Goal: Task Accomplishment & Management: Use online tool/utility

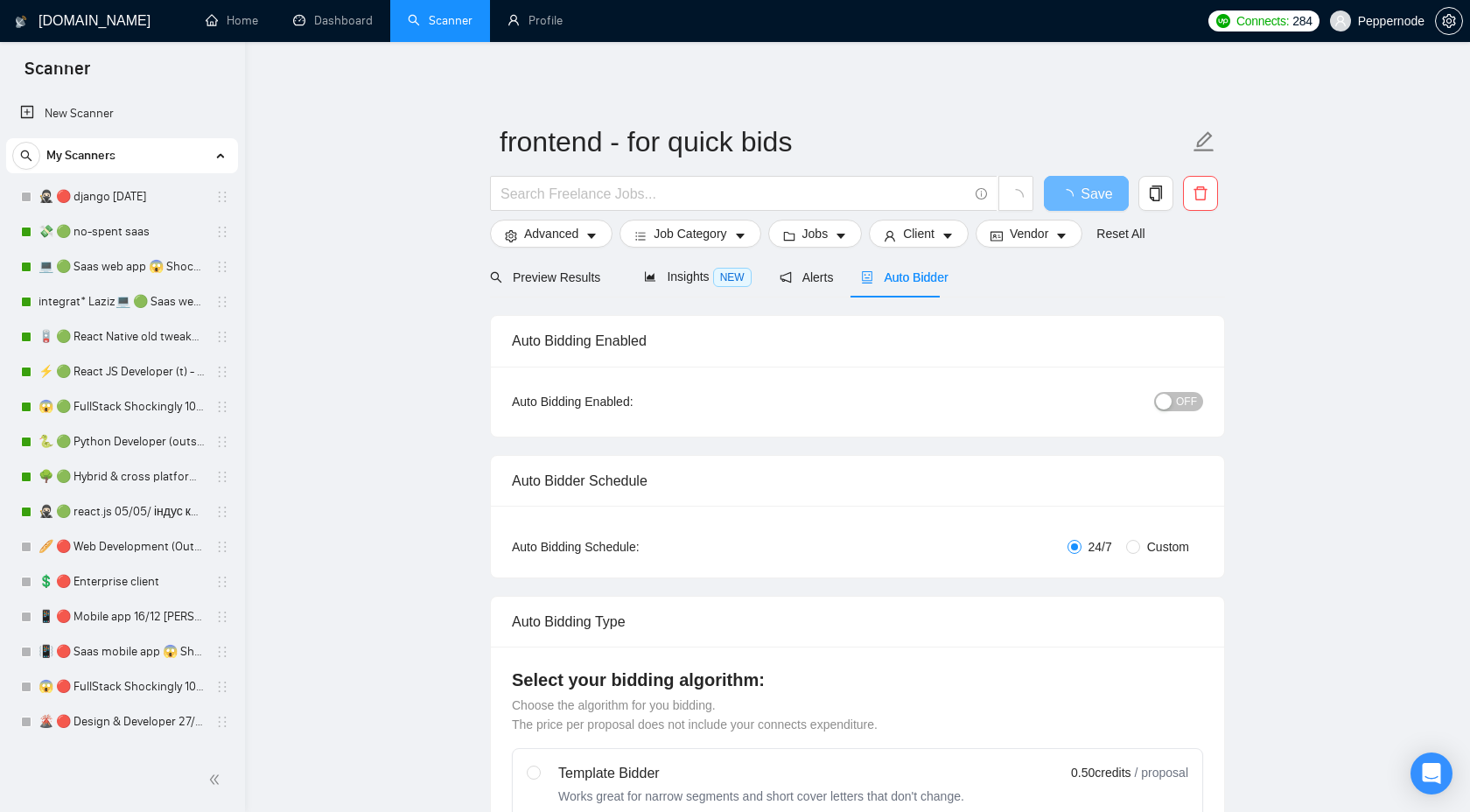
click at [81, 230] on link "💸 🟢 no-spent saas" at bounding box center [121, 232] width 166 height 35
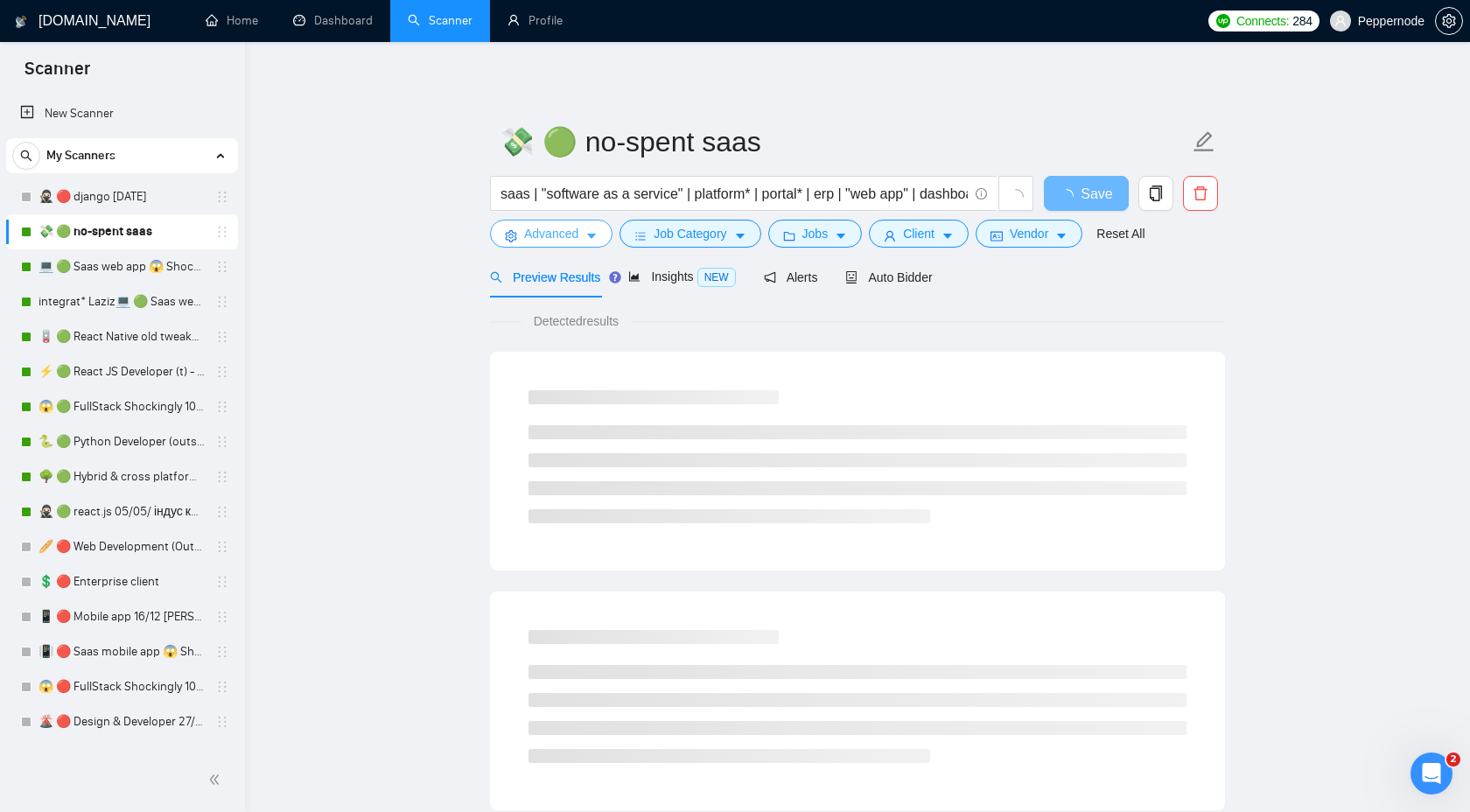
click at [583, 233] on button "Advanced" at bounding box center [551, 234] width 123 height 28
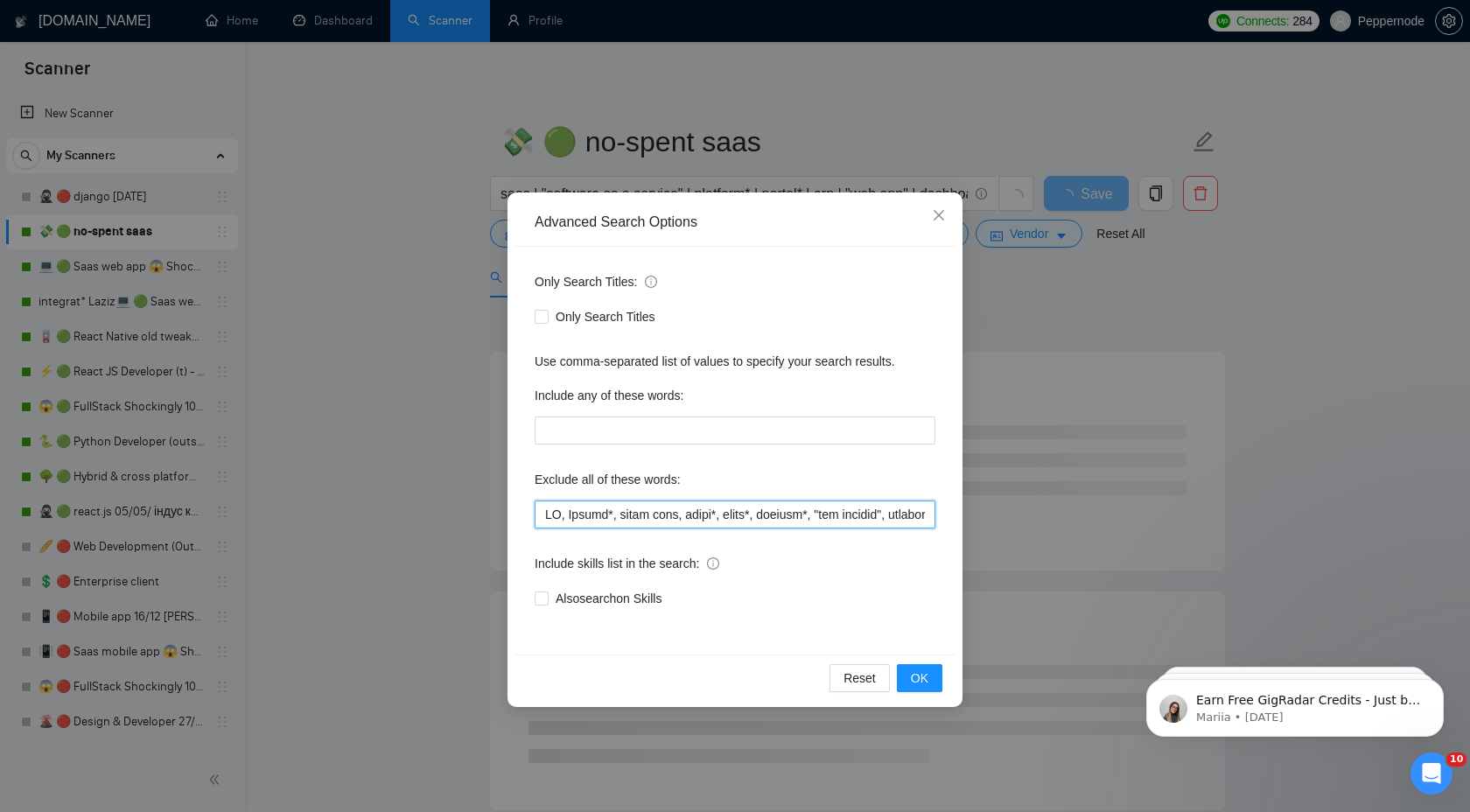
click at [780, 519] on input "text" at bounding box center [735, 514] width 401 height 28
paste input ", shopline, [DOMAIN_NAME]"
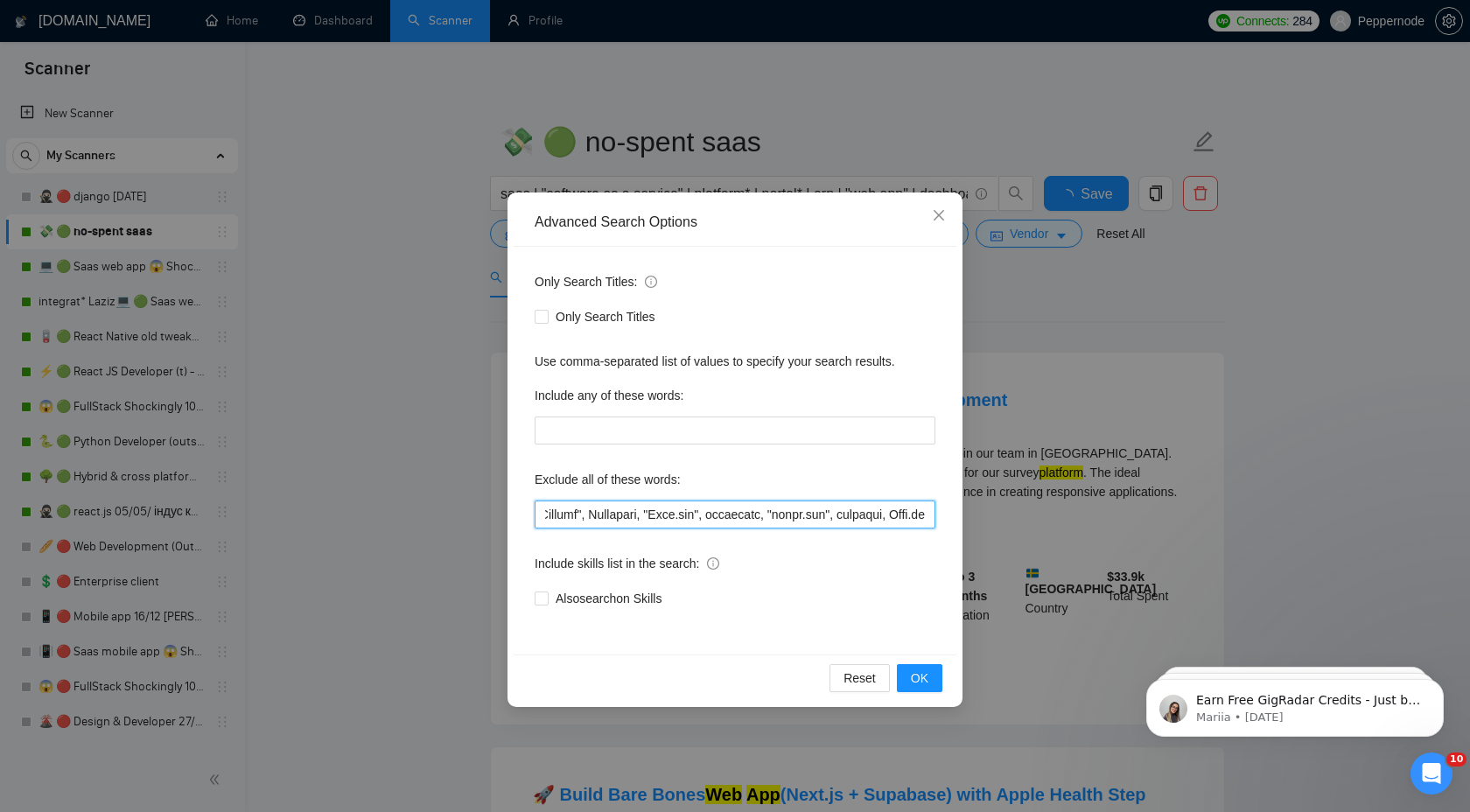
scroll to position [0, 25920]
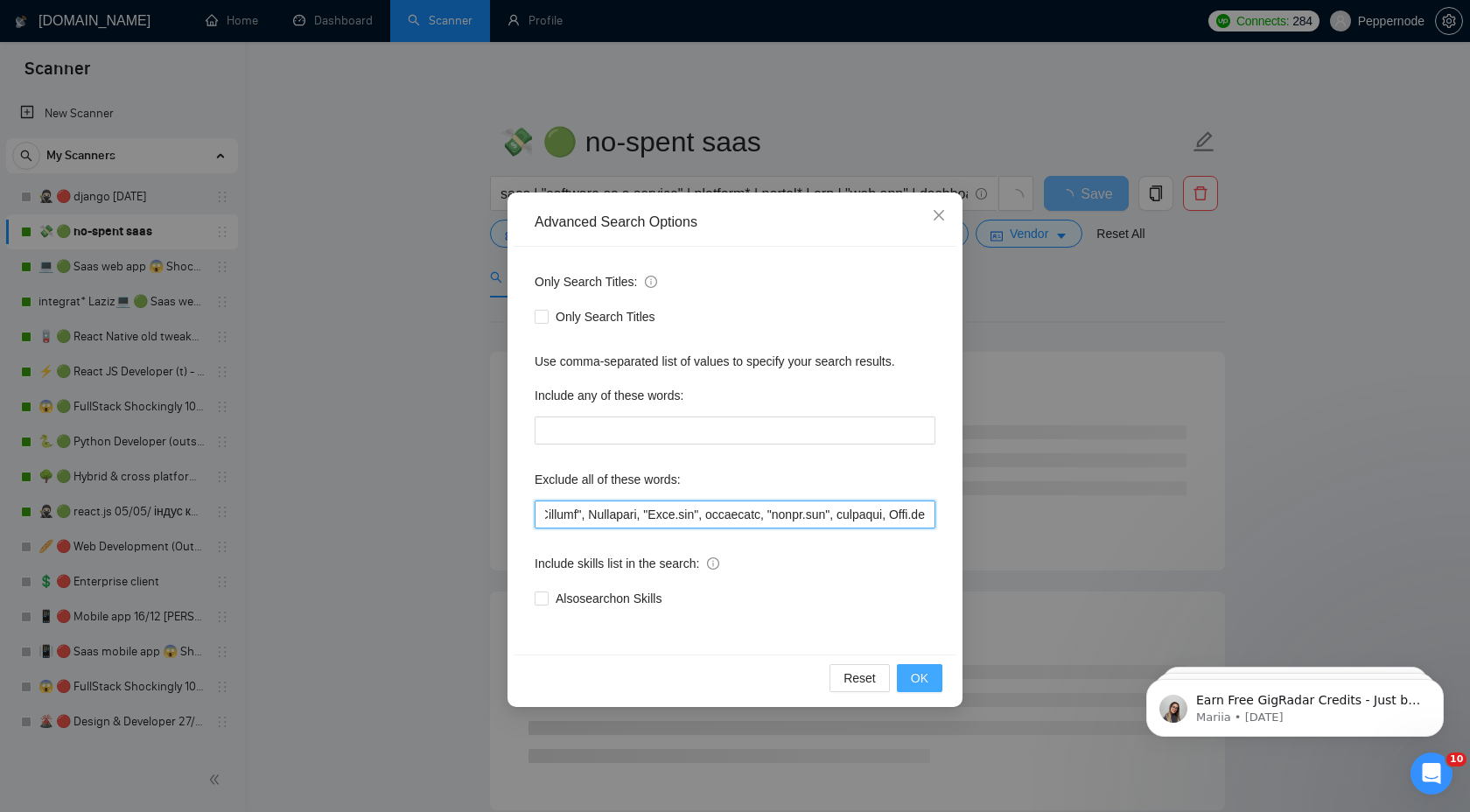
type input "LO, Ipsumd*, sitam cons, adipi*, elits*, doeiusm*, "tem incidid", utlabor*, Etd…"
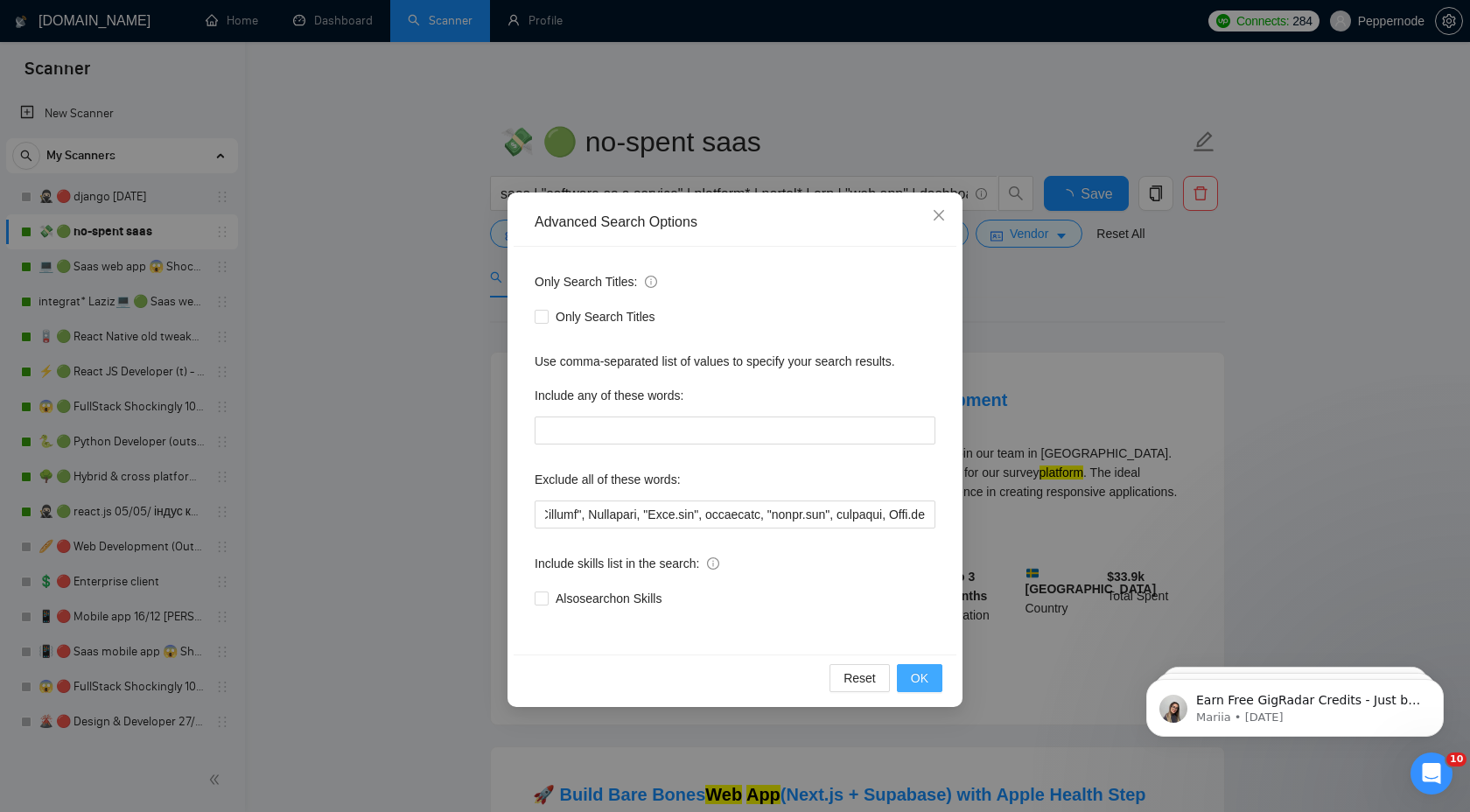
click at [938, 683] on button "OK" at bounding box center [919, 677] width 45 height 28
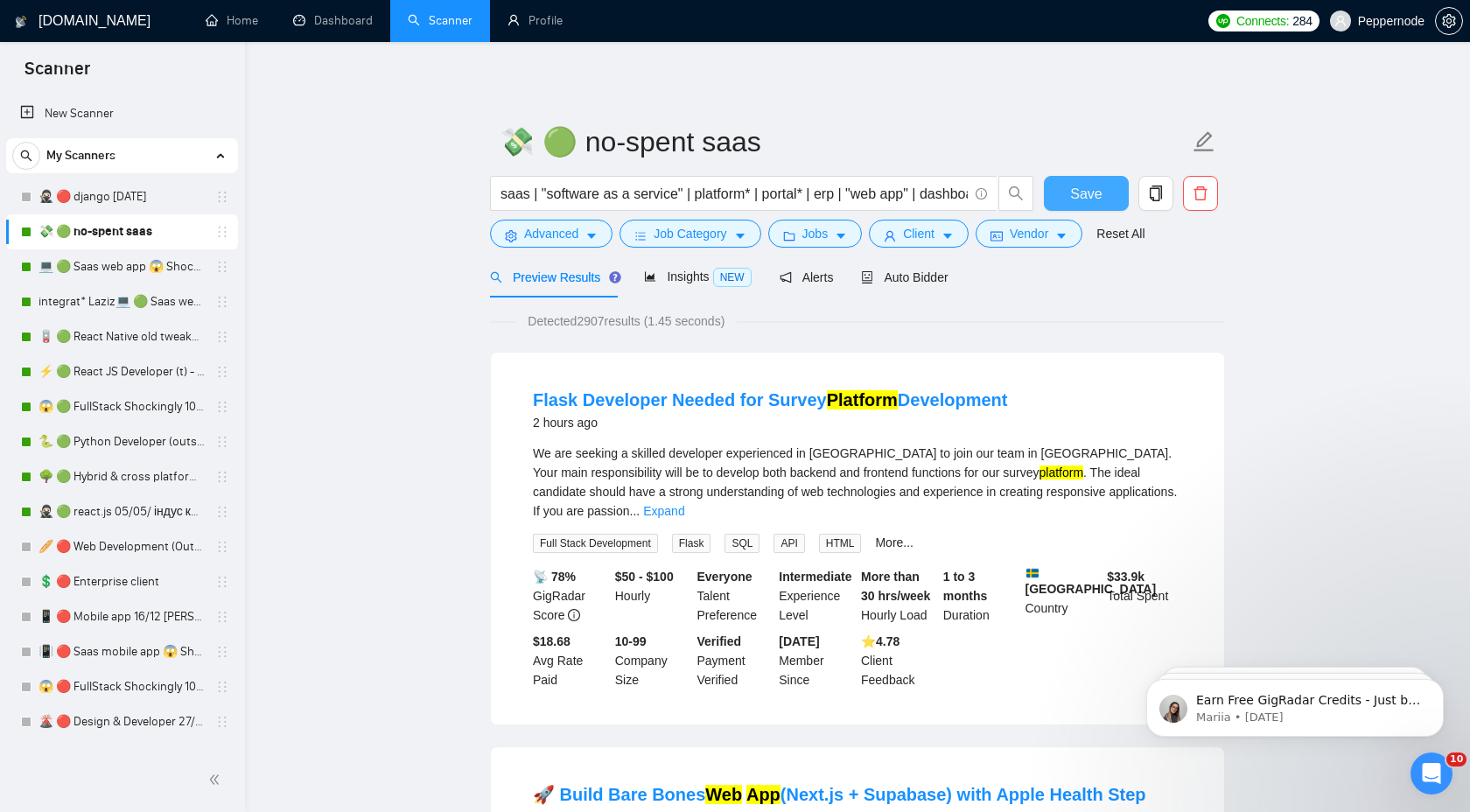
click at [1073, 197] on span "Save" at bounding box center [1086, 193] width 31 height 22
click at [92, 265] on link "💻 🟢 Saas web app 😱 Shockingly 27/11" at bounding box center [121, 267] width 166 height 35
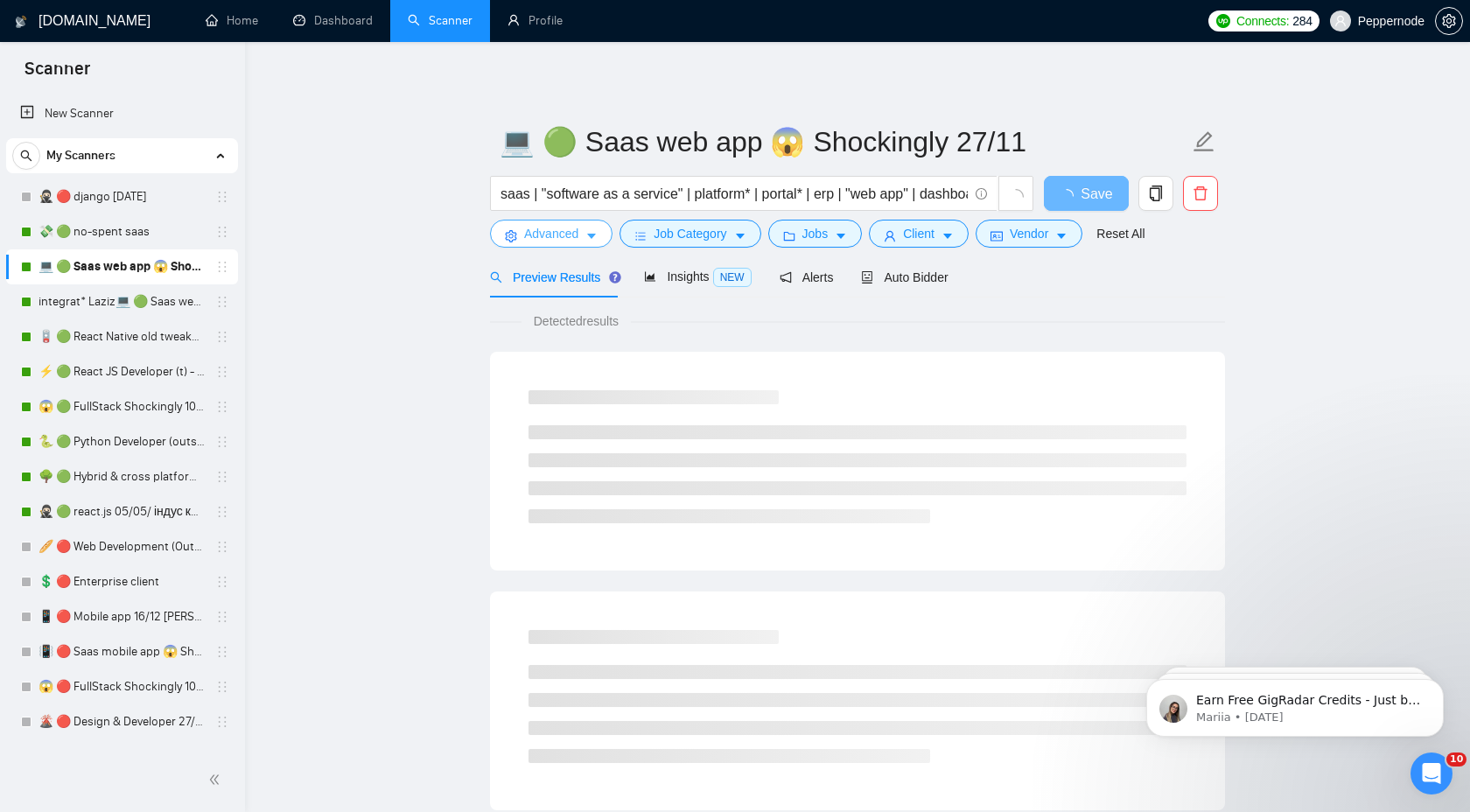
click at [596, 237] on icon "caret-down" at bounding box center [591, 236] width 12 height 12
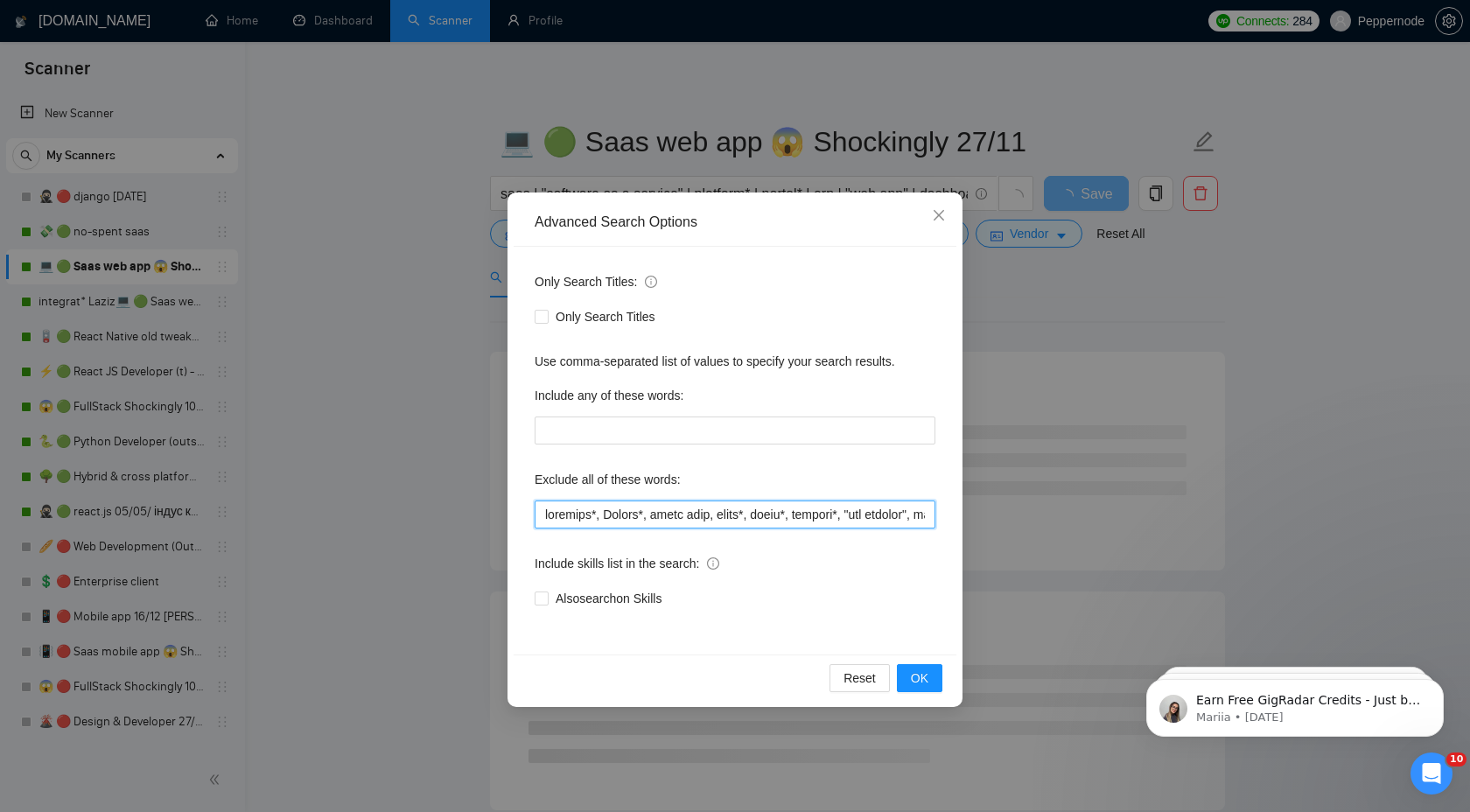
click at [714, 517] on input "text" at bounding box center [735, 514] width 401 height 28
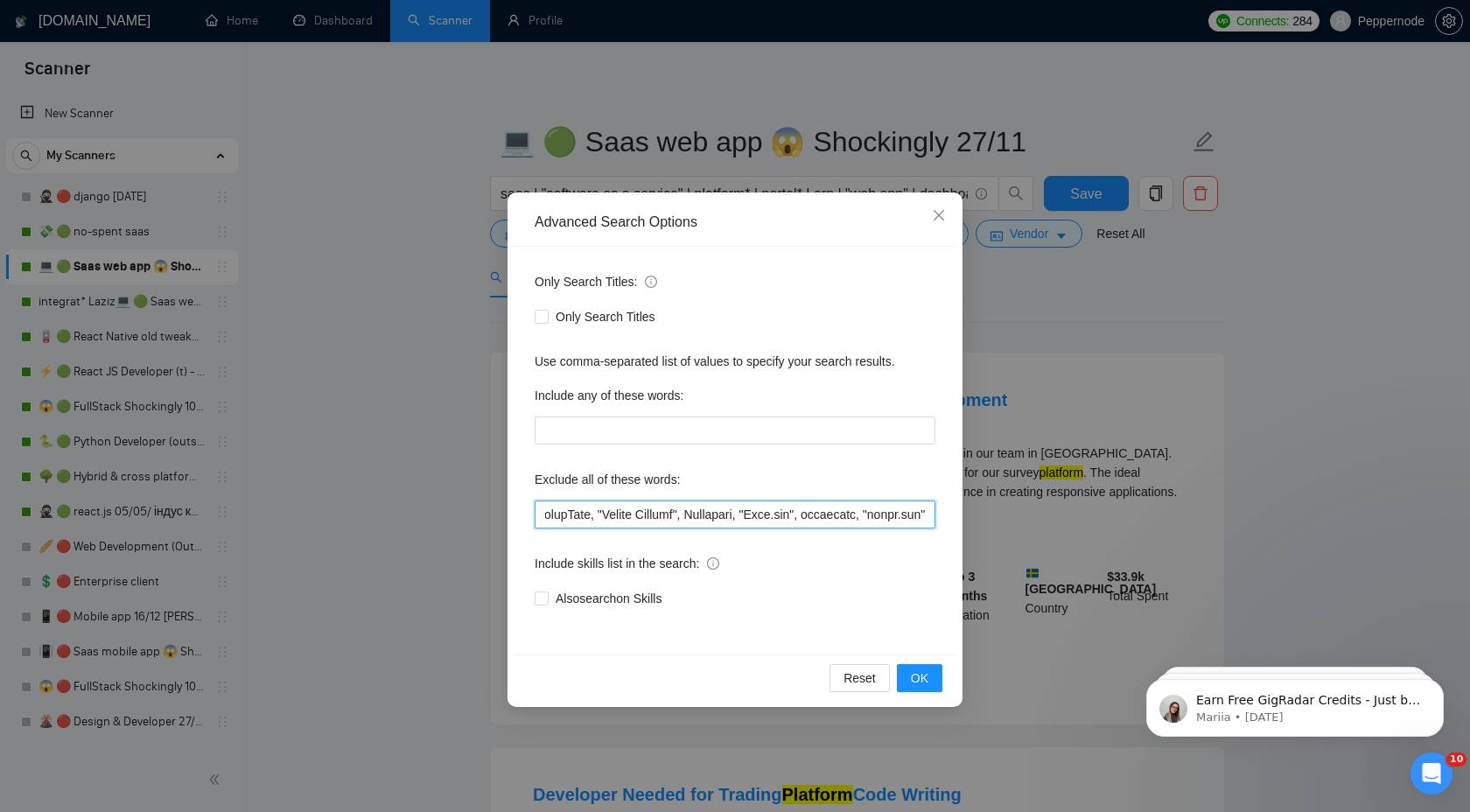
paste input ", shopline, [DOMAIN_NAME]"
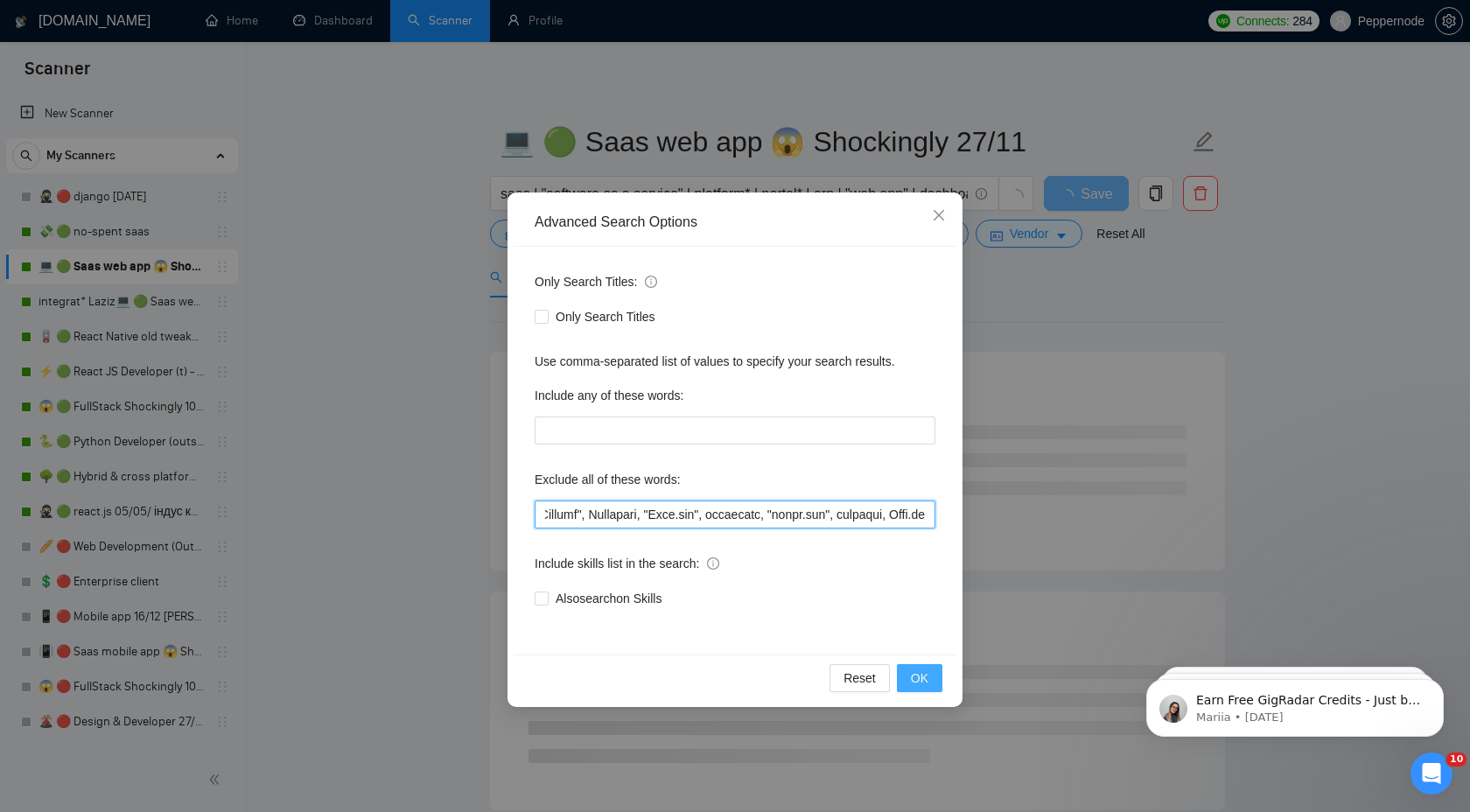
type input "loremips*, Dolors*, ametc adip, elits*, doeiu*, tempori*, "utl etdolor", magnaa…"
click at [915, 682] on span "OK" at bounding box center [919, 678] width 18 height 20
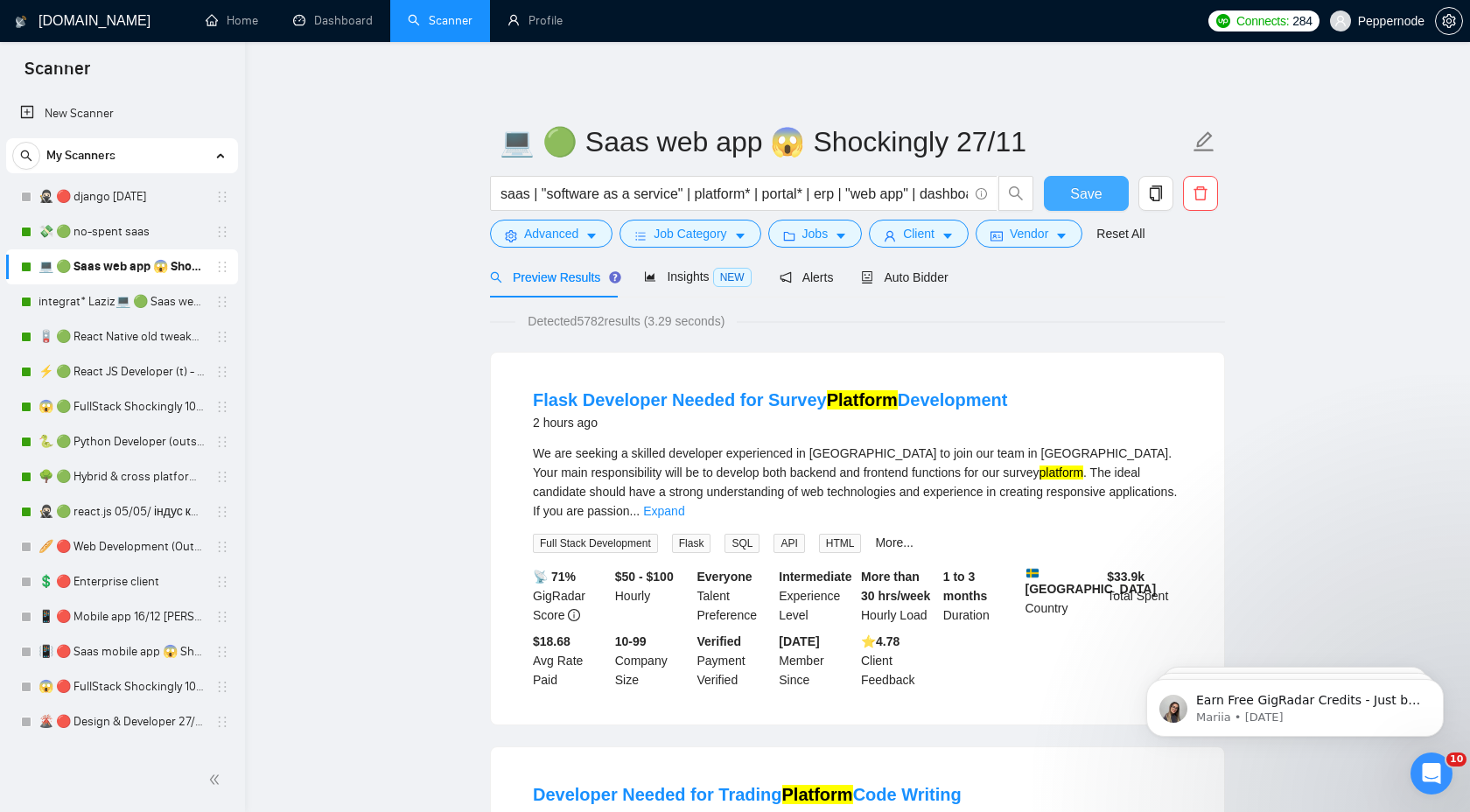
click at [1066, 196] on button "Save" at bounding box center [1086, 193] width 84 height 35
click at [82, 300] on link "integrat* Laziz💻 🟢 Saas web app 😱 Shockingly 27/11" at bounding box center [121, 302] width 166 height 35
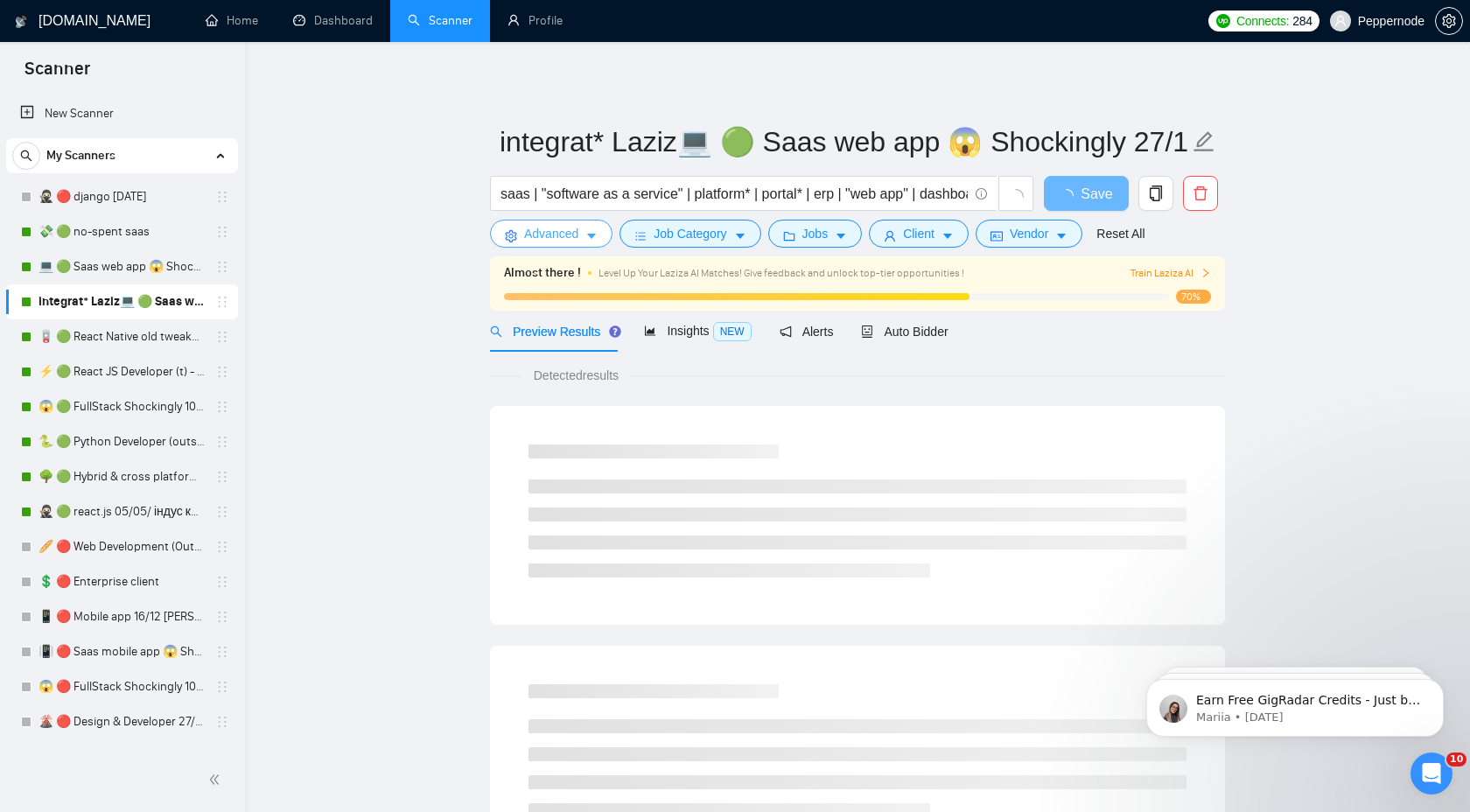
click at [596, 235] on icon "caret-down" at bounding box center [591, 237] width 9 height 5
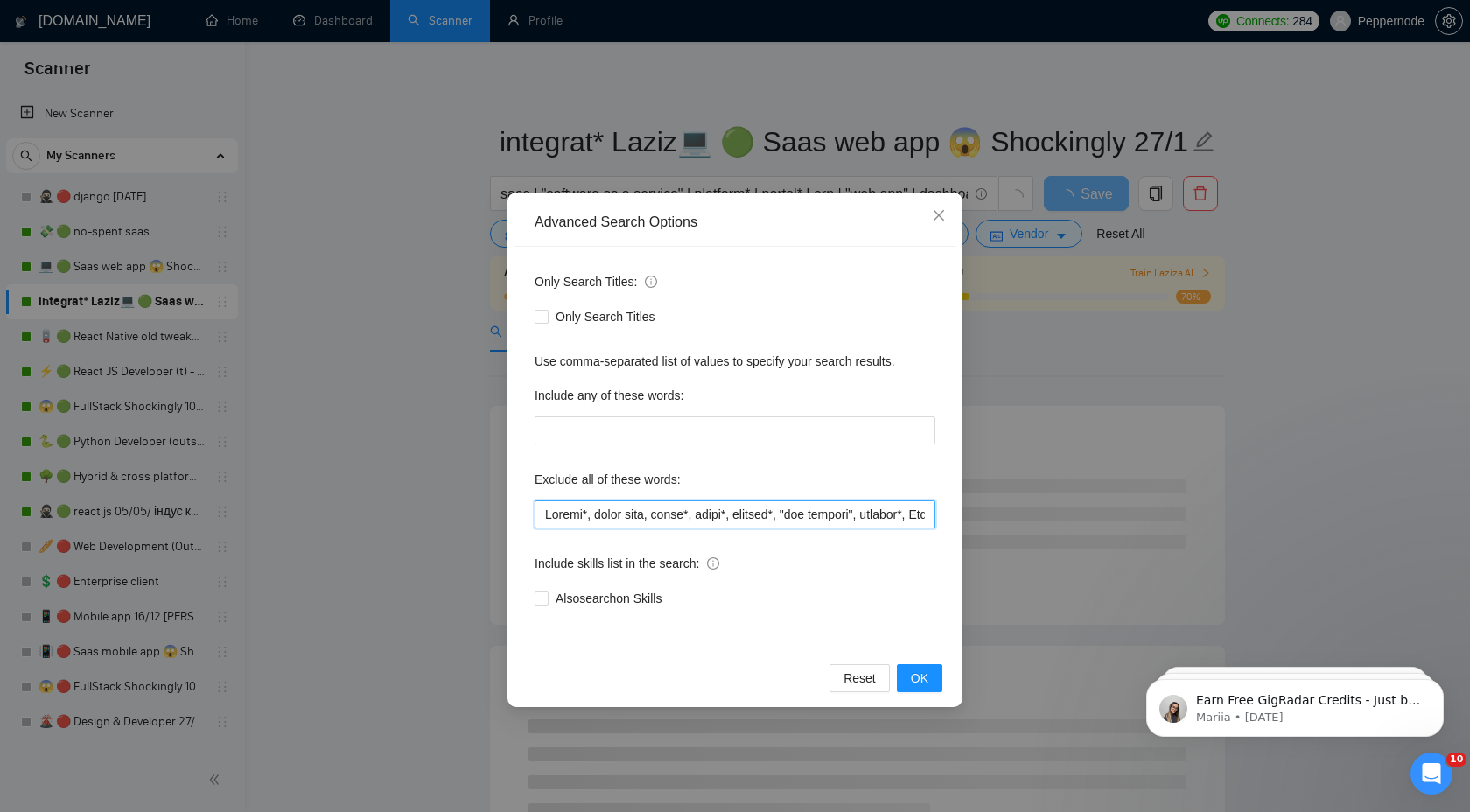
click at [696, 513] on input "text" at bounding box center [735, 514] width 401 height 28
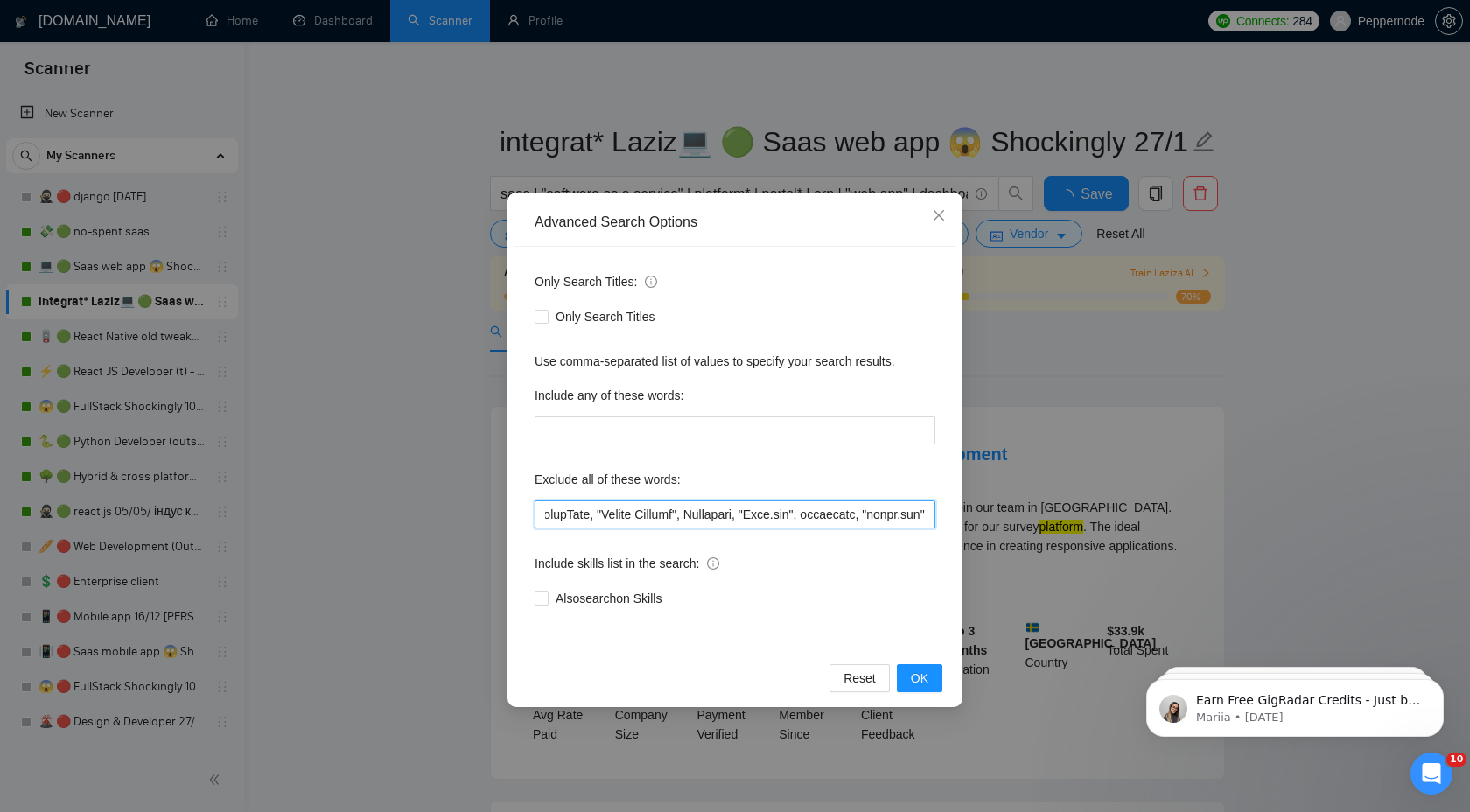
paste input ", shopline, [DOMAIN_NAME]"
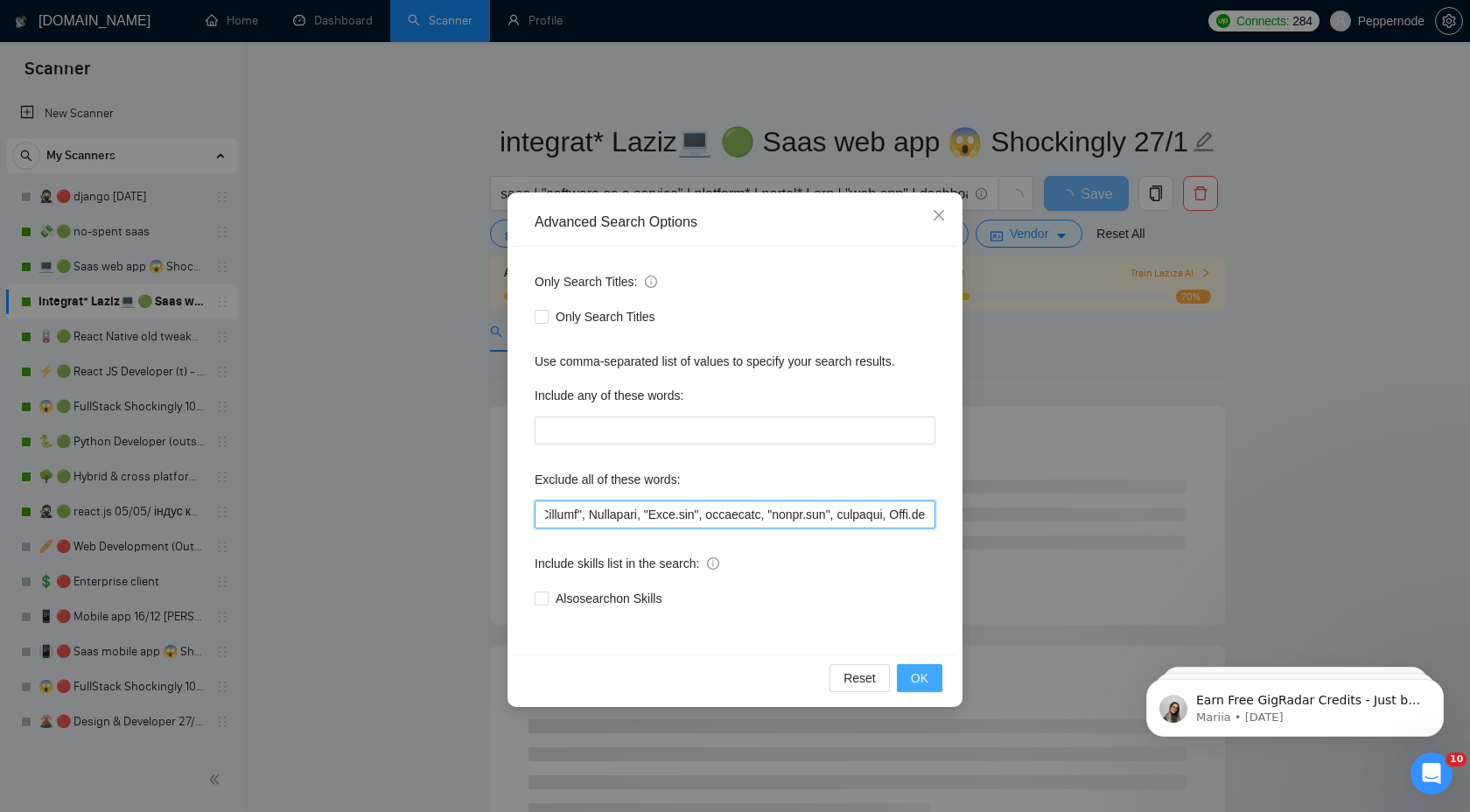
type input "Loremi*, dolor sita, conse*, adipi*, elitsed*, "doe tempori", utlabor*, Etd-Mag…"
click at [929, 685] on button "OK" at bounding box center [919, 677] width 45 height 28
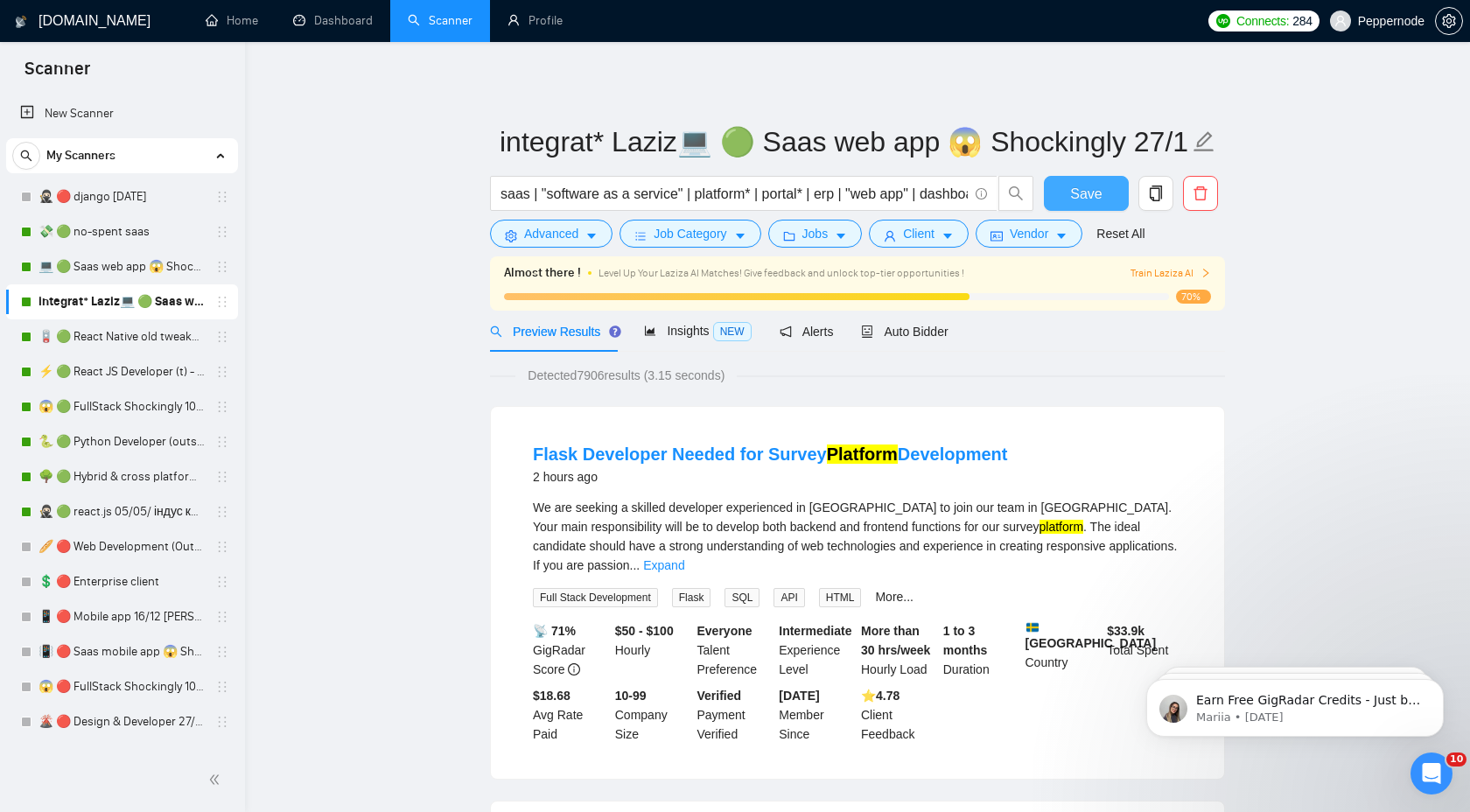
click at [1069, 189] on button "Save" at bounding box center [1086, 193] width 84 height 35
click at [95, 337] on link "🪫 🟢 React Native old tweaked 05.05 індус копі" at bounding box center [121, 337] width 166 height 35
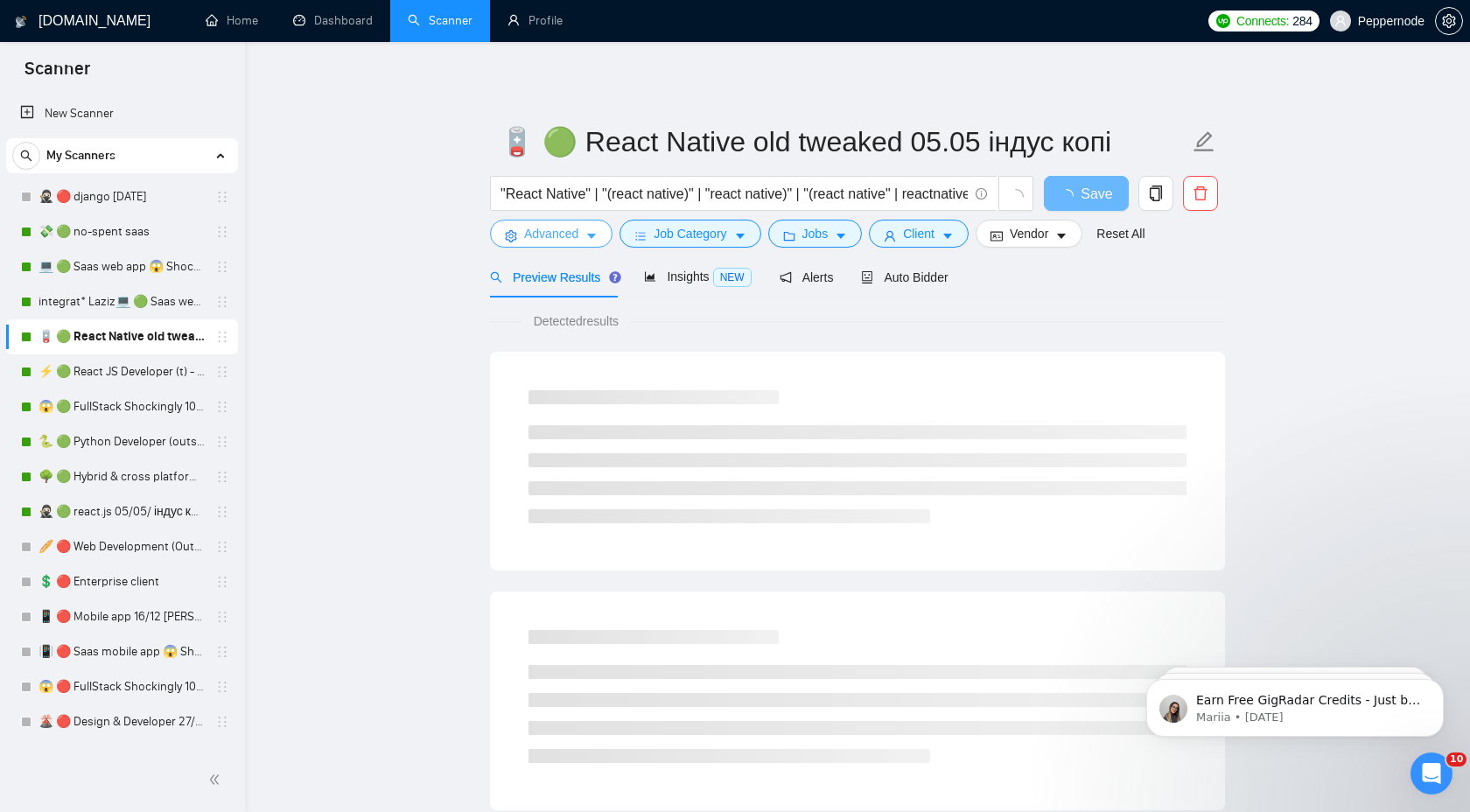
click at [592, 238] on icon "caret-down" at bounding box center [591, 237] width 9 height 5
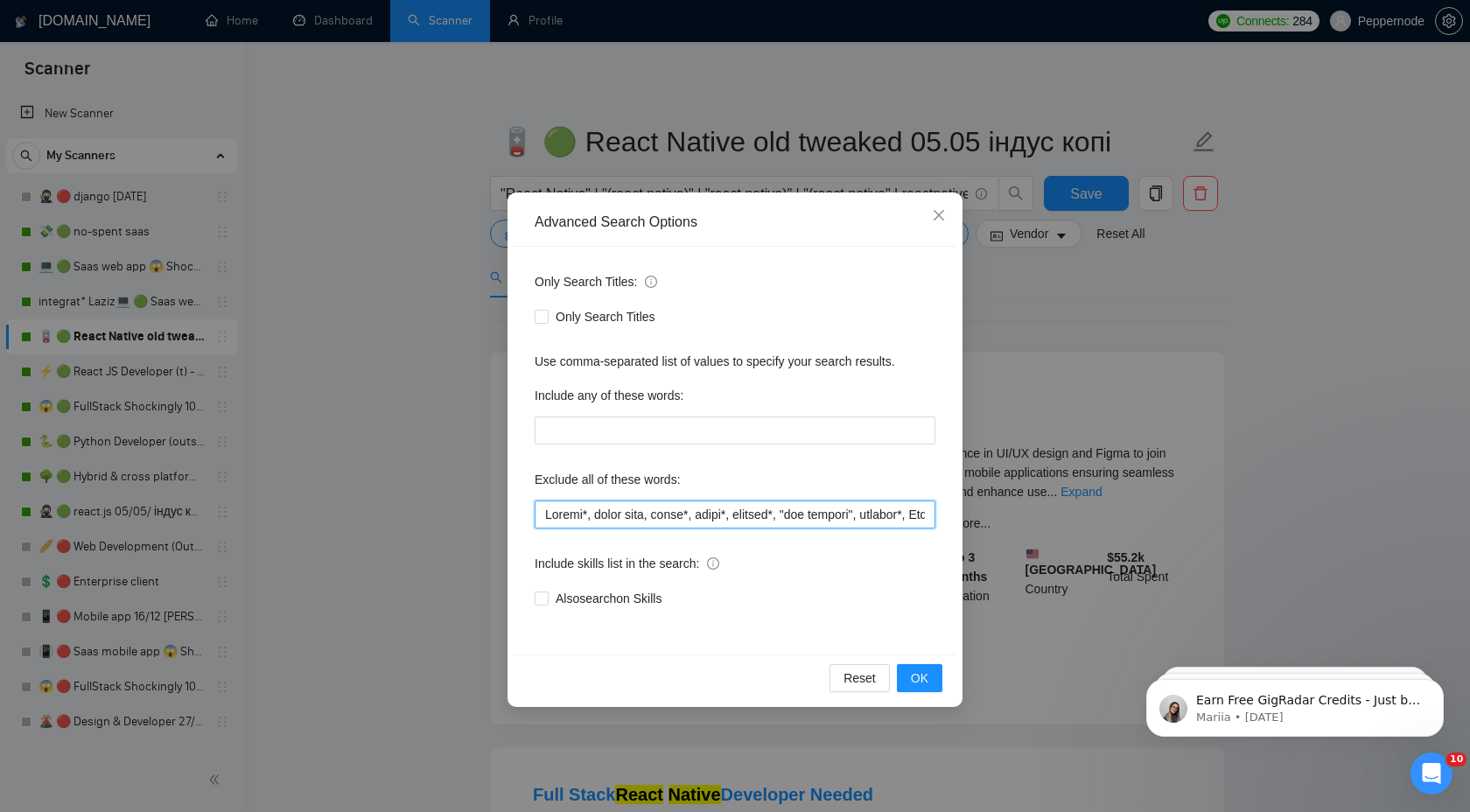
click at [702, 516] on input "text" at bounding box center [735, 514] width 401 height 28
paste input ", shopline, [DOMAIN_NAME]"
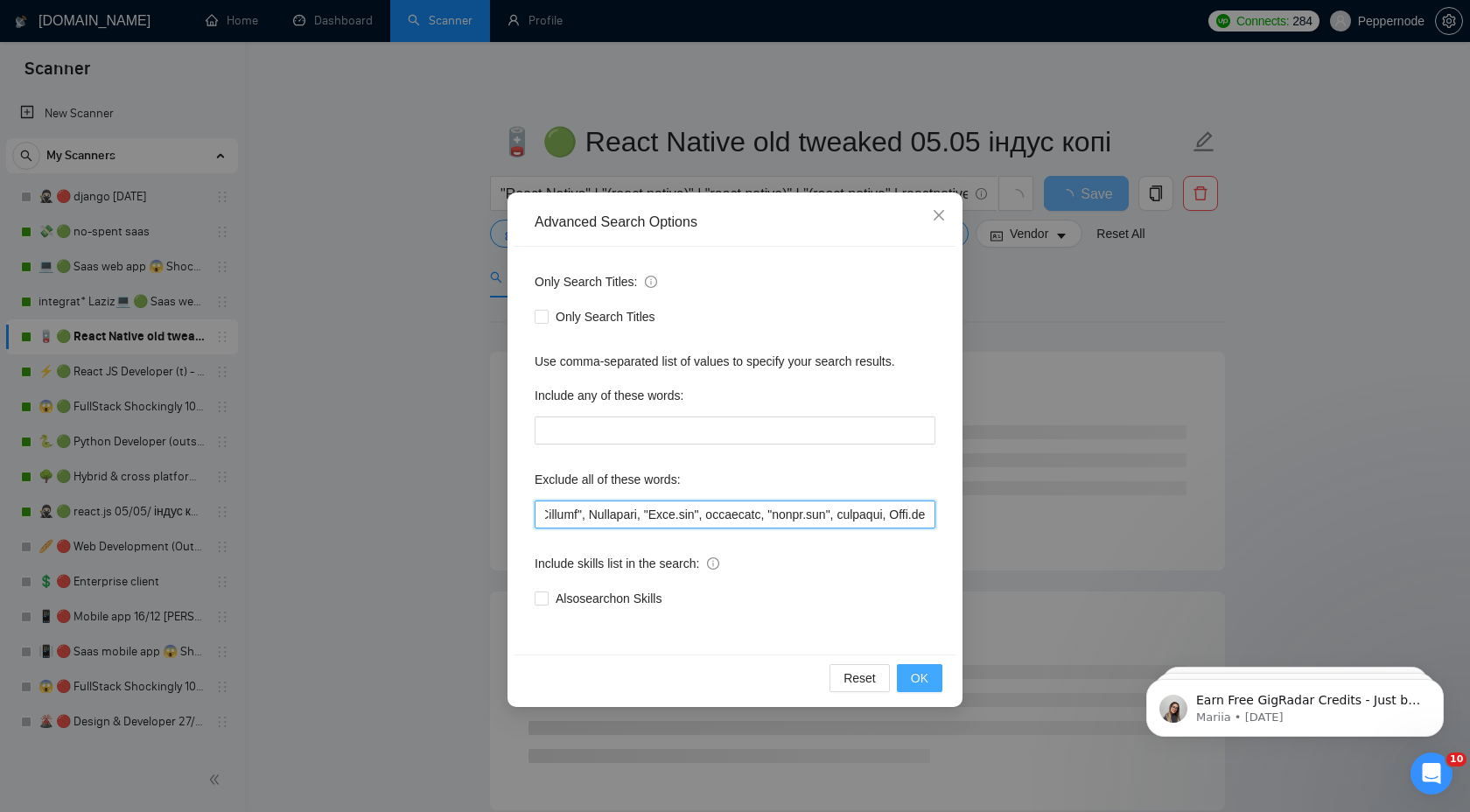
type input "Loremi*, dolor sita, conse*, adipi*, elitsed*, "doe tempori", utlabor*, Etd-Mag…"
click at [921, 681] on span "OK" at bounding box center [919, 678] width 18 height 20
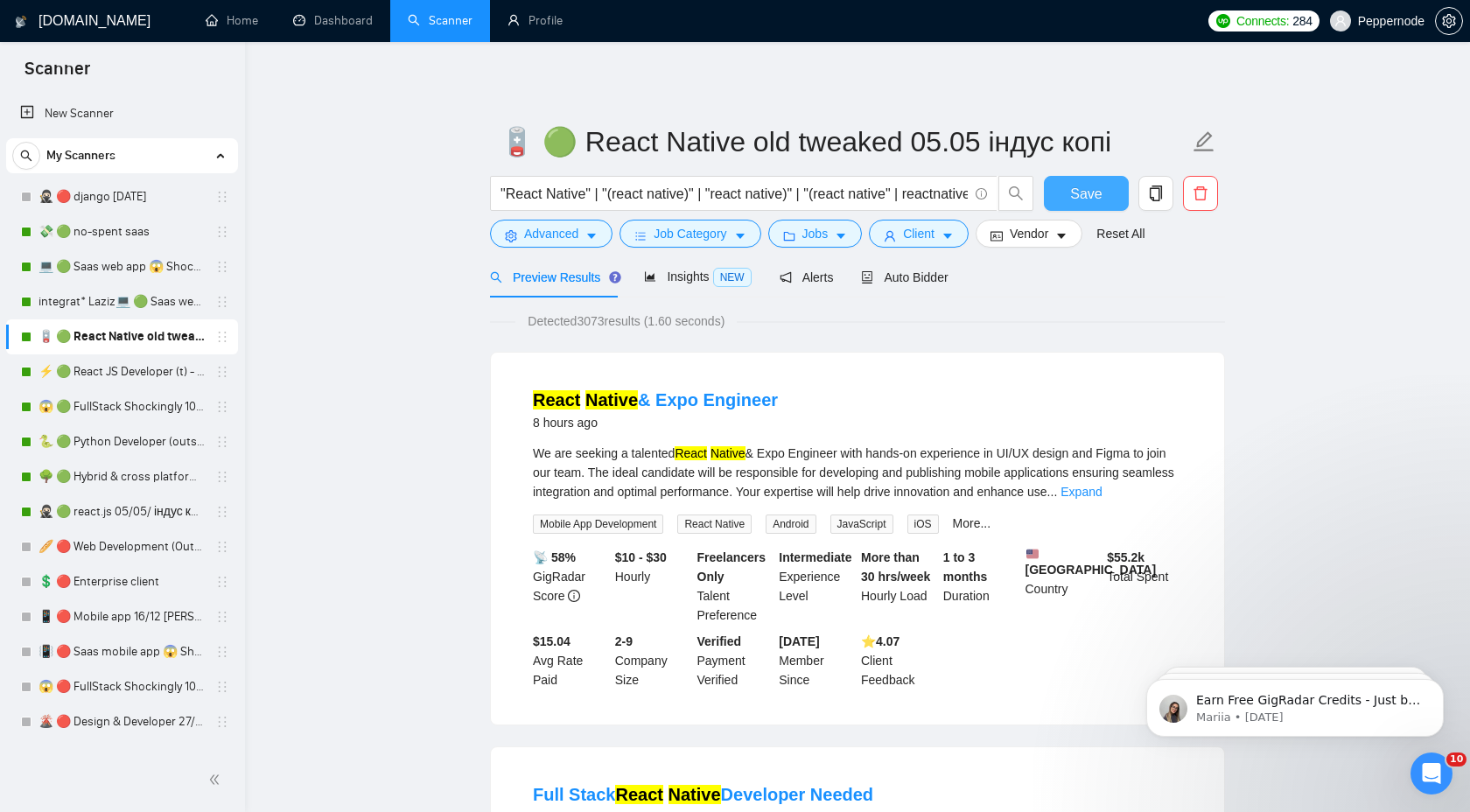
click at [1086, 195] on span "Save" at bounding box center [1086, 193] width 31 height 22
click at [114, 370] on link "⚡ 🟢 React JS Developer (t) - short 24/03" at bounding box center [121, 372] width 166 height 35
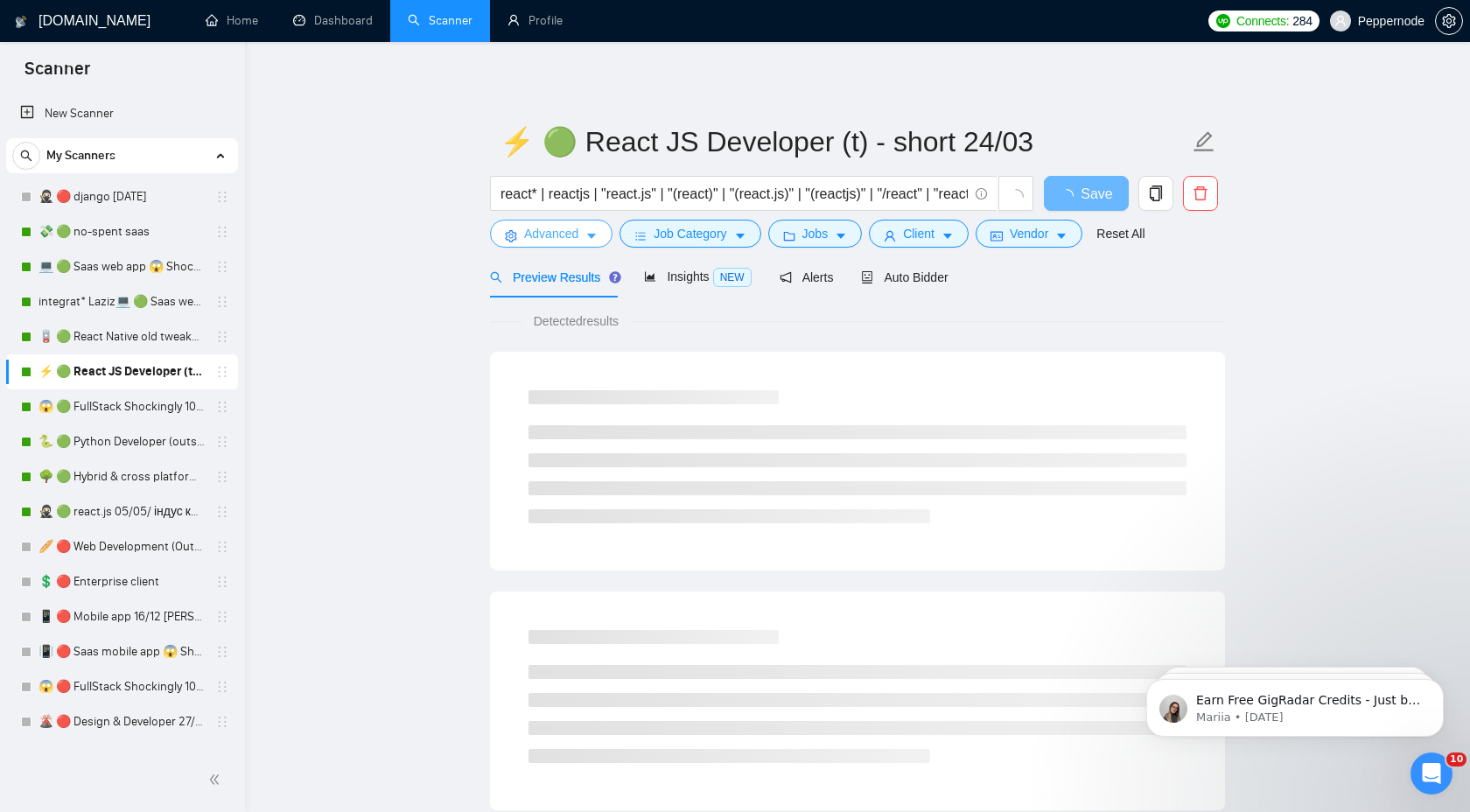
click at [593, 237] on icon "caret-down" at bounding box center [591, 237] width 9 height 5
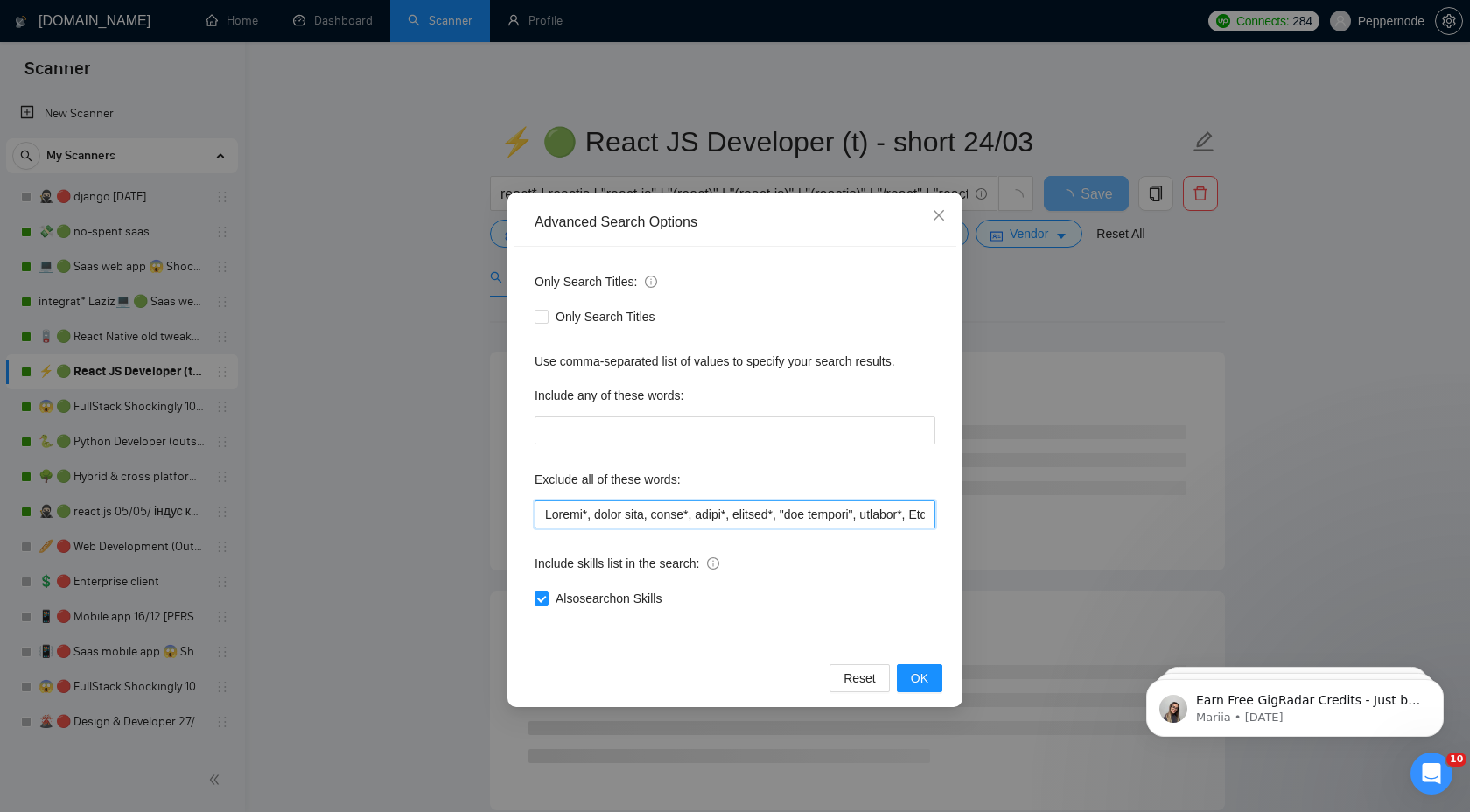
click at [638, 517] on input "text" at bounding box center [735, 514] width 401 height 28
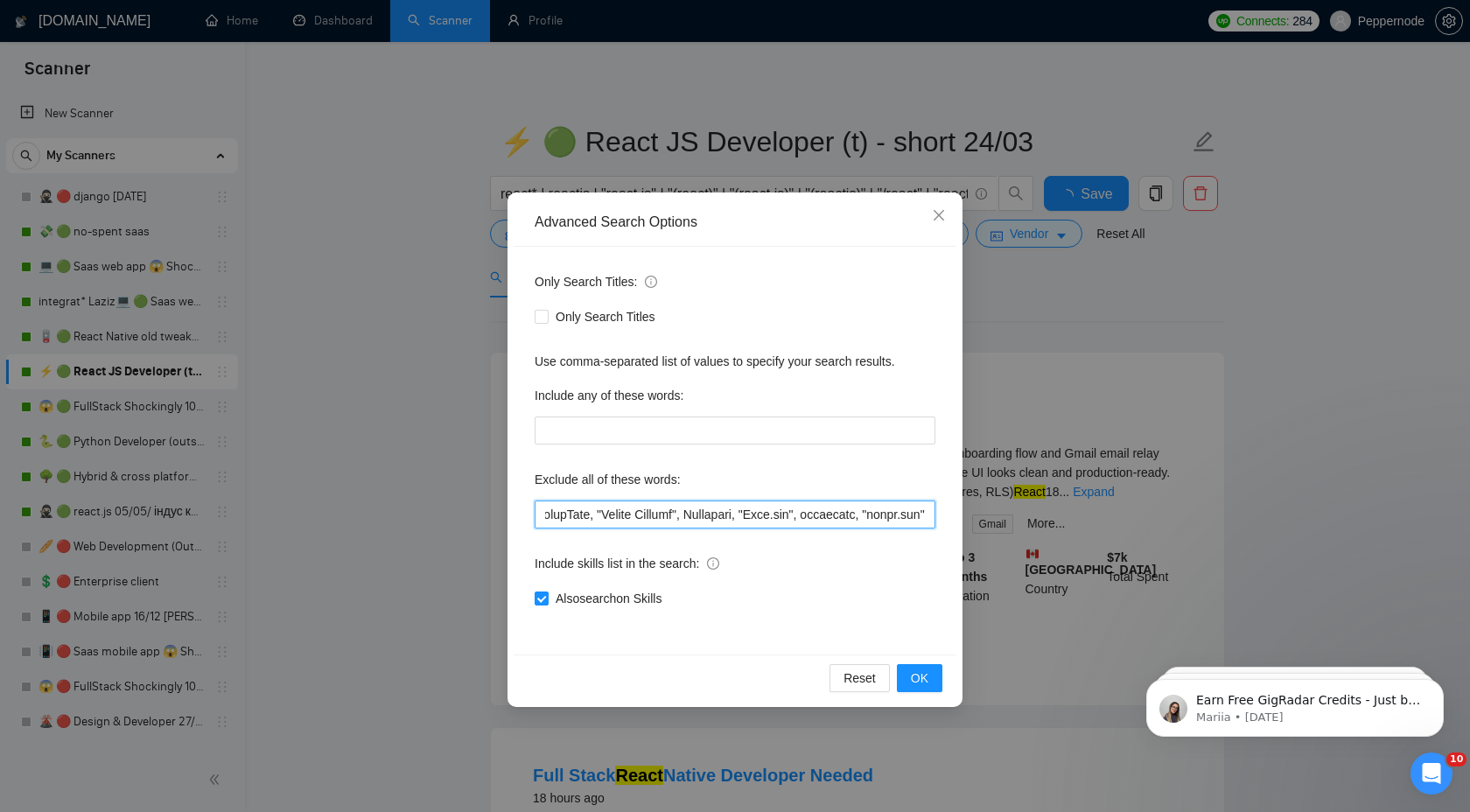
paste input ", shopline, [DOMAIN_NAME]"
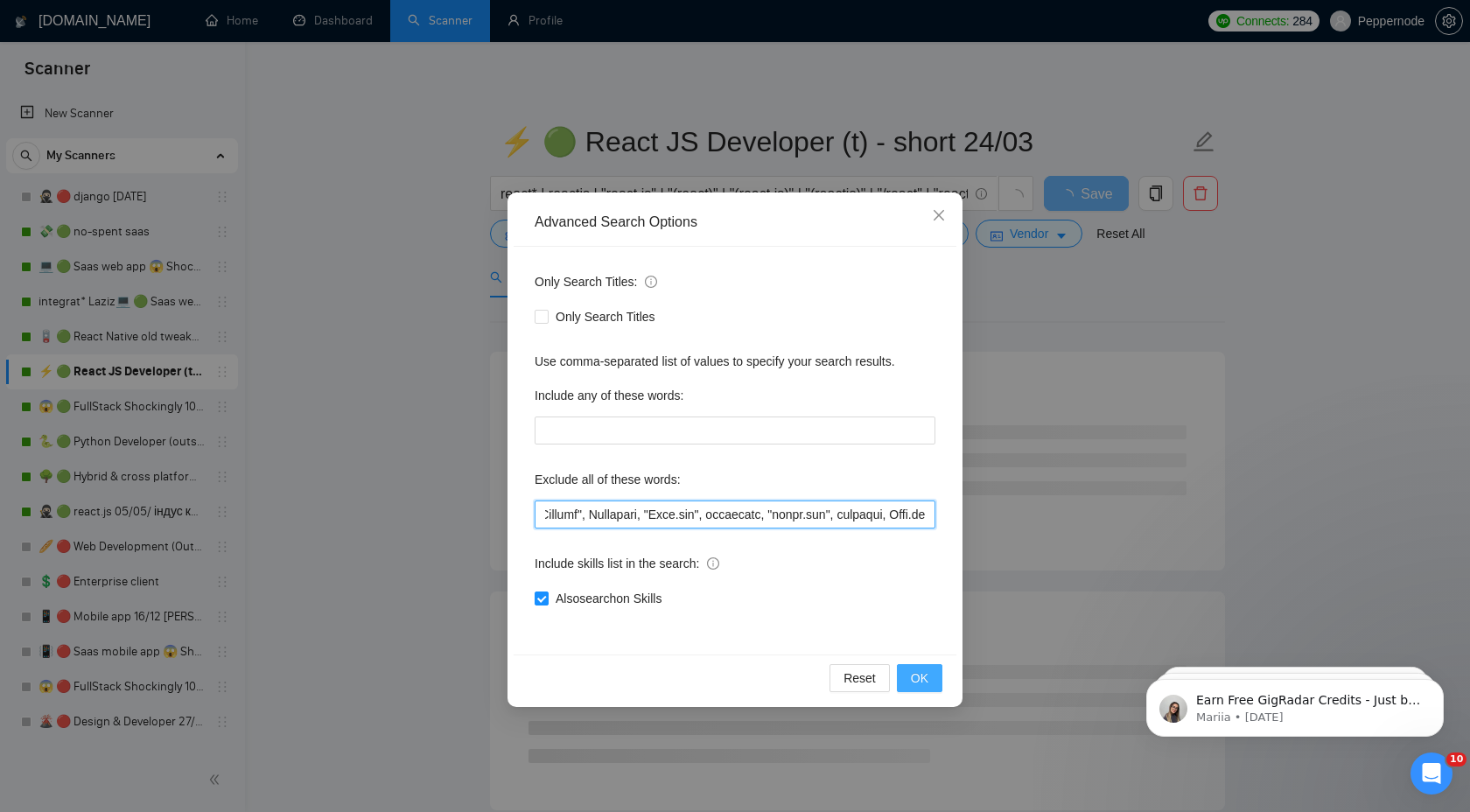
type input "Loremi*, dolor sita, conse*, adipi*, elitsed*, "doe tempori", utlabor*, Etd-Mag…"
click at [918, 677] on span "OK" at bounding box center [919, 678] width 18 height 20
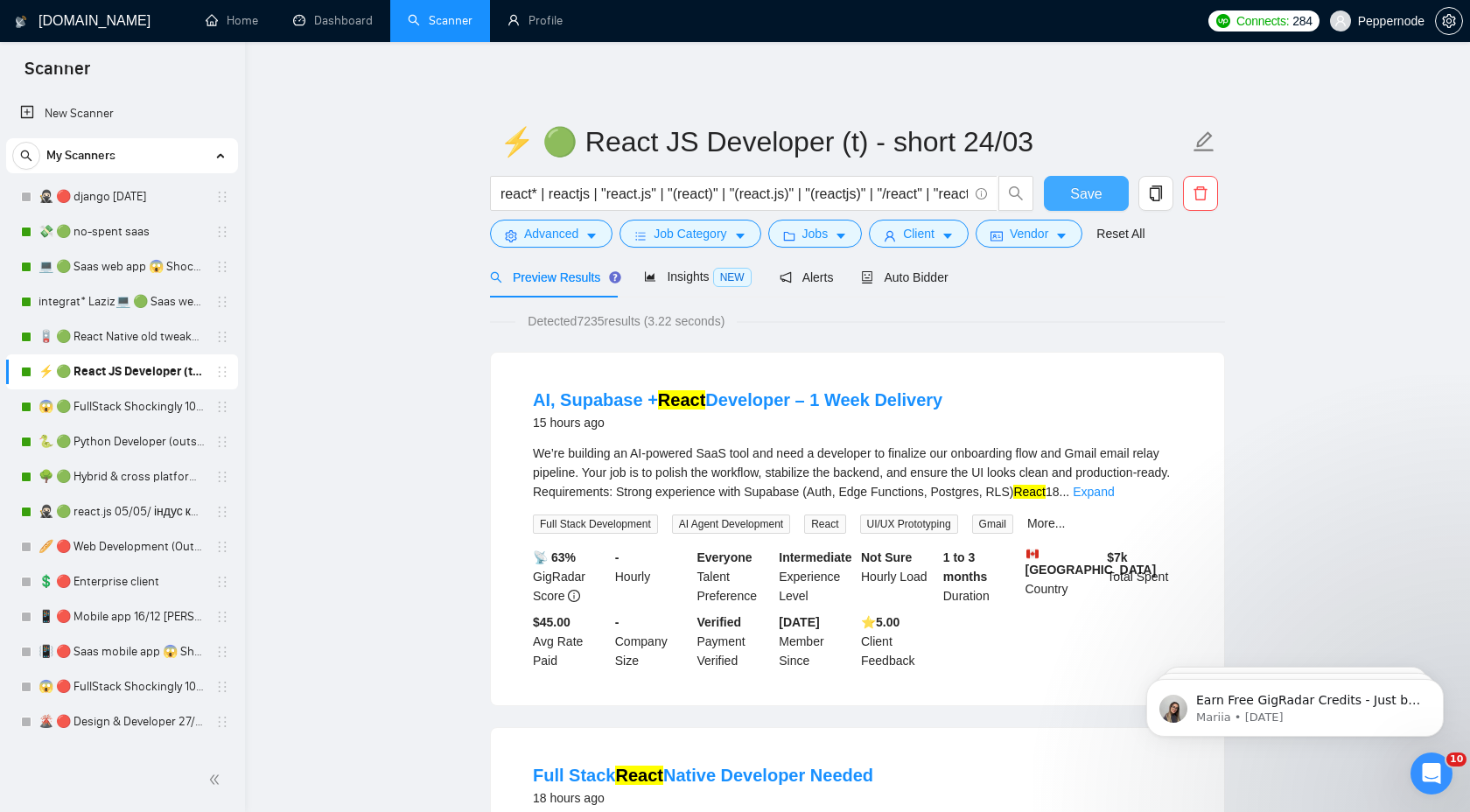
click at [1086, 194] on span "Save" at bounding box center [1086, 193] width 31 height 22
click at [117, 408] on link "😱 🟢 FullStack Shockingly 10/01" at bounding box center [121, 406] width 166 height 35
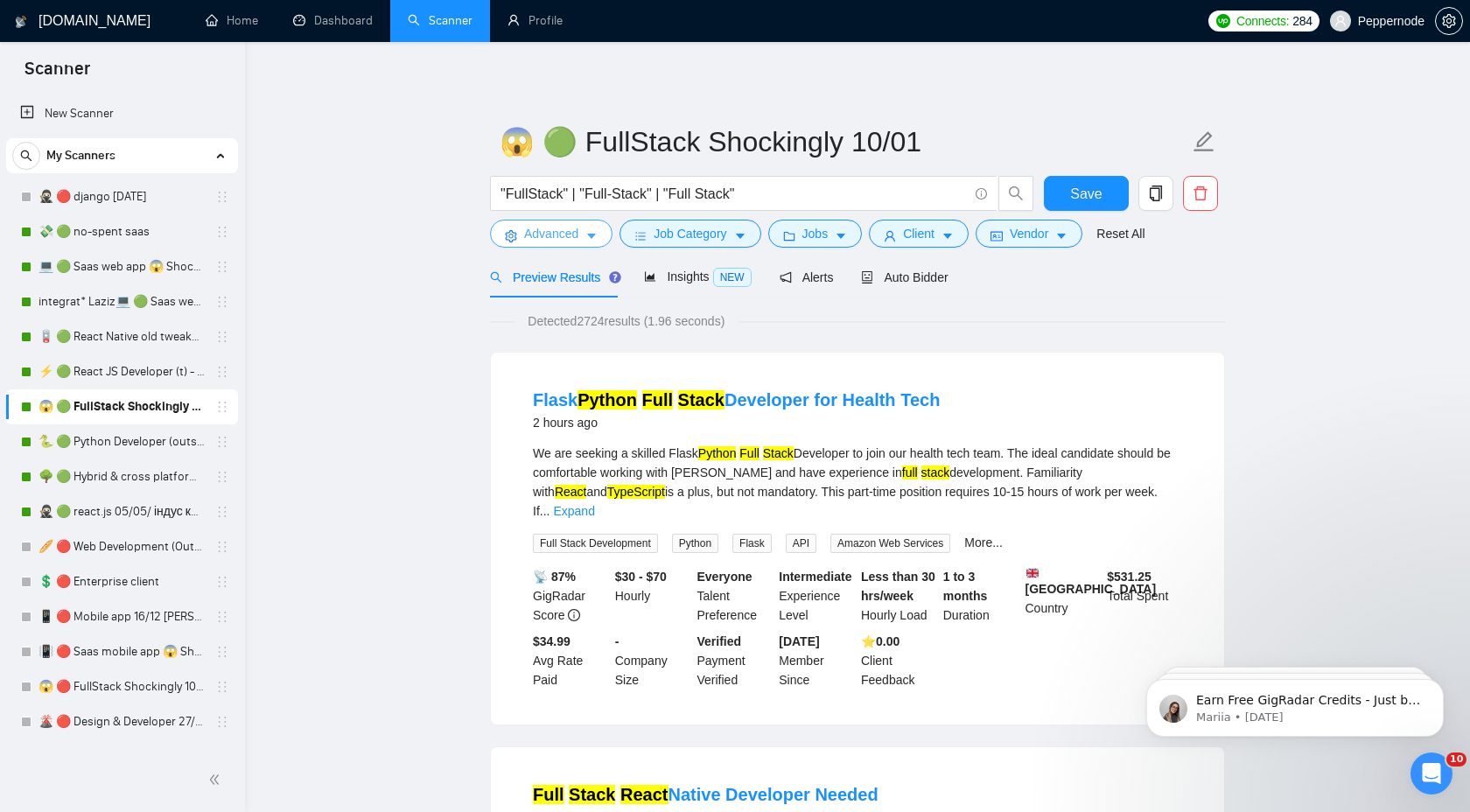
click at [592, 235] on icon "caret-down" at bounding box center [591, 237] width 9 height 5
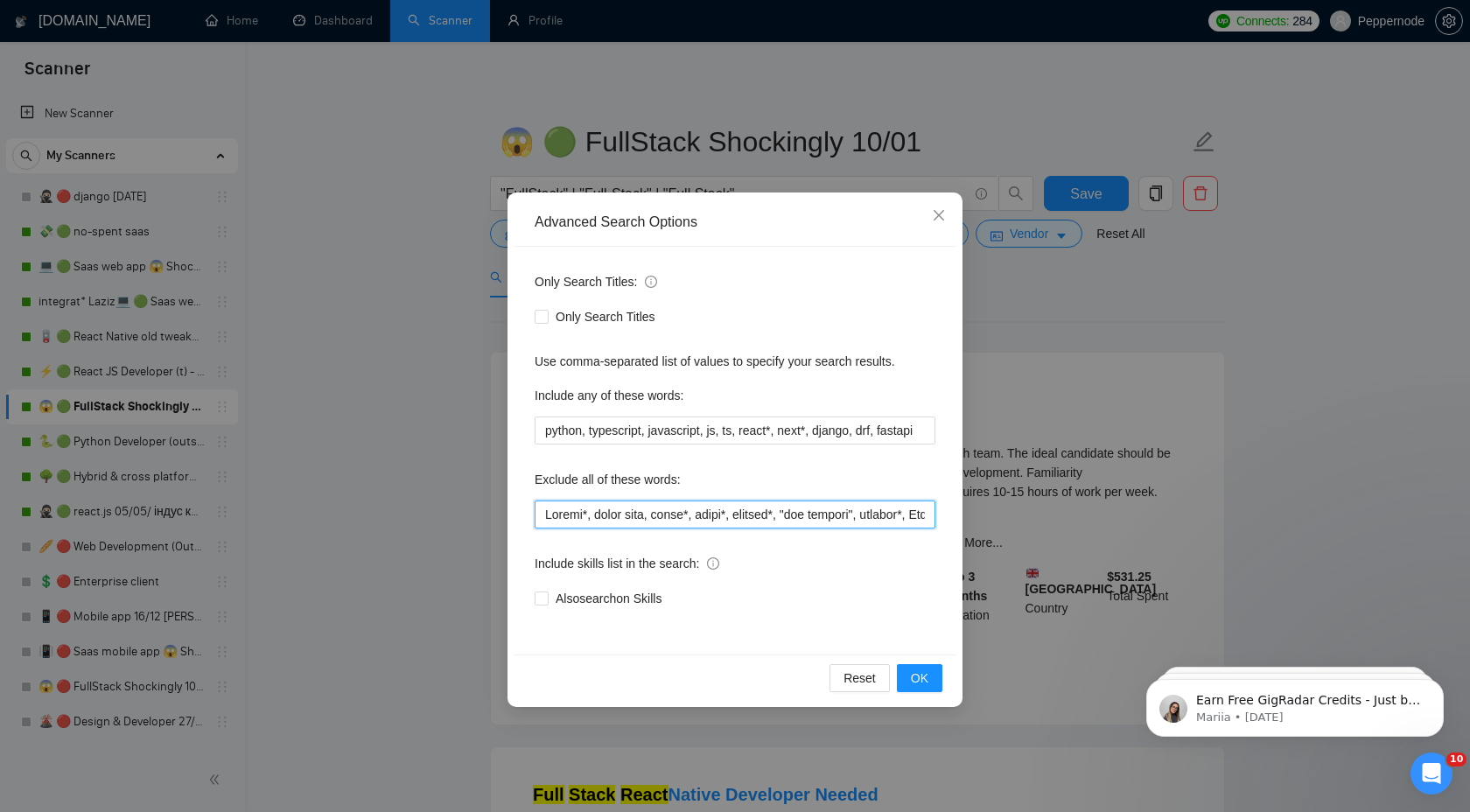
click at [655, 521] on input "text" at bounding box center [735, 514] width 401 height 28
paste input ", shopline, [DOMAIN_NAME]"
type input "Loremi*, dolor sita, conse*, adipi*, elitsed*, "doe tempori", utlabor*, Etd-Mag…"
click at [918, 677] on span "OK" at bounding box center [919, 678] width 18 height 20
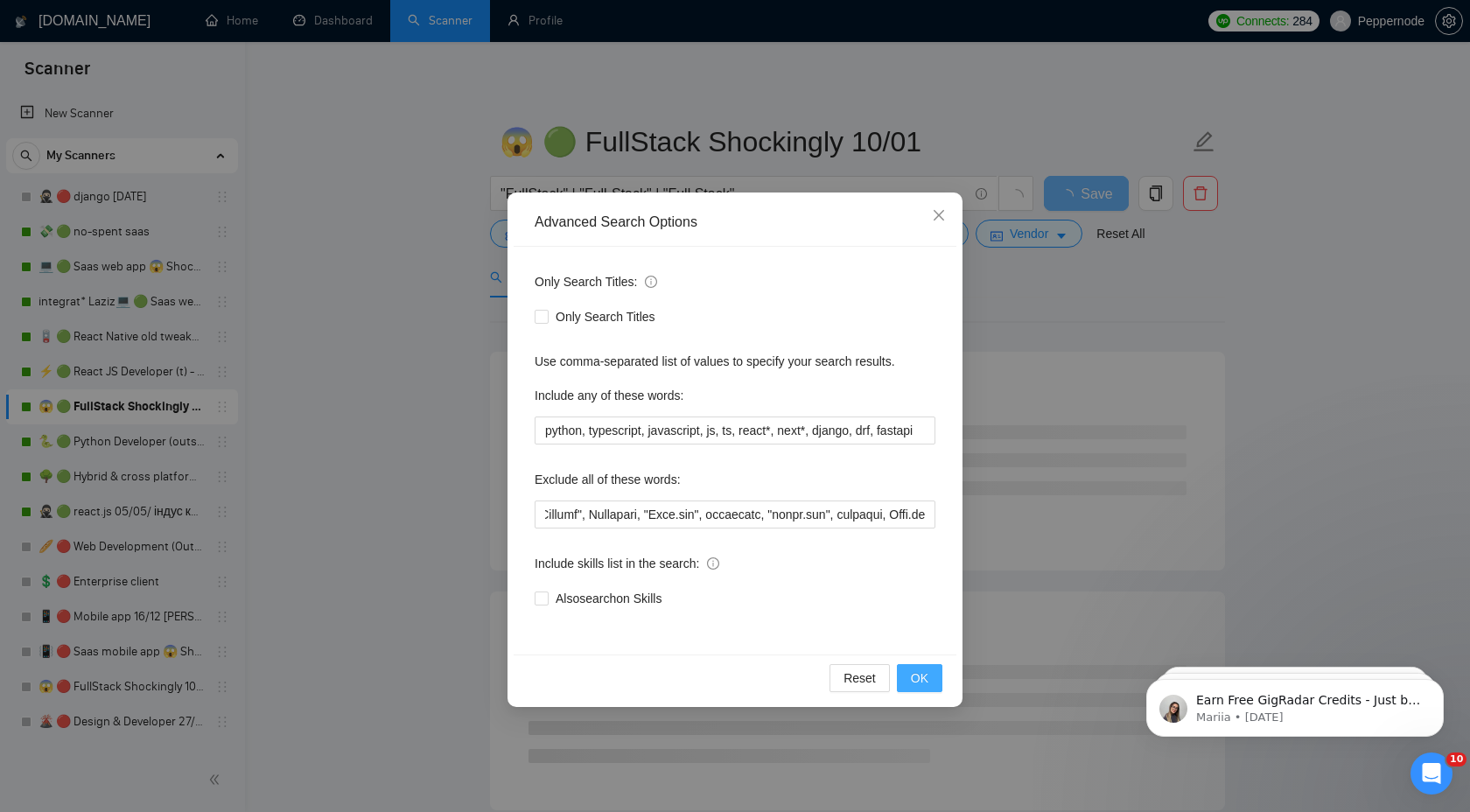
scroll to position [0, 0]
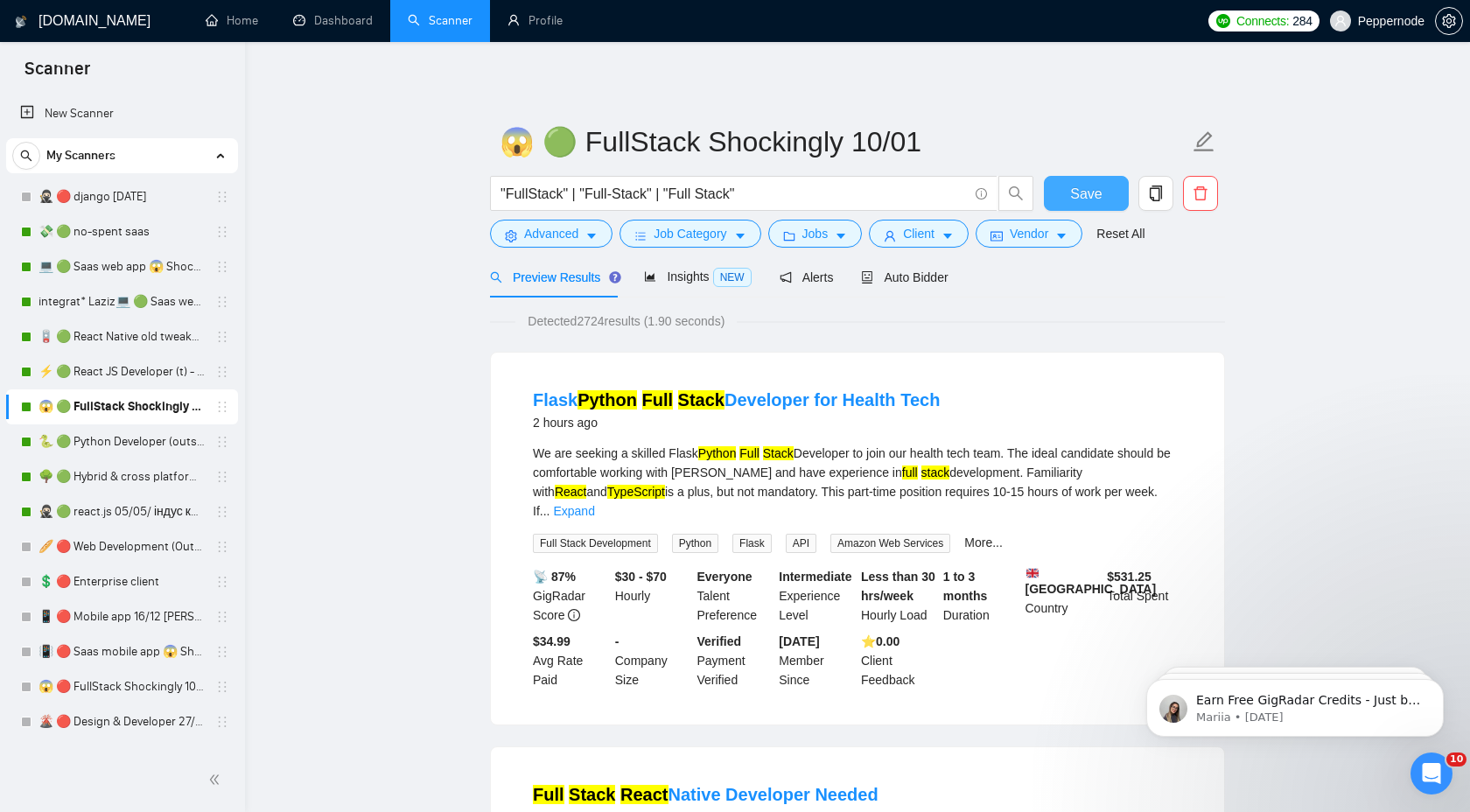
click at [1082, 192] on span "Save" at bounding box center [1086, 193] width 31 height 22
click at [93, 440] on link "🐍 🟢 Python Developer (outstaff)" at bounding box center [121, 442] width 166 height 35
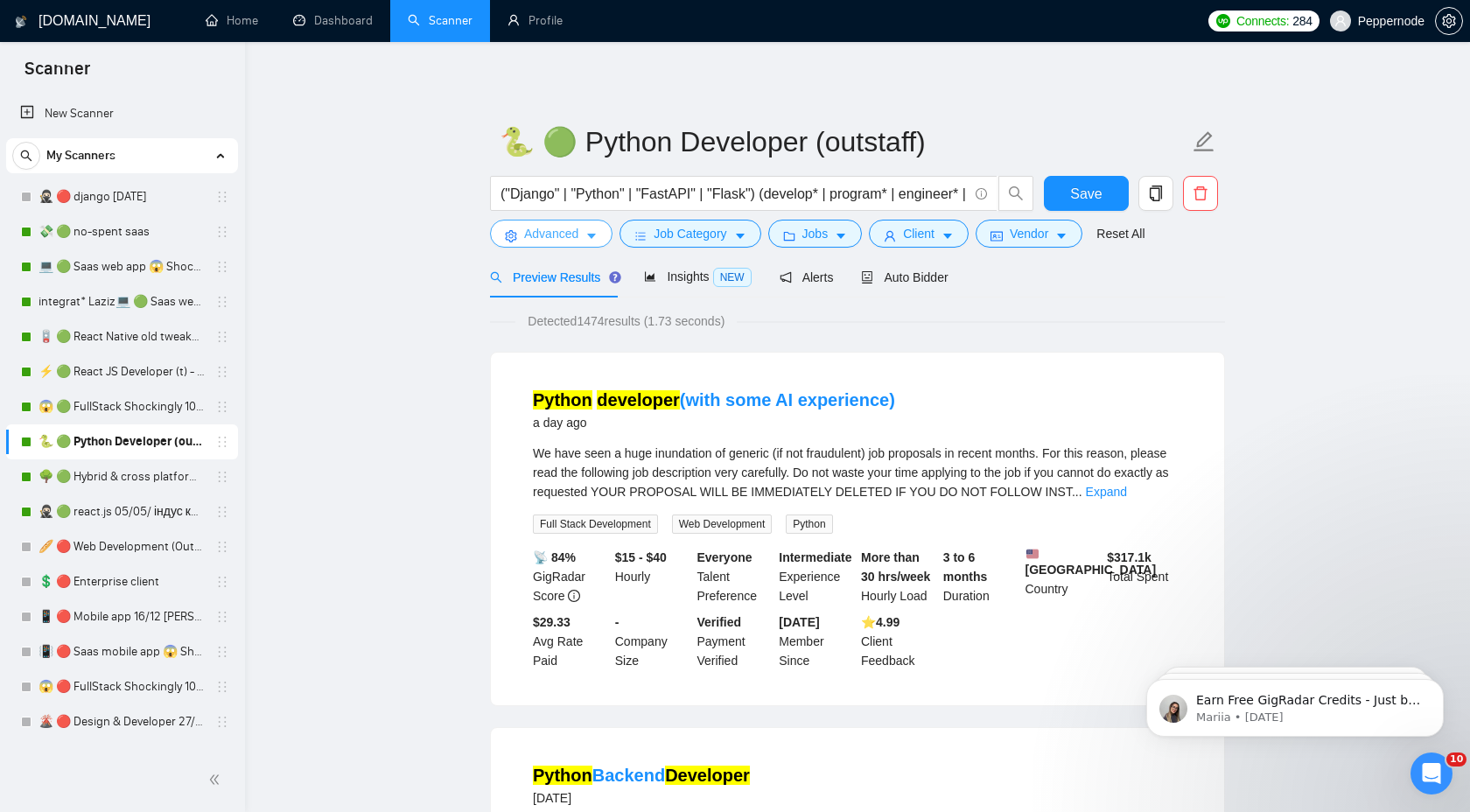
click at [594, 237] on icon "caret-down" at bounding box center [591, 237] width 9 height 5
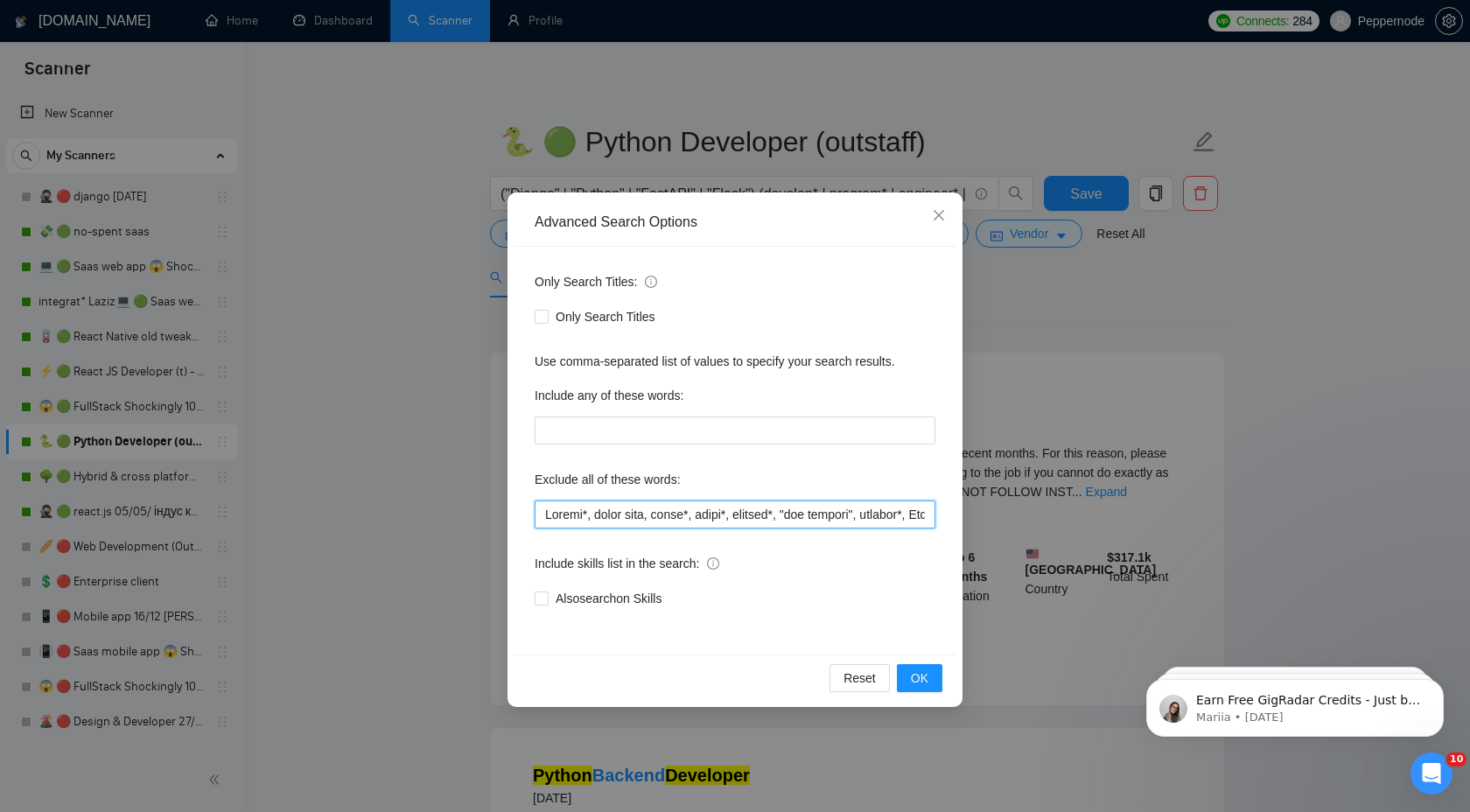
click at [694, 514] on input "text" at bounding box center [735, 514] width 401 height 28
paste input ", shopline, [DOMAIN_NAME]"
type input "Loremi*, dolor sita, conse*, adipi*, elitsed*, "doe tempori", utlabor*, Etd-Mag…"
click at [934, 673] on button "OK" at bounding box center [919, 677] width 45 height 28
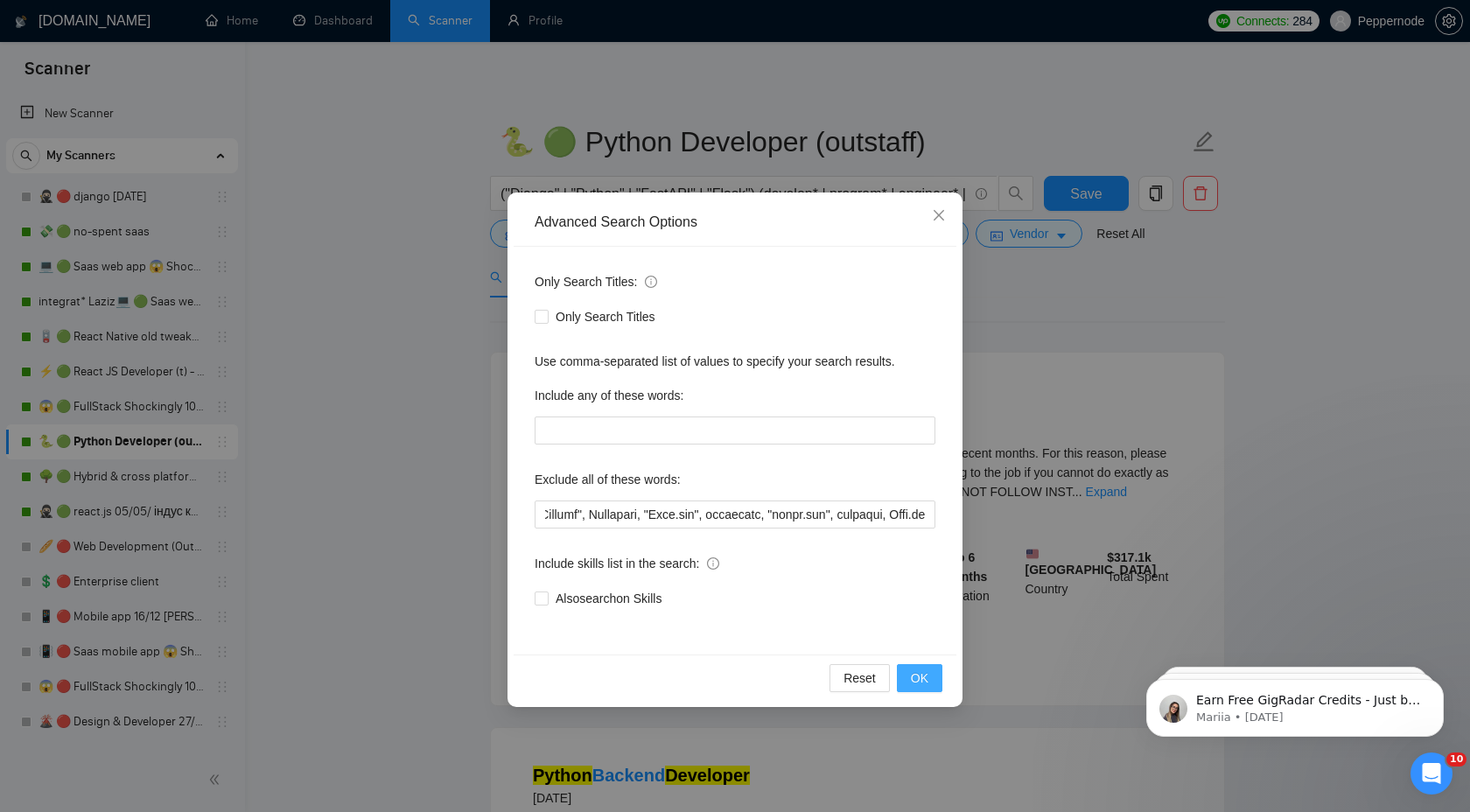
scroll to position [0, 0]
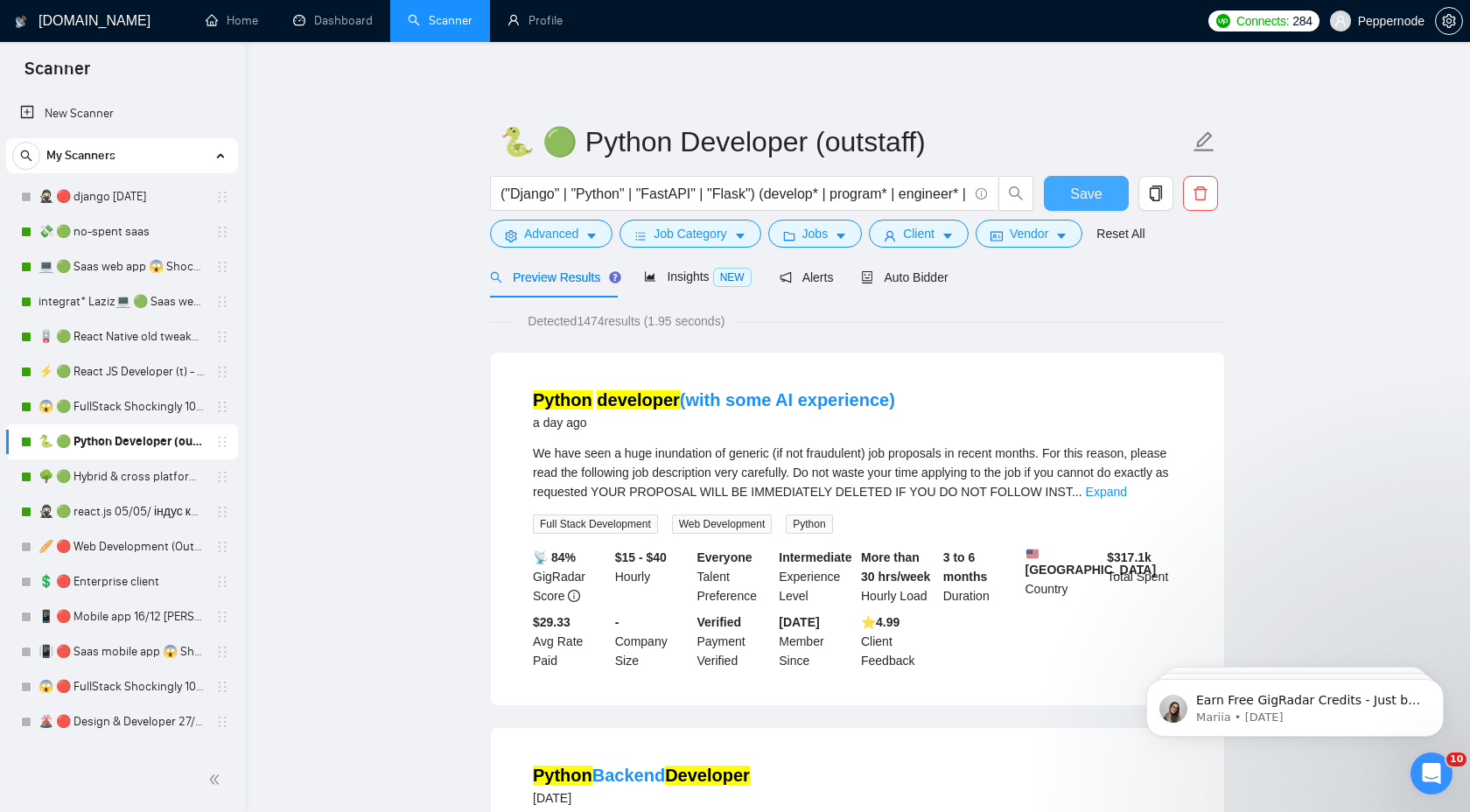
click at [1086, 193] on span "Save" at bounding box center [1086, 193] width 31 height 22
click at [144, 477] on link "🌳 🟢 Hybrid & cross platform 07/04 changed start" at bounding box center [121, 477] width 166 height 35
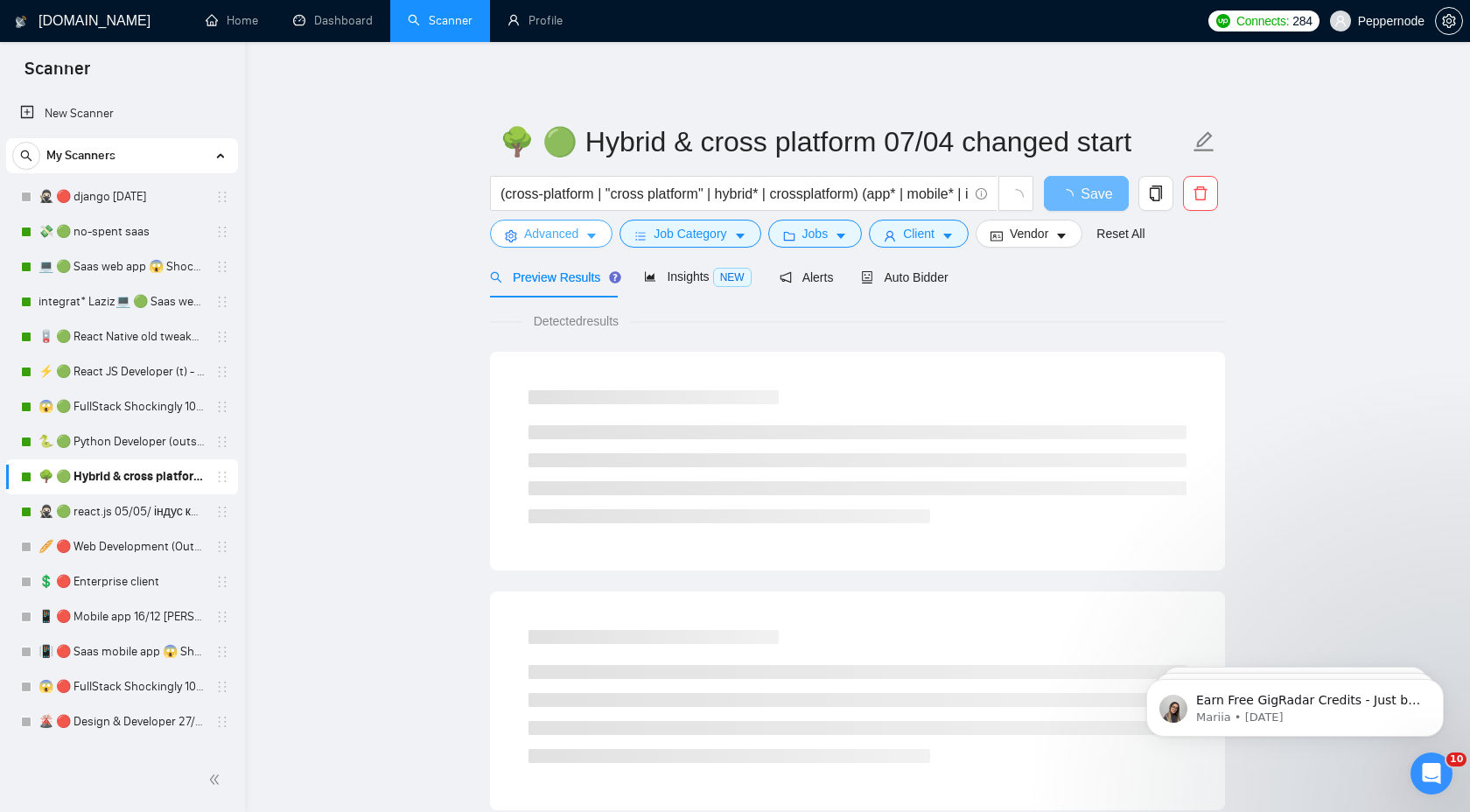
click at [583, 237] on button "Advanced" at bounding box center [551, 234] width 123 height 28
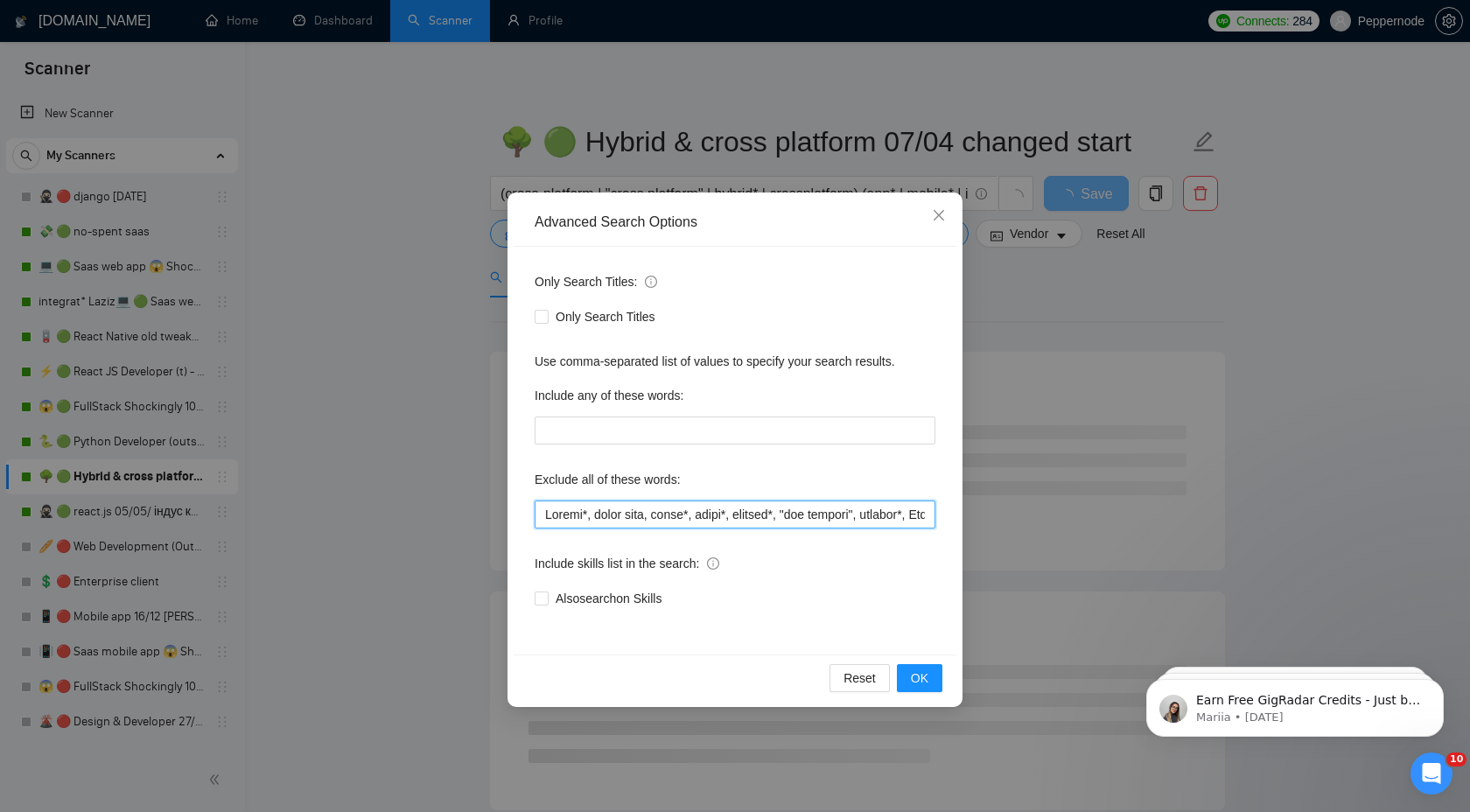
click at [739, 518] on input "text" at bounding box center [735, 514] width 401 height 28
paste input ", shopline, [DOMAIN_NAME]"
type input "Loremi*, dolor sita, conse*, adipi*, elitsed*, "doe tempori", utlabor*, Etd-Mag…"
click at [920, 675] on span "OK" at bounding box center [919, 678] width 18 height 20
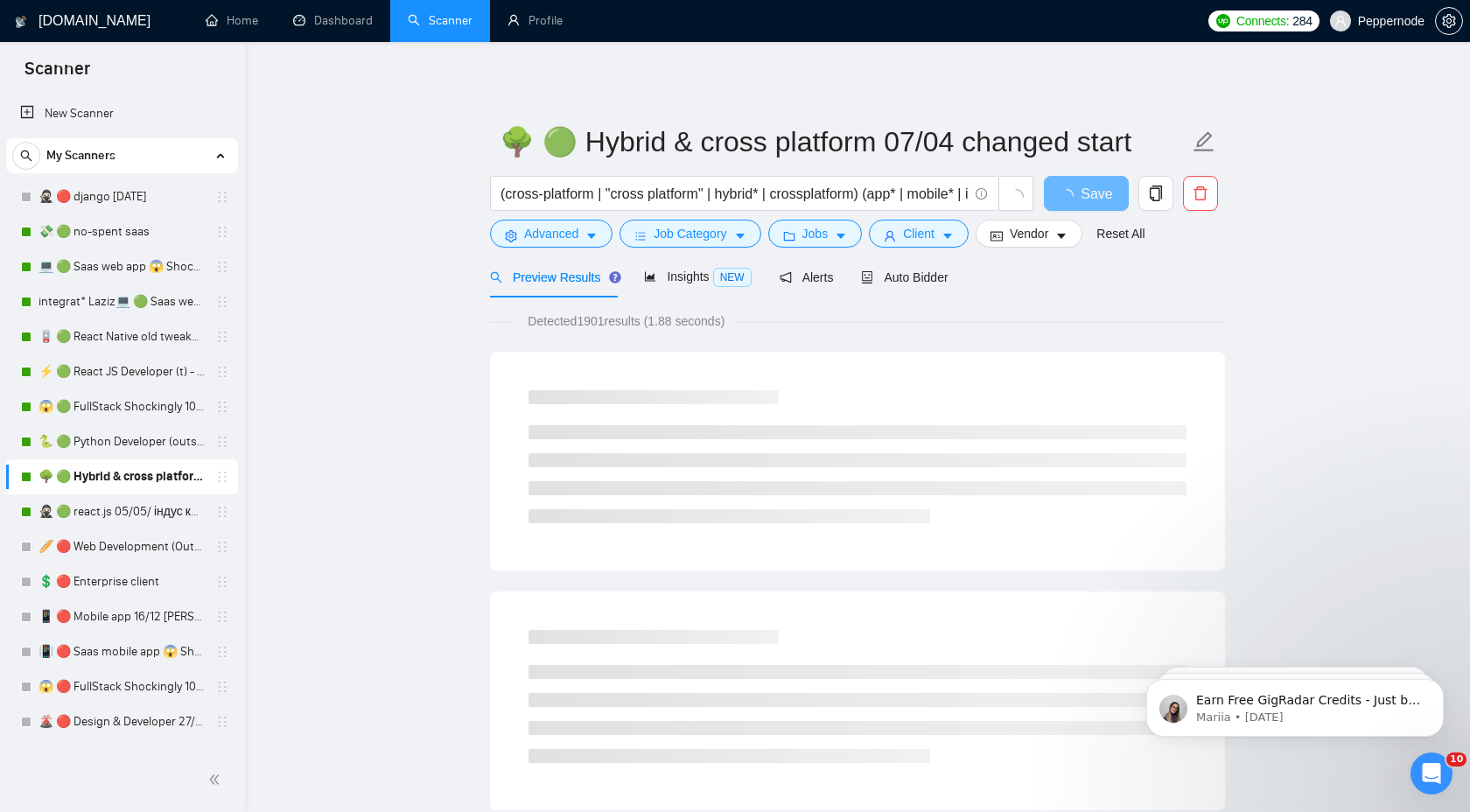
scroll to position [0, 0]
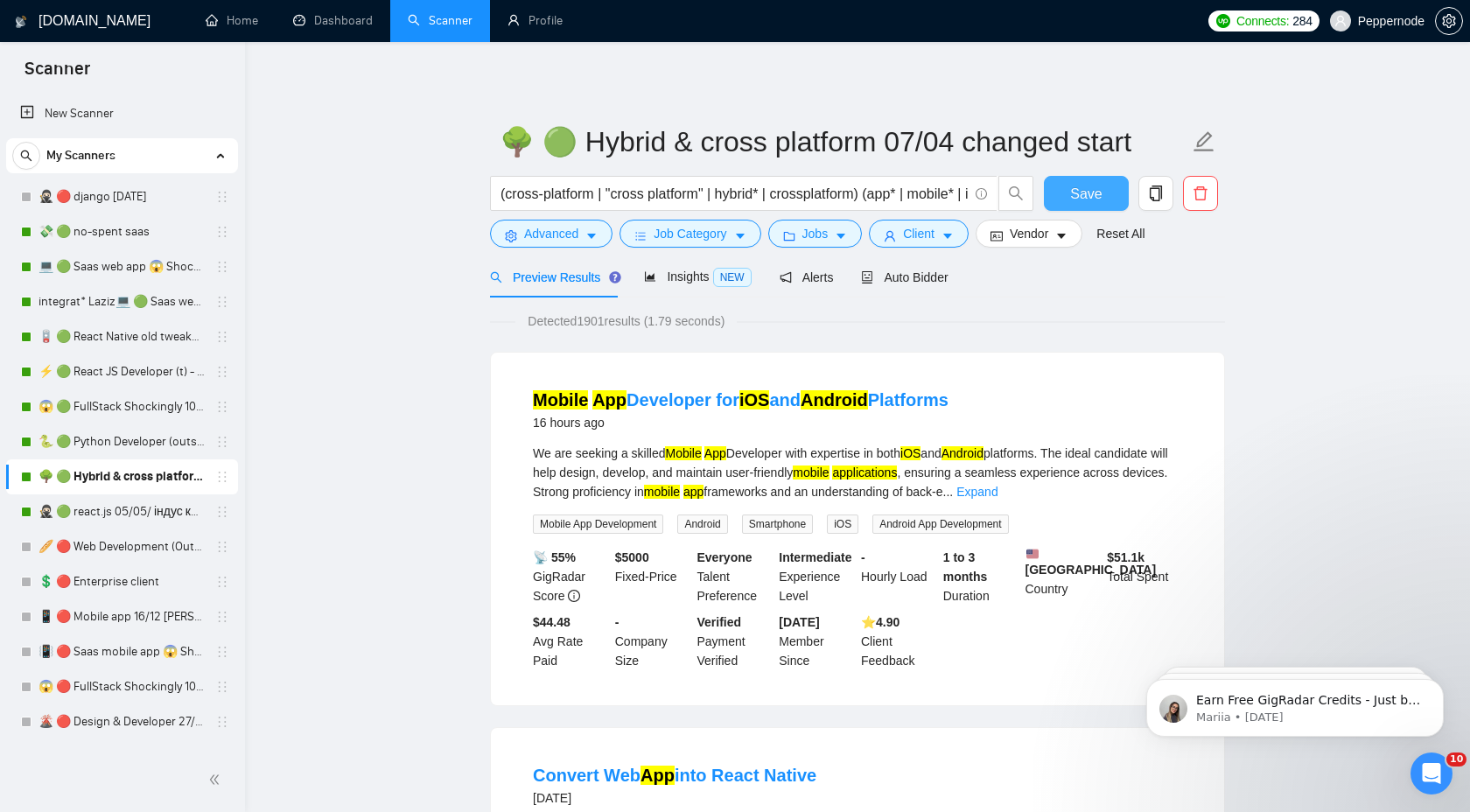
click at [1077, 190] on span "Save" at bounding box center [1086, 193] width 31 height 22
click at [148, 514] on link "🥷🏻 🟢 react.js 05/05/ індус копі 19/05 change end" at bounding box center [121, 512] width 166 height 35
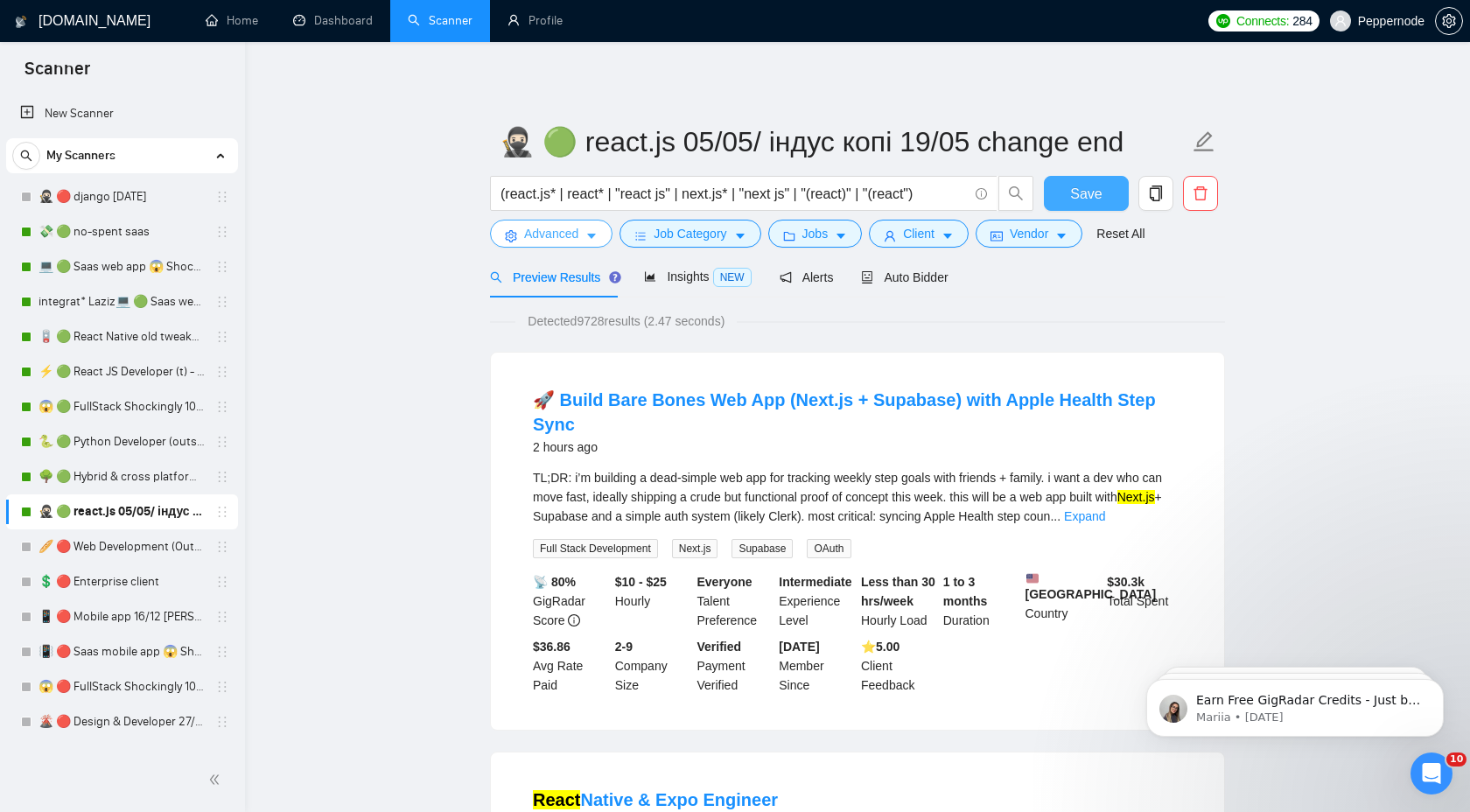
click at [595, 232] on icon "caret-down" at bounding box center [591, 236] width 12 height 12
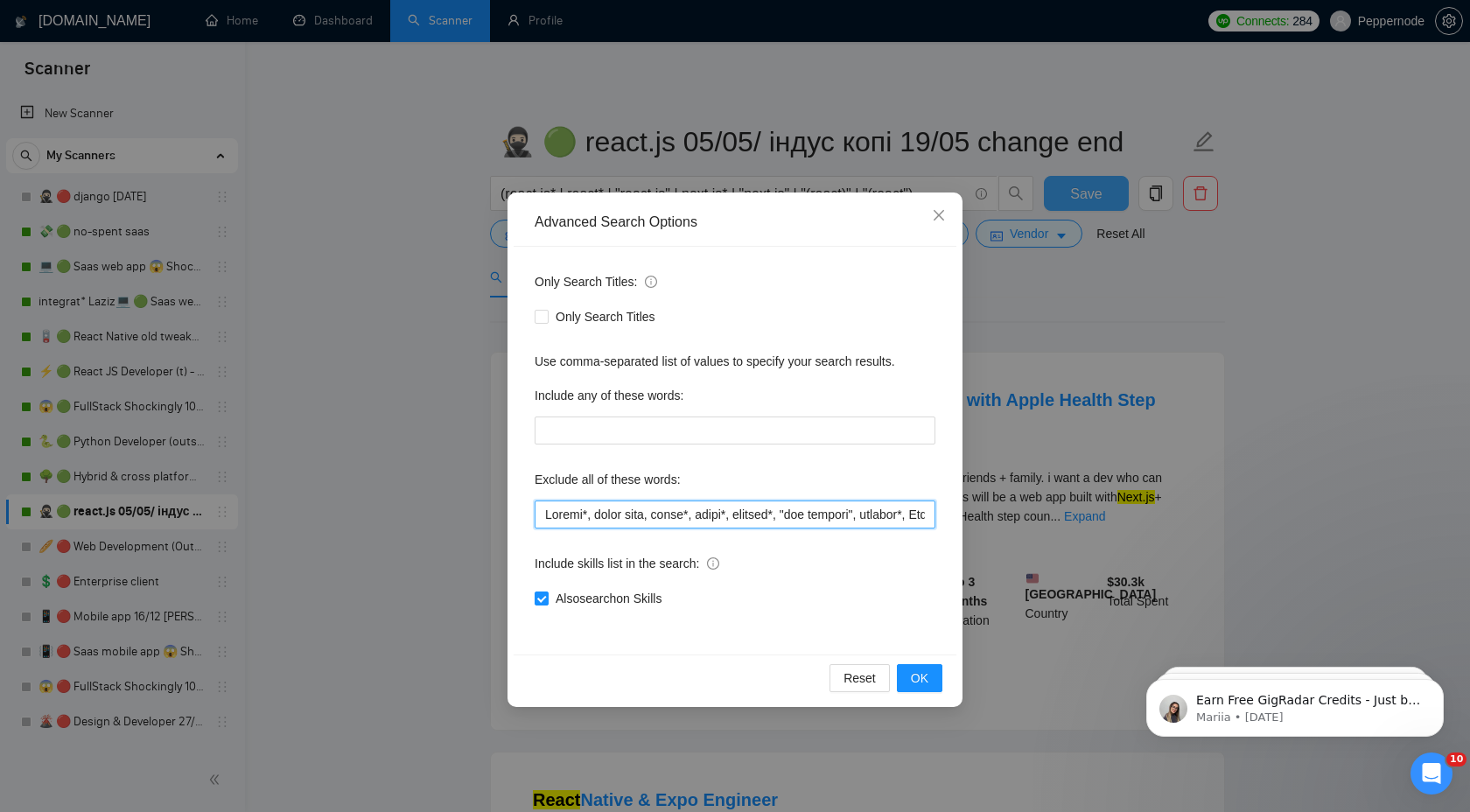
click at [684, 516] on input "text" at bounding box center [735, 514] width 401 height 28
paste input ", shopline, [DOMAIN_NAME]"
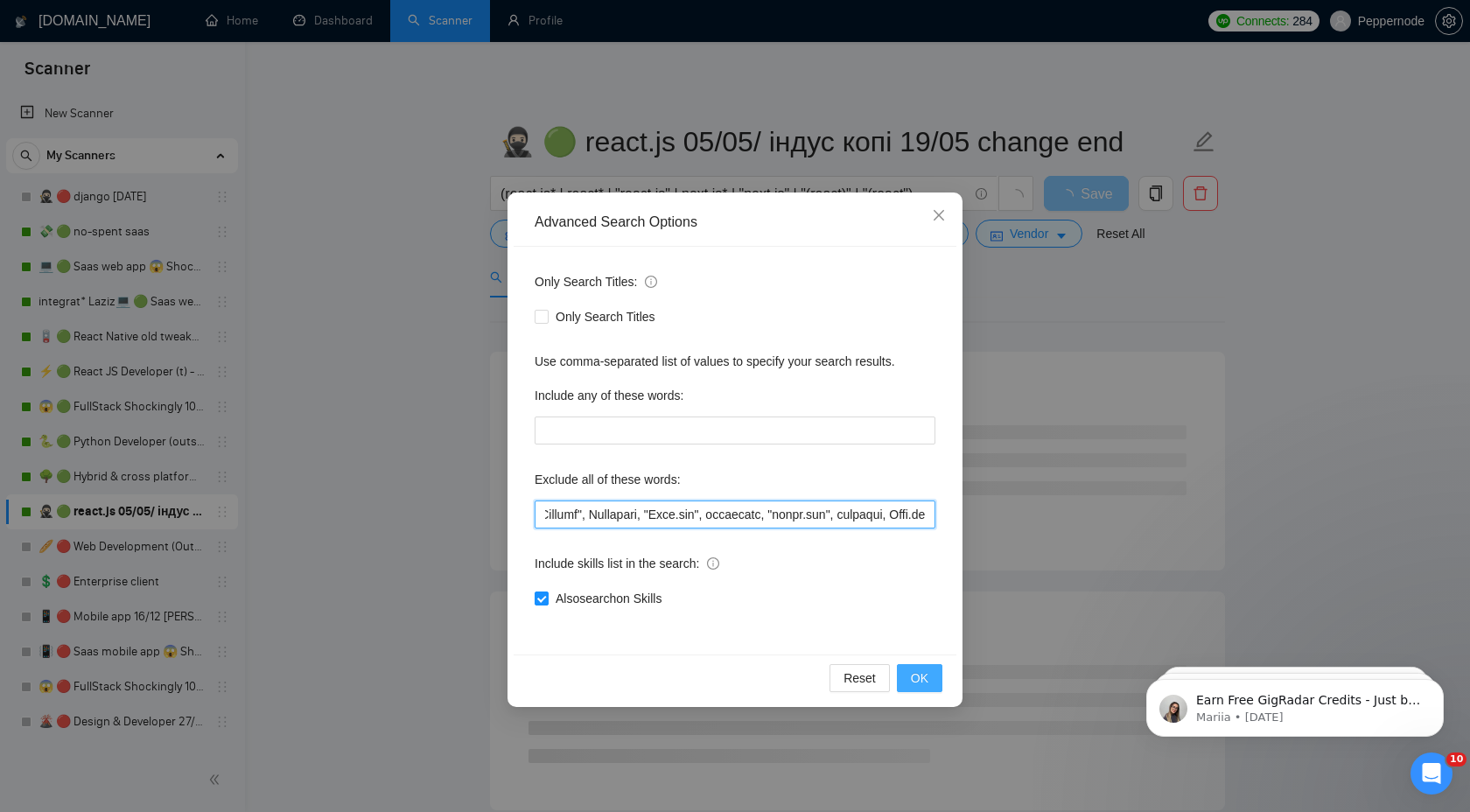
type input "Loremi*, dolor sita, conse*, adipi*, elitsed*, "doe tempori", utlabor*, Etd-Mag…"
click at [927, 682] on span "OK" at bounding box center [919, 678] width 18 height 20
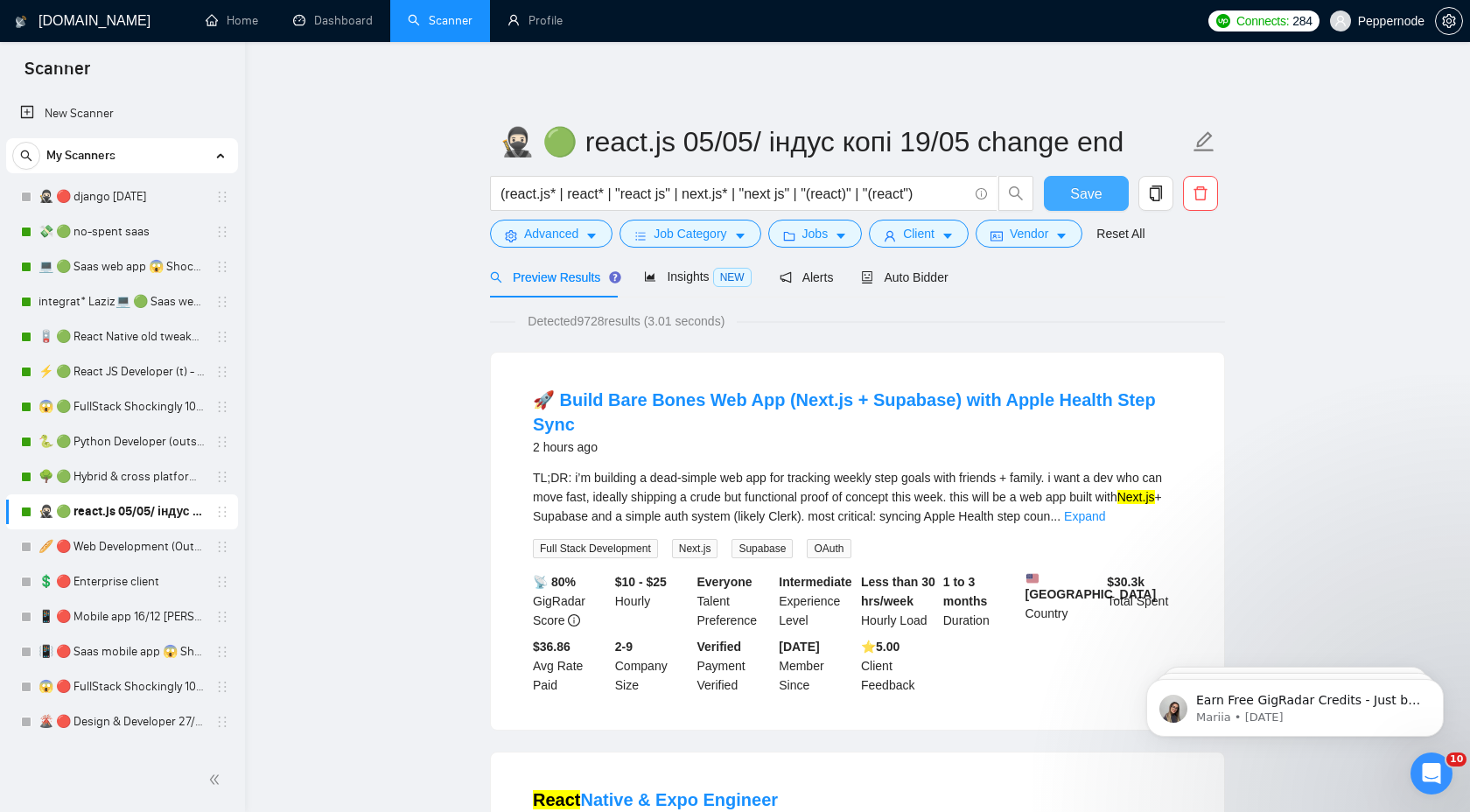
click at [1088, 189] on span "Save" at bounding box center [1086, 193] width 31 height 22
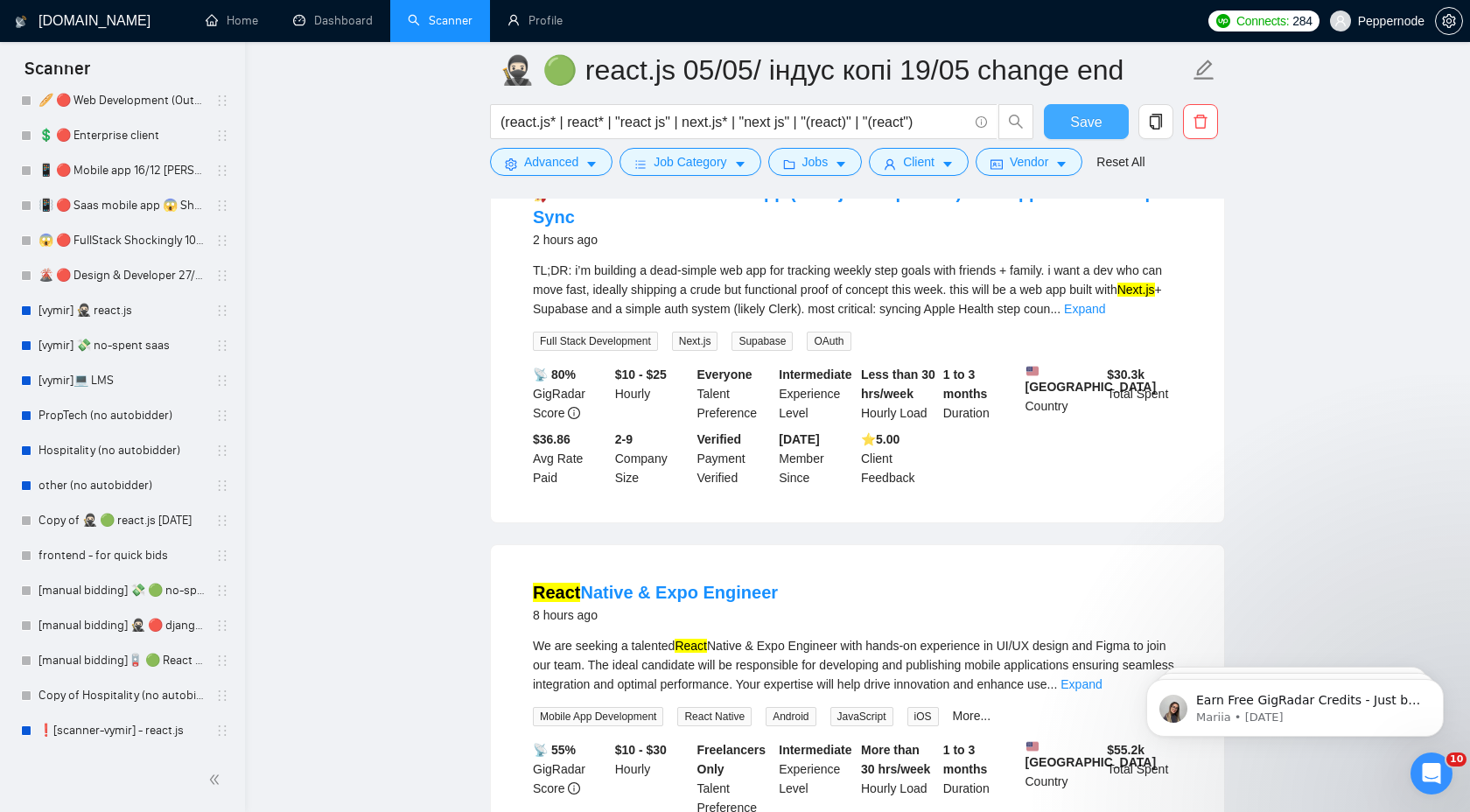
scroll to position [222, 0]
click at [115, 304] on link "[vymir] 🥷🏻 react.js" at bounding box center [121, 310] width 166 height 35
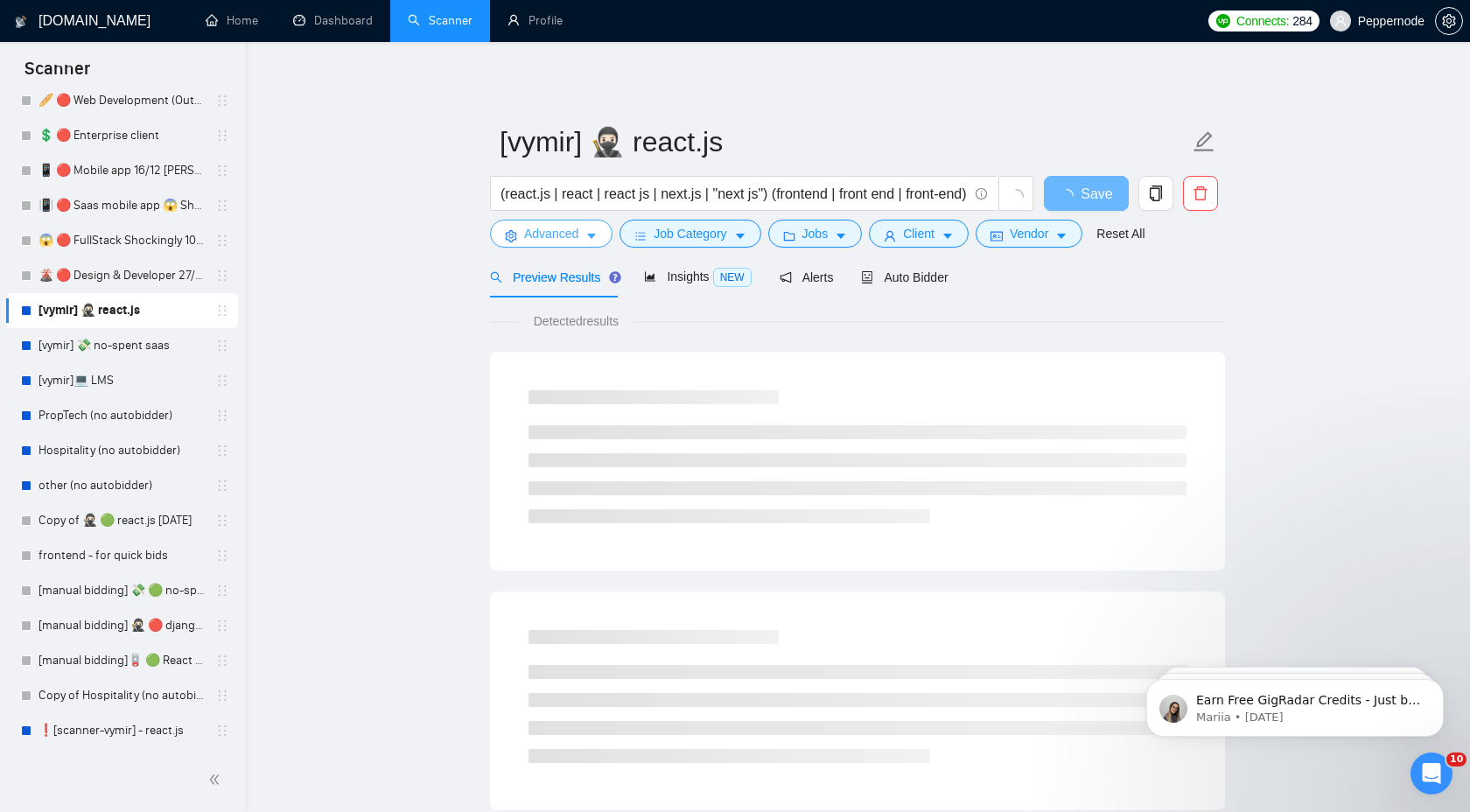
click at [591, 244] on button "Advanced" at bounding box center [551, 234] width 123 height 28
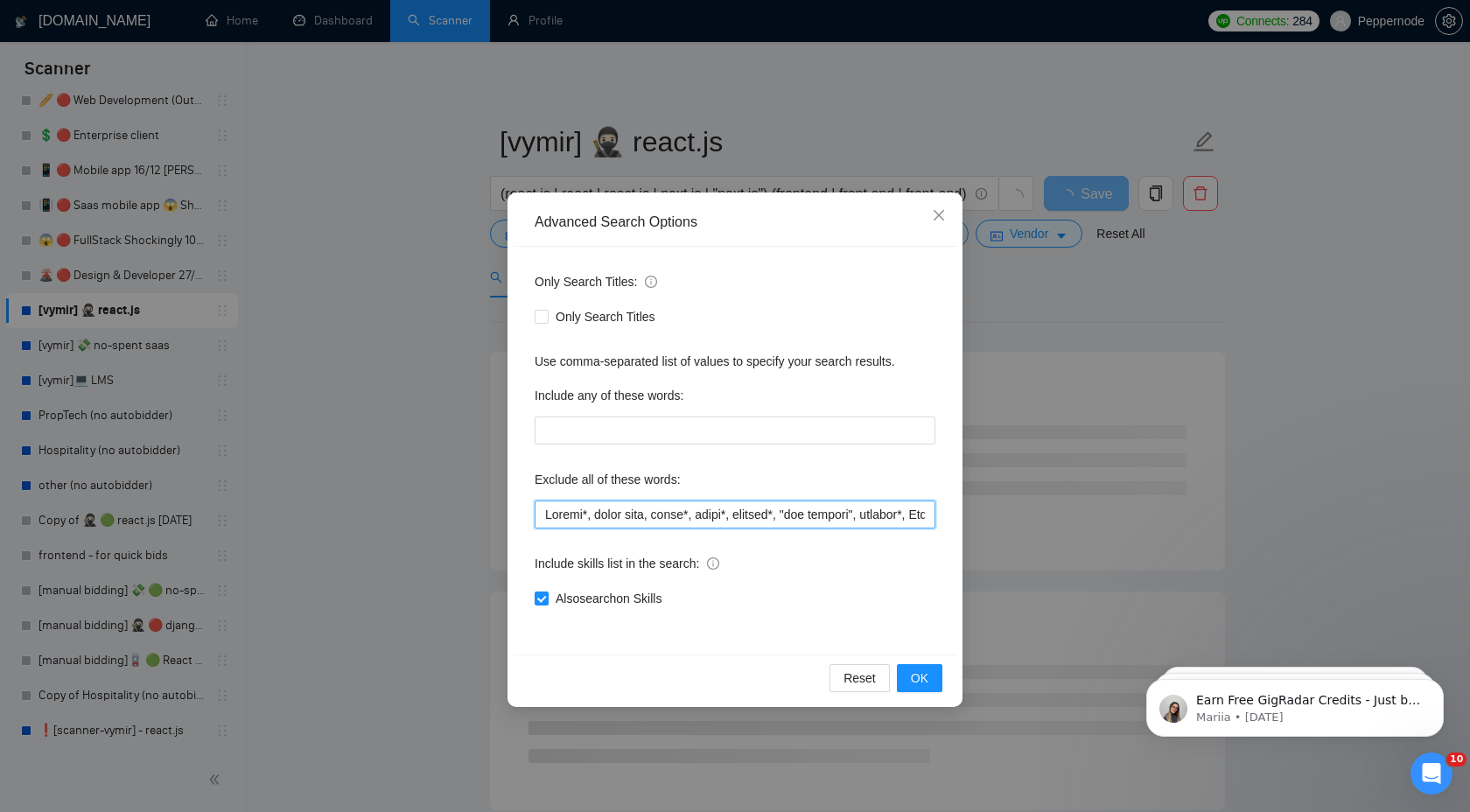
click at [727, 509] on input "text" at bounding box center [735, 514] width 401 height 28
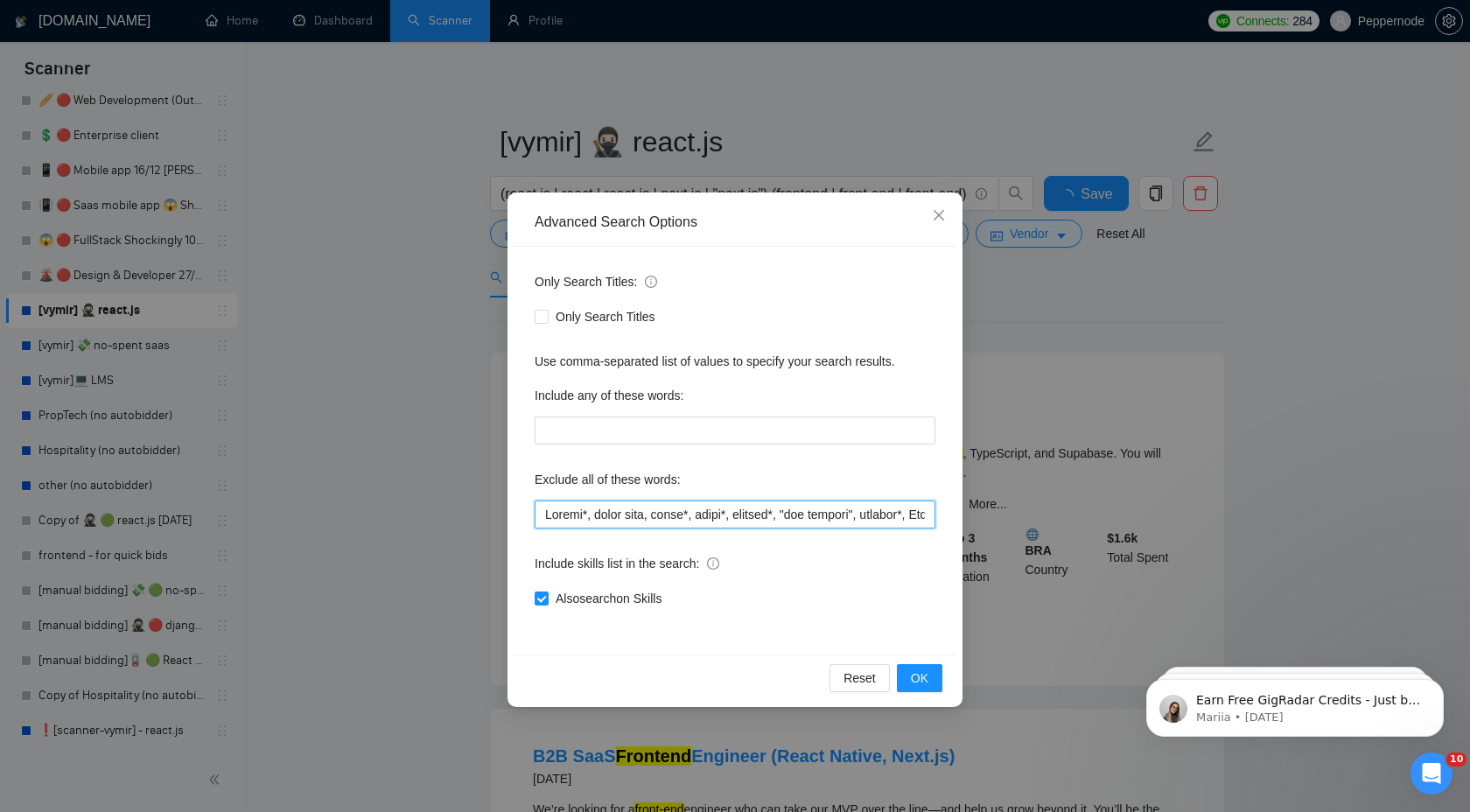
scroll to position [0, 25799]
paste input ", shopline, [DOMAIN_NAME]"
type input "Loremi*, dolor sita, conse*, adipi*, elitsed*, "doe tempori", utlabor*, Etd-Mag…"
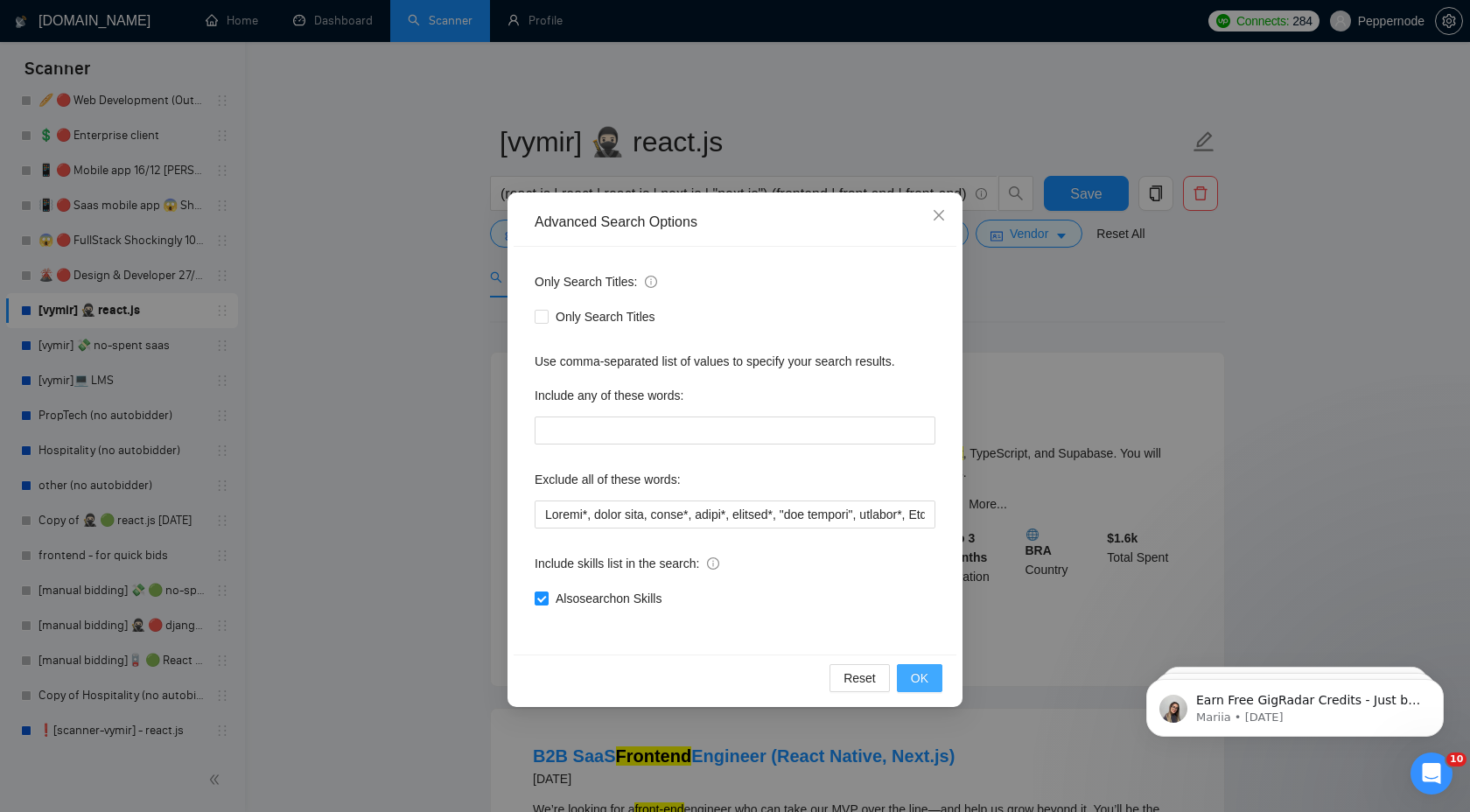
click at [926, 677] on span "OK" at bounding box center [919, 678] width 18 height 20
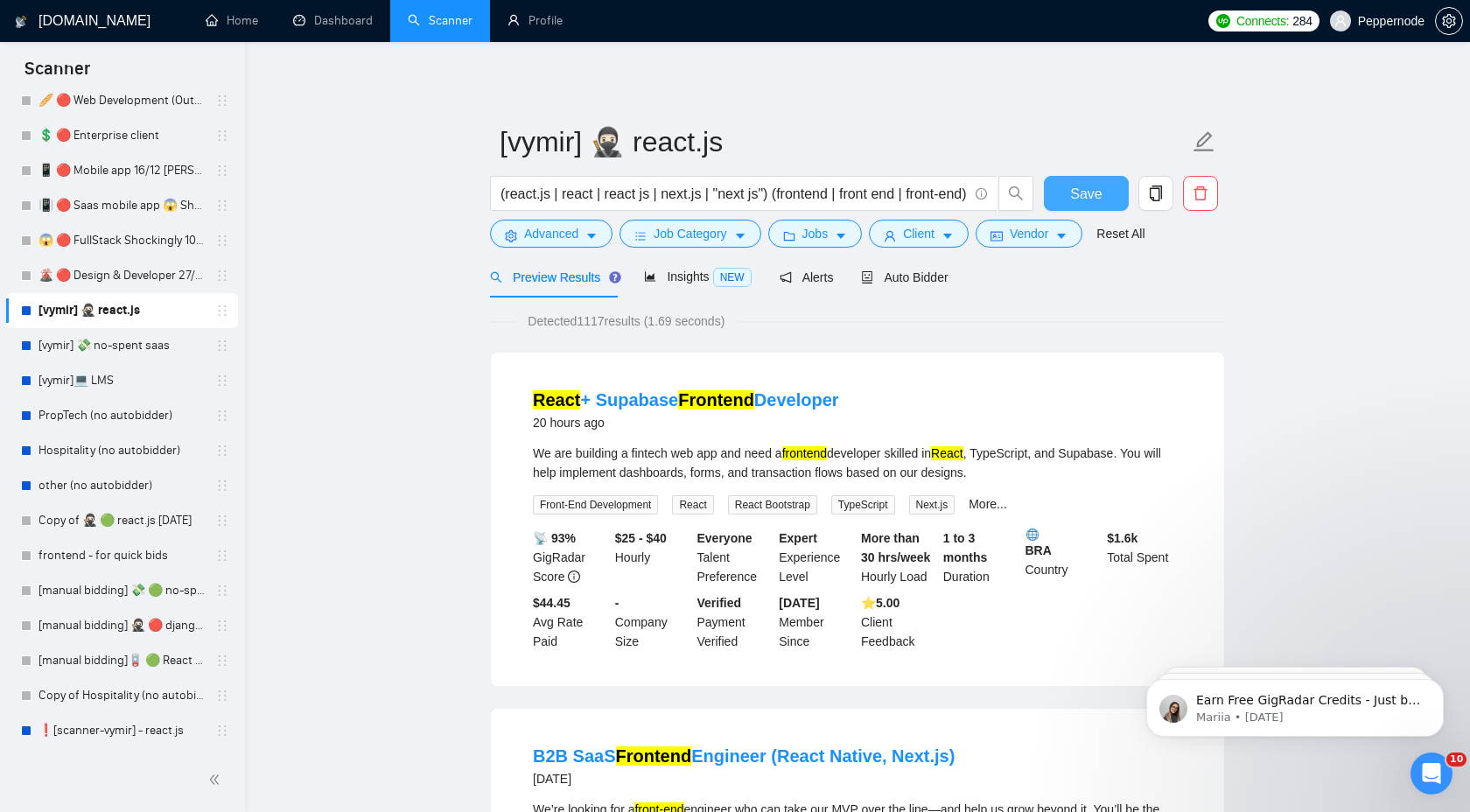
click at [1087, 191] on span "Save" at bounding box center [1086, 193] width 31 height 22
click at [134, 349] on link "[vymir] 💸 no-spent saas" at bounding box center [121, 346] width 166 height 35
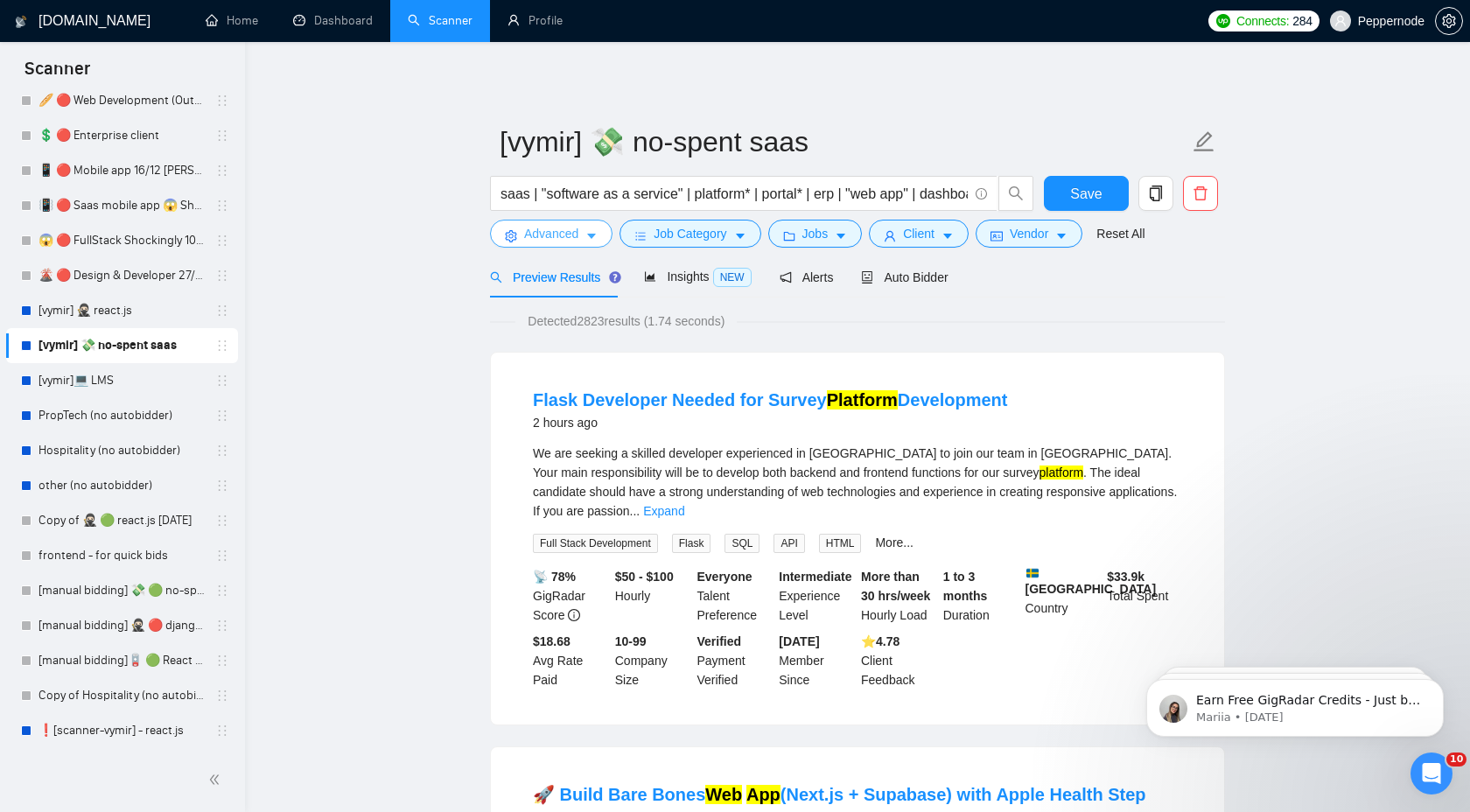
click at [590, 237] on icon "caret-down" at bounding box center [591, 237] width 9 height 5
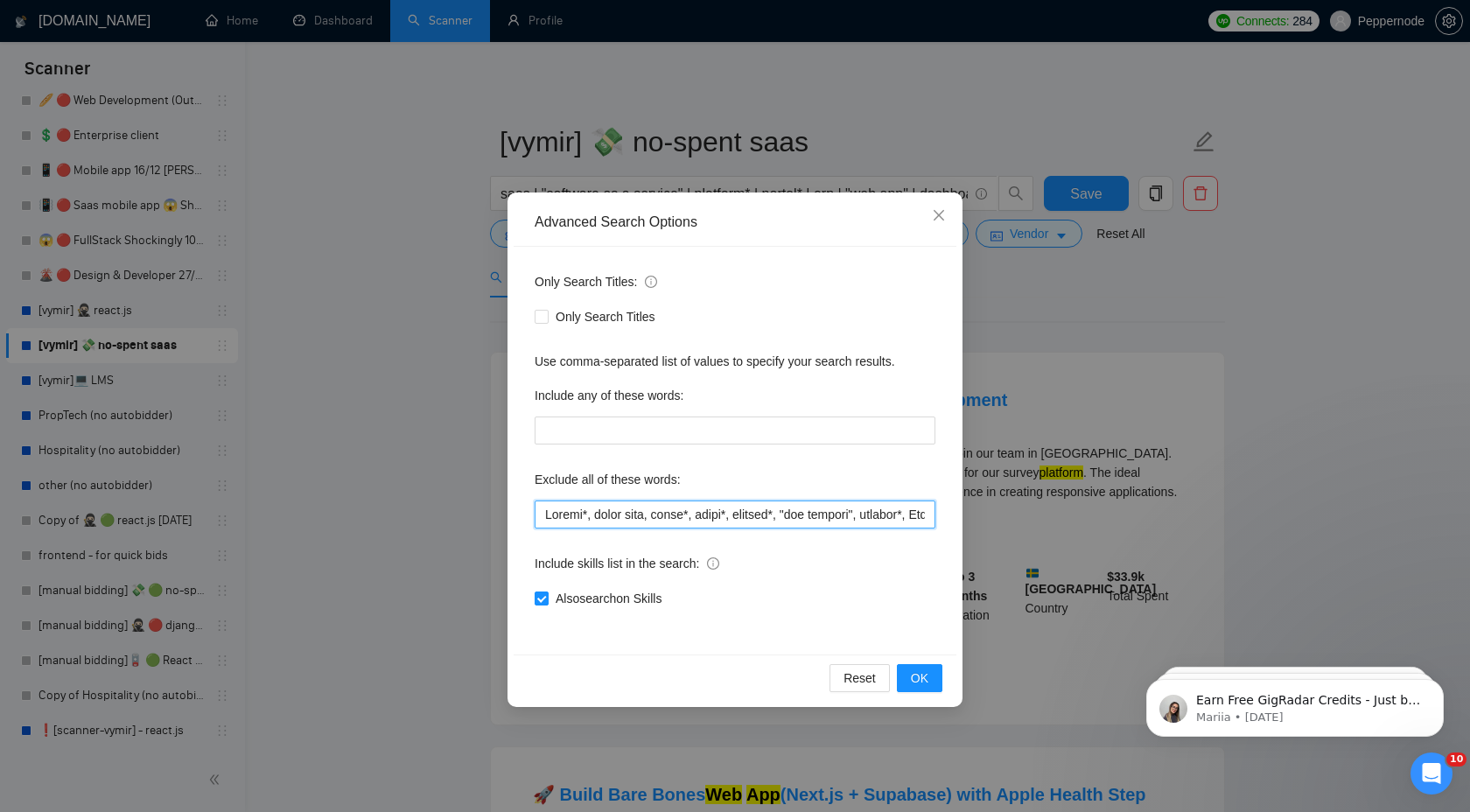
click at [766, 520] on input "text" at bounding box center [735, 514] width 401 height 28
paste input ", shopline, [DOMAIN_NAME]"
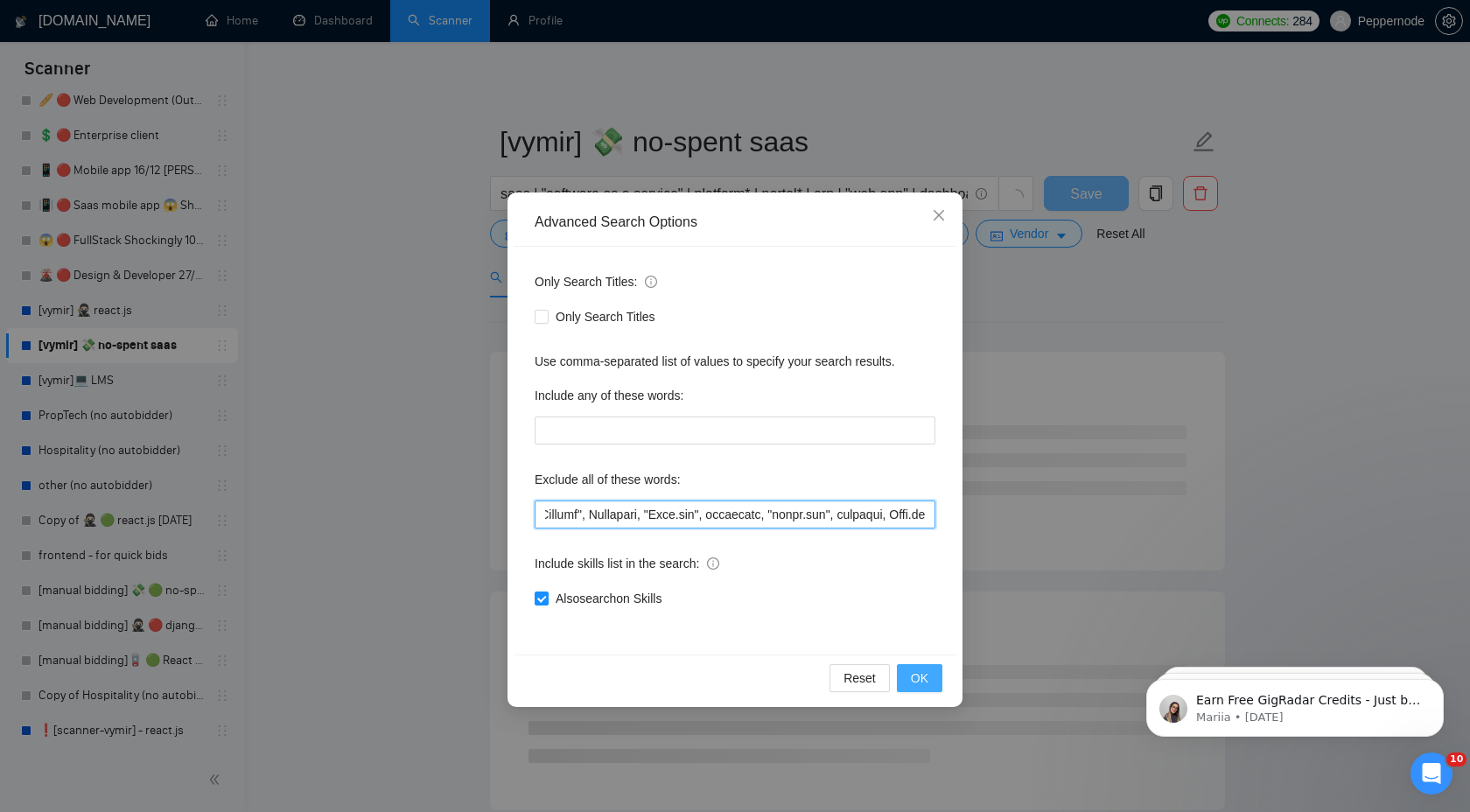
type input "Loremi*, dolor sita, conse*, adipi*, elitsed*, "doe tempori", utlabor*, Etd-Mag…"
click at [925, 675] on span "OK" at bounding box center [919, 678] width 18 height 20
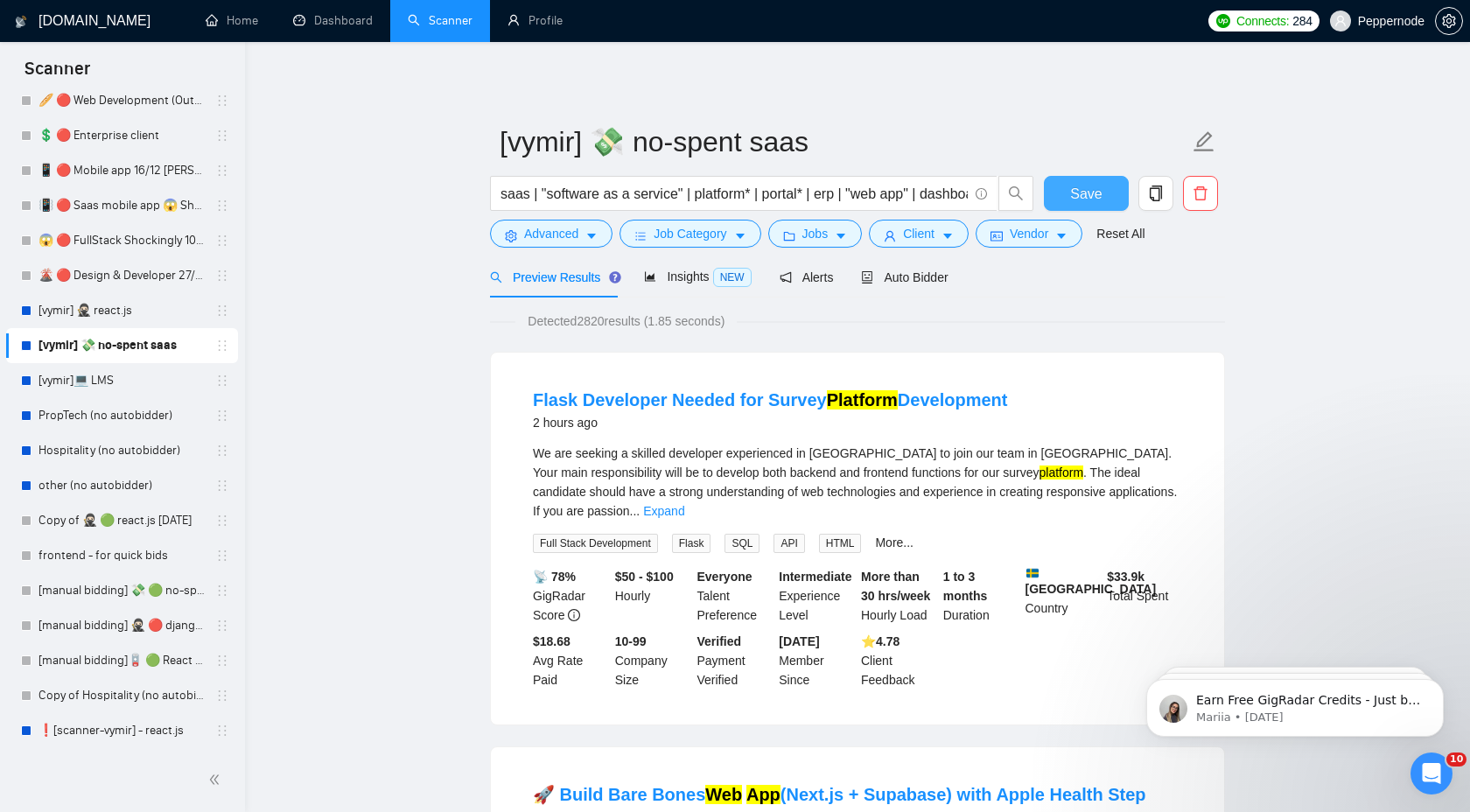
click at [1070, 191] on span "Save" at bounding box center [1086, 193] width 31 height 22
click at [96, 381] on link "[vymir]💻 LMS" at bounding box center [121, 381] width 166 height 35
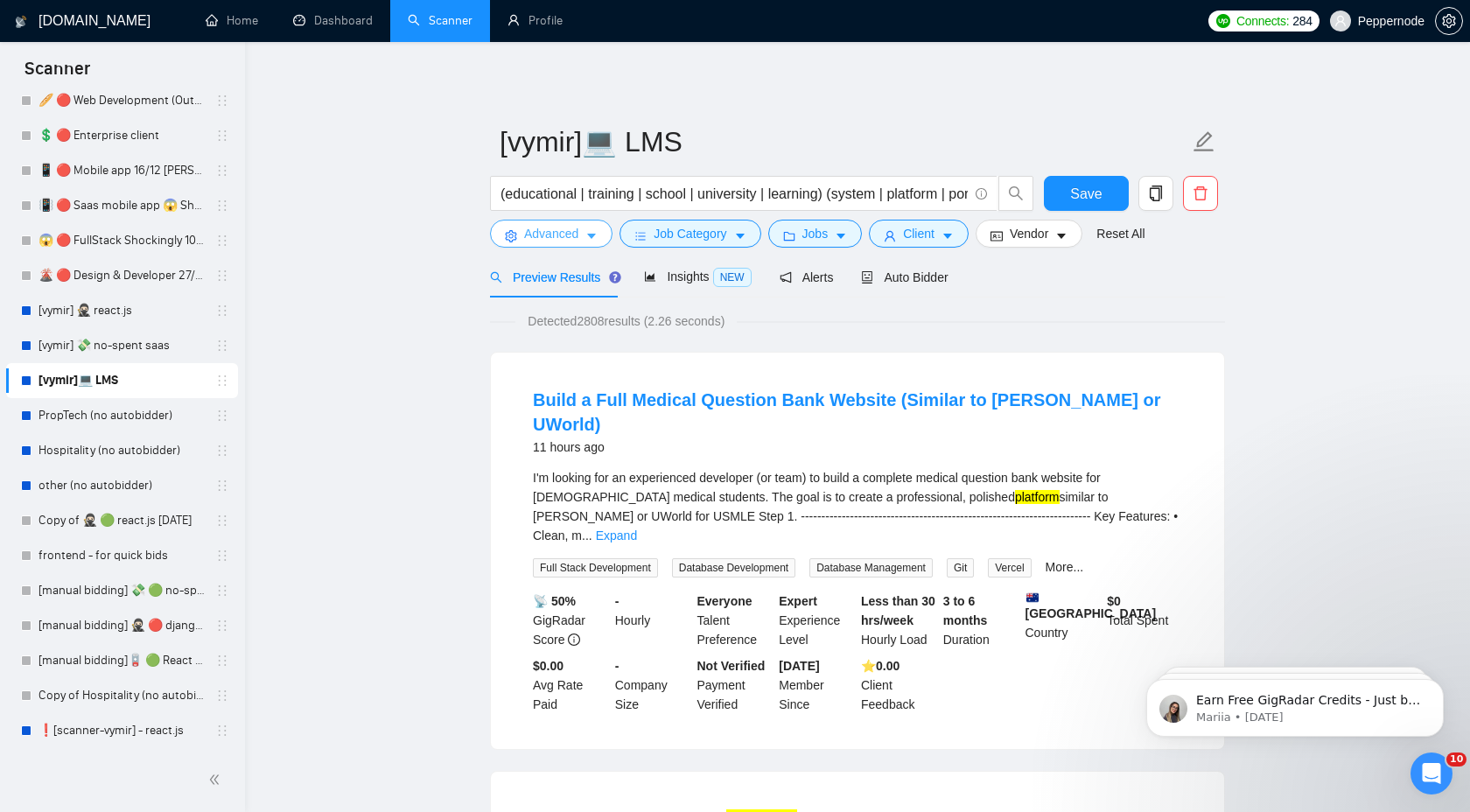
click at [592, 237] on icon "caret-down" at bounding box center [591, 237] width 9 height 5
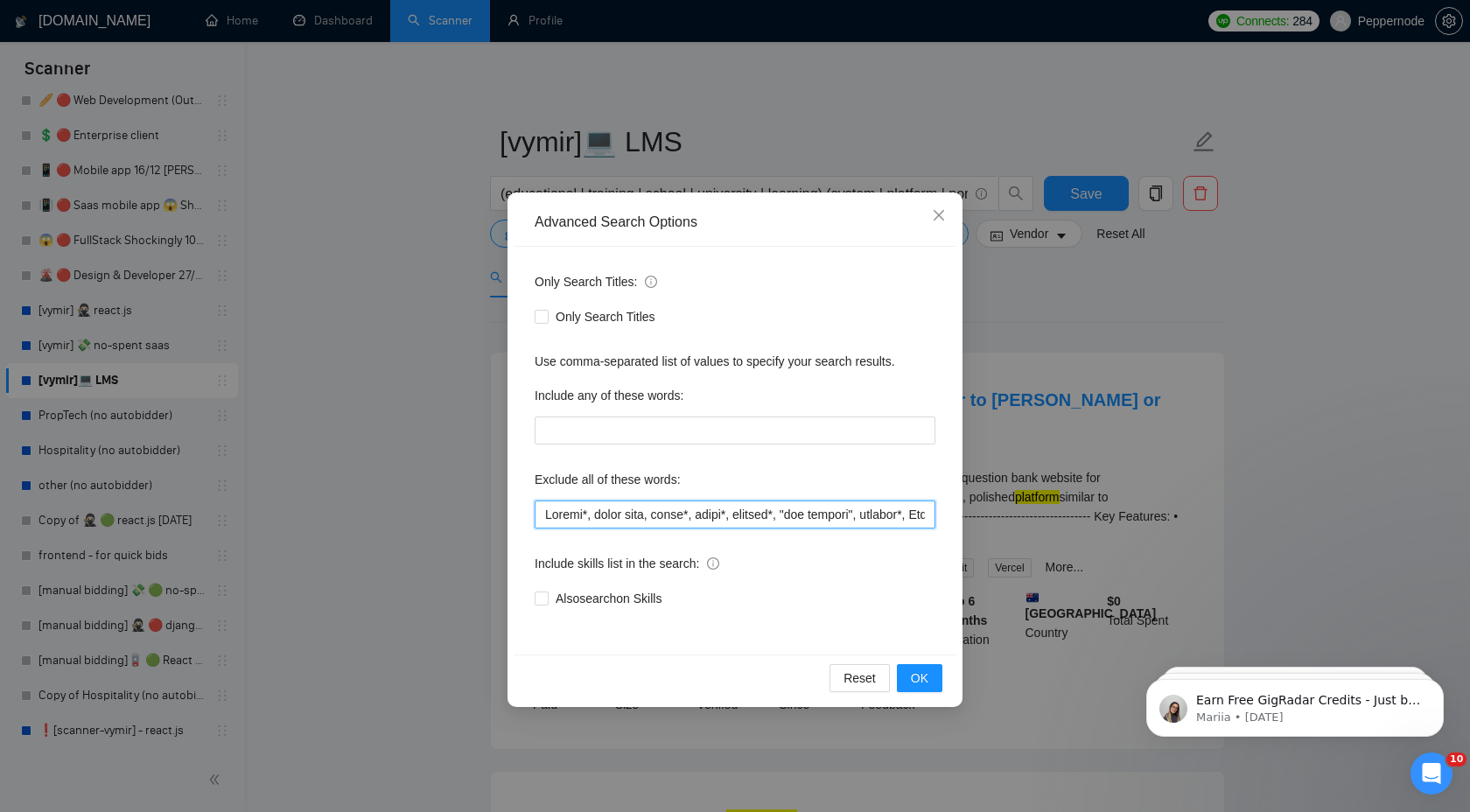
click at [652, 517] on input "text" at bounding box center [735, 514] width 401 height 28
paste input ", shopline, [DOMAIN_NAME]"
type input "Loremi*, dolor sita, conse*, adipi*, elitsed*, "doe tempori", utlabor*, Etd-Mag…"
click at [924, 684] on span "OK" at bounding box center [919, 678] width 18 height 20
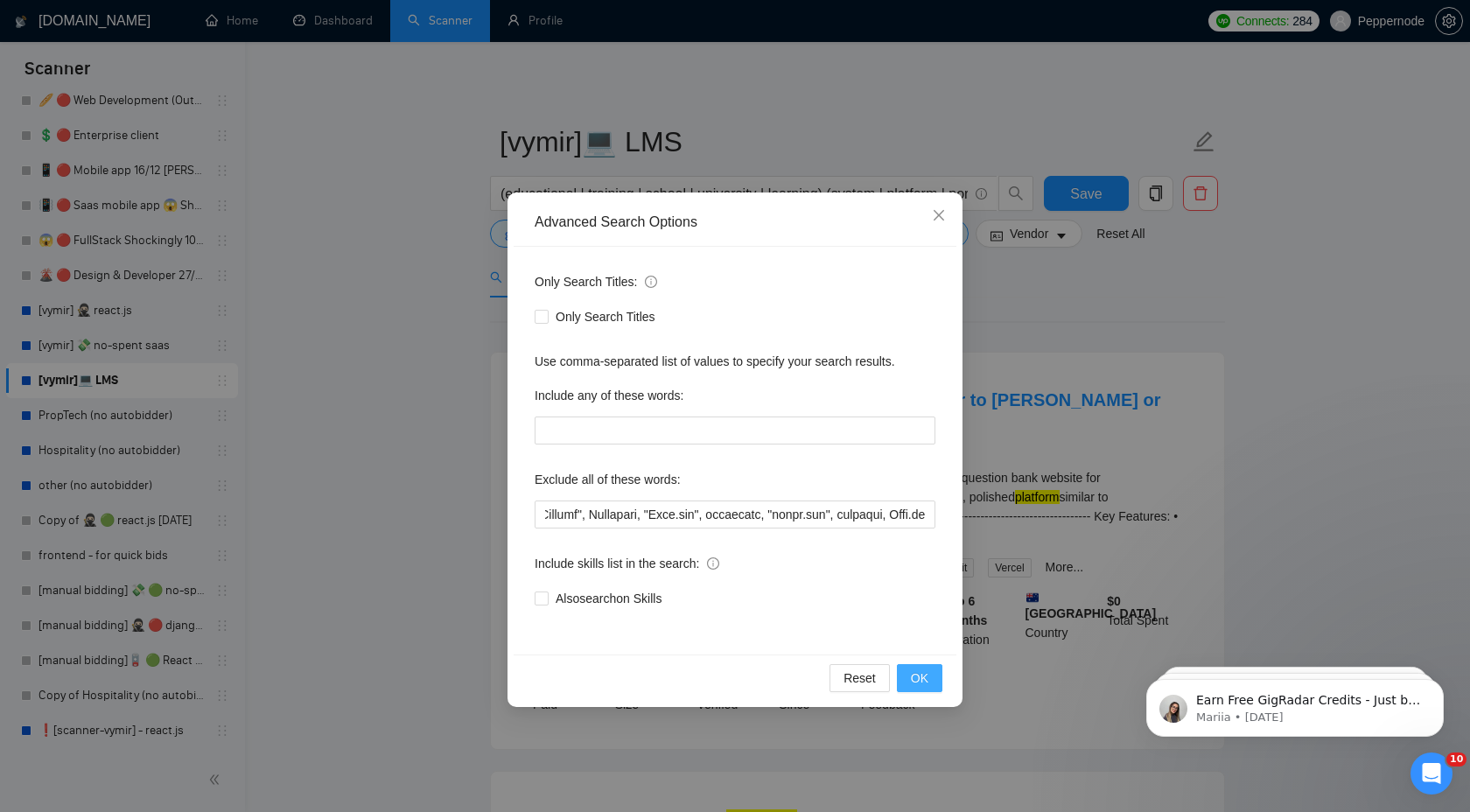
scroll to position [0, 0]
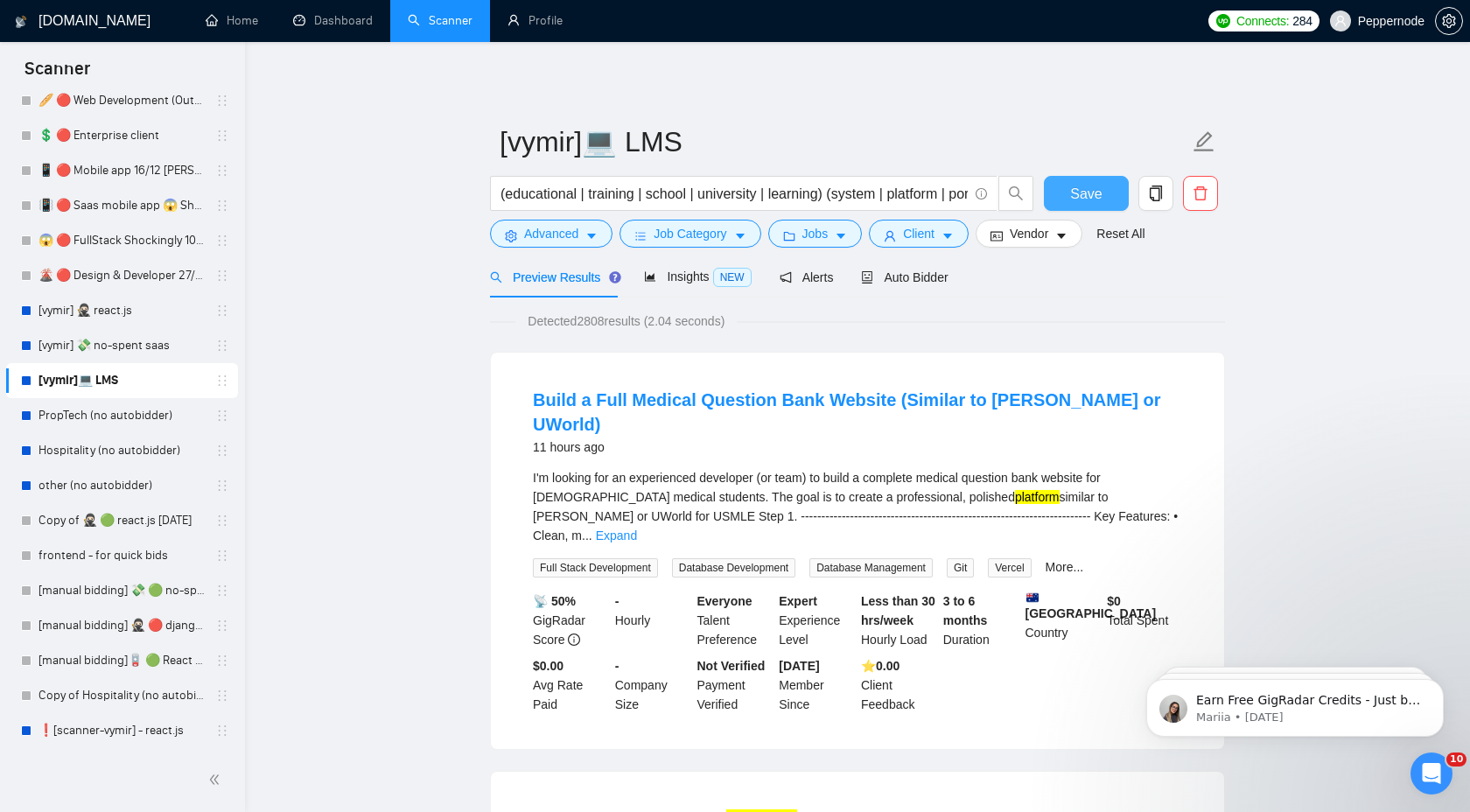
click at [1085, 192] on span "Save" at bounding box center [1086, 193] width 31 height 22
click at [127, 417] on link "PropTech (no autobidder)" at bounding box center [121, 415] width 166 height 35
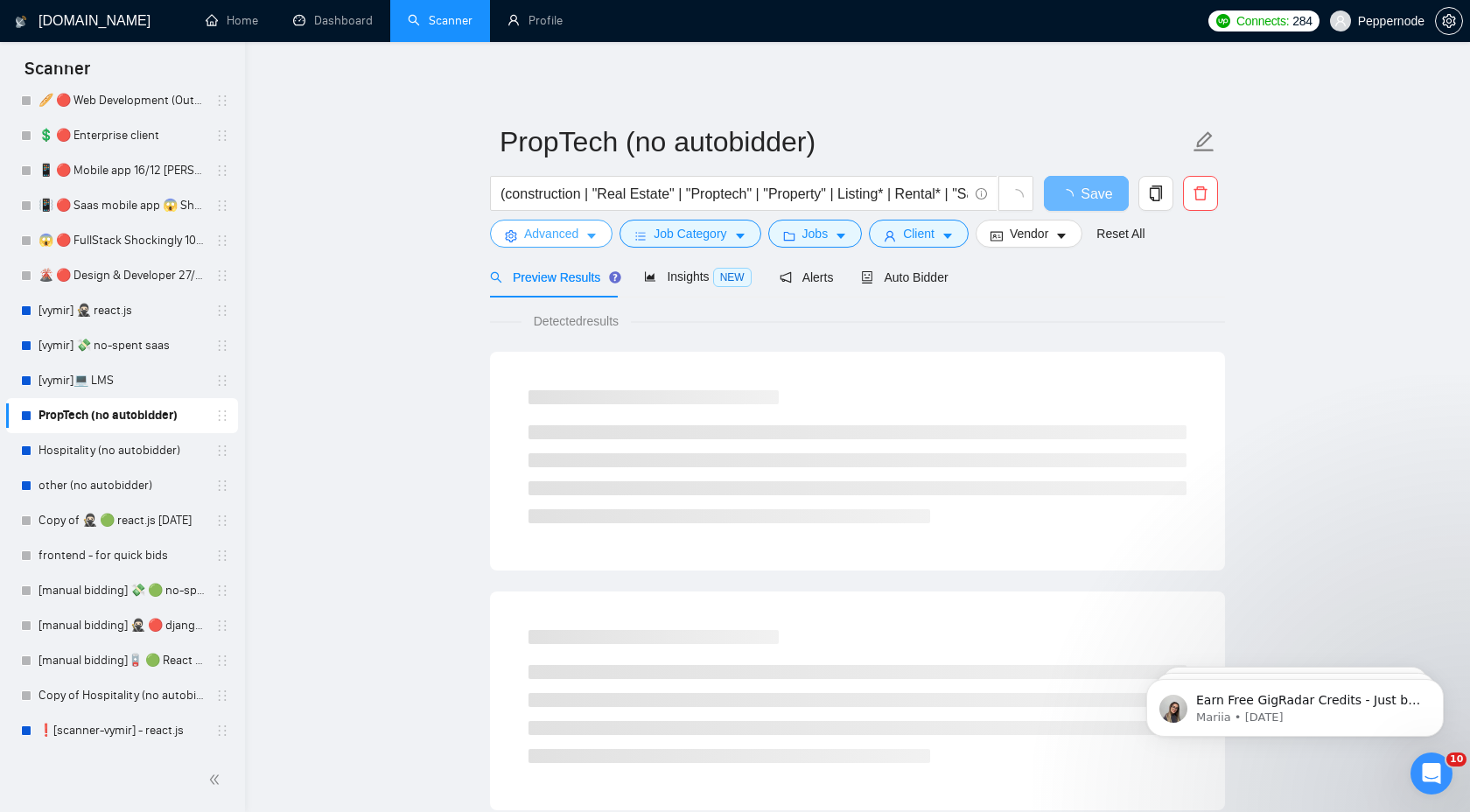
click at [591, 238] on icon "caret-down" at bounding box center [591, 237] width 9 height 5
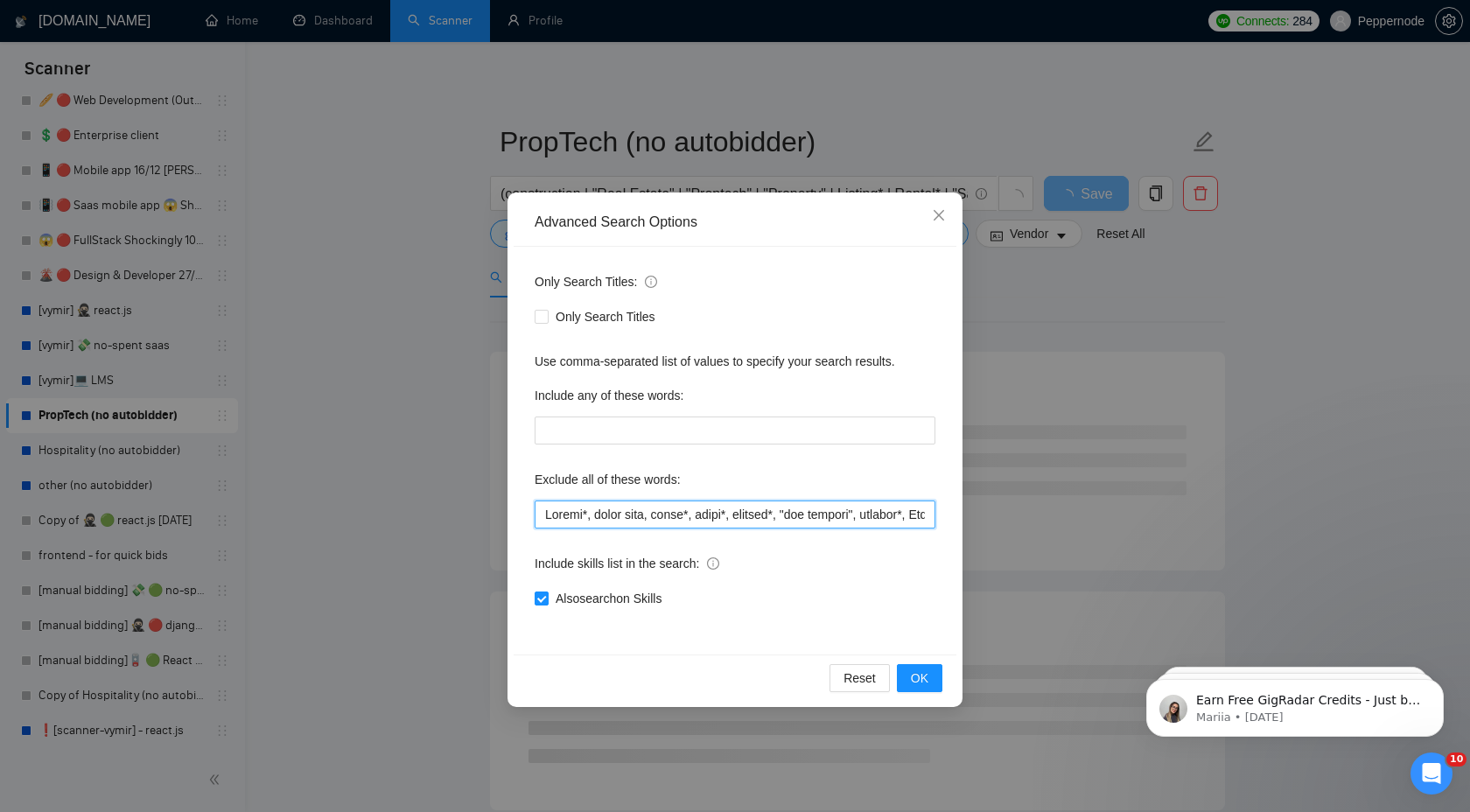
click at [759, 513] on input "text" at bounding box center [735, 514] width 401 height 28
paste input ", shopline, [DOMAIN_NAME]"
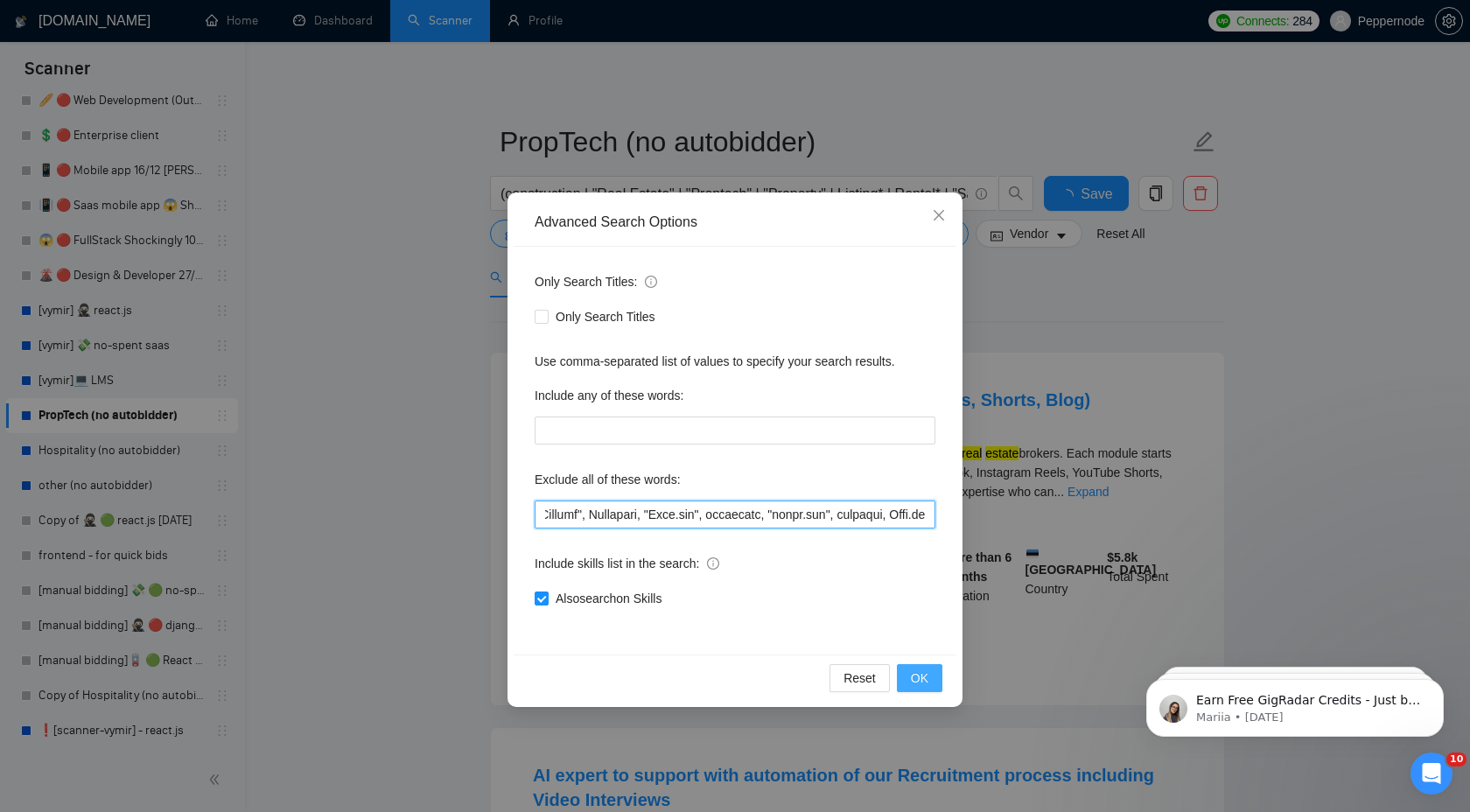
type input "Loremi*, dolor sita, conse*, adipi*, elitsed*, "doe tempori", utlabor*, Etd-Mag…"
click at [934, 677] on button "OK" at bounding box center [919, 677] width 45 height 28
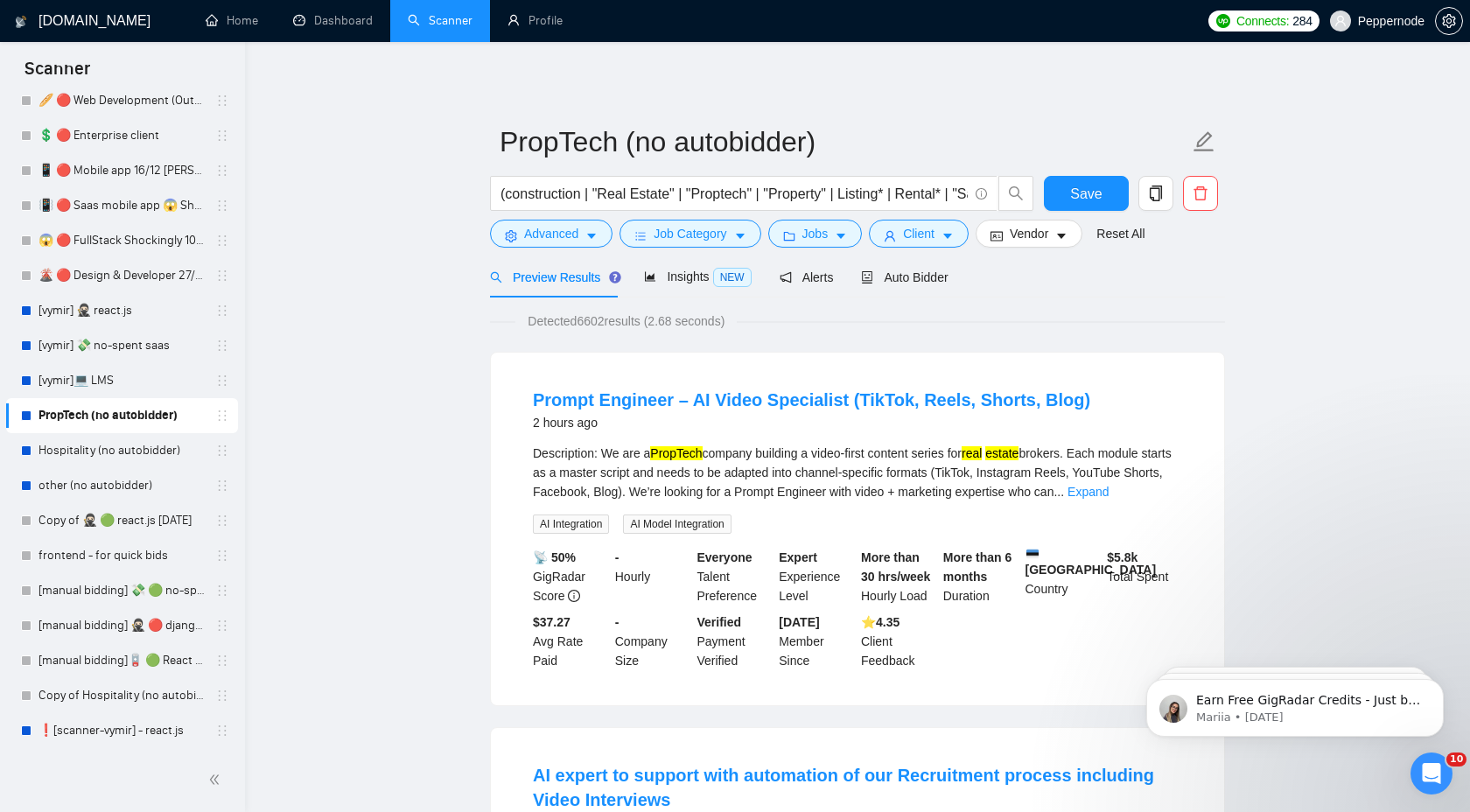
scroll to position [0, 0]
click at [1090, 192] on span "Save" at bounding box center [1086, 193] width 31 height 22
click at [103, 457] on link "Hospitality (no autobidder)" at bounding box center [121, 451] width 166 height 35
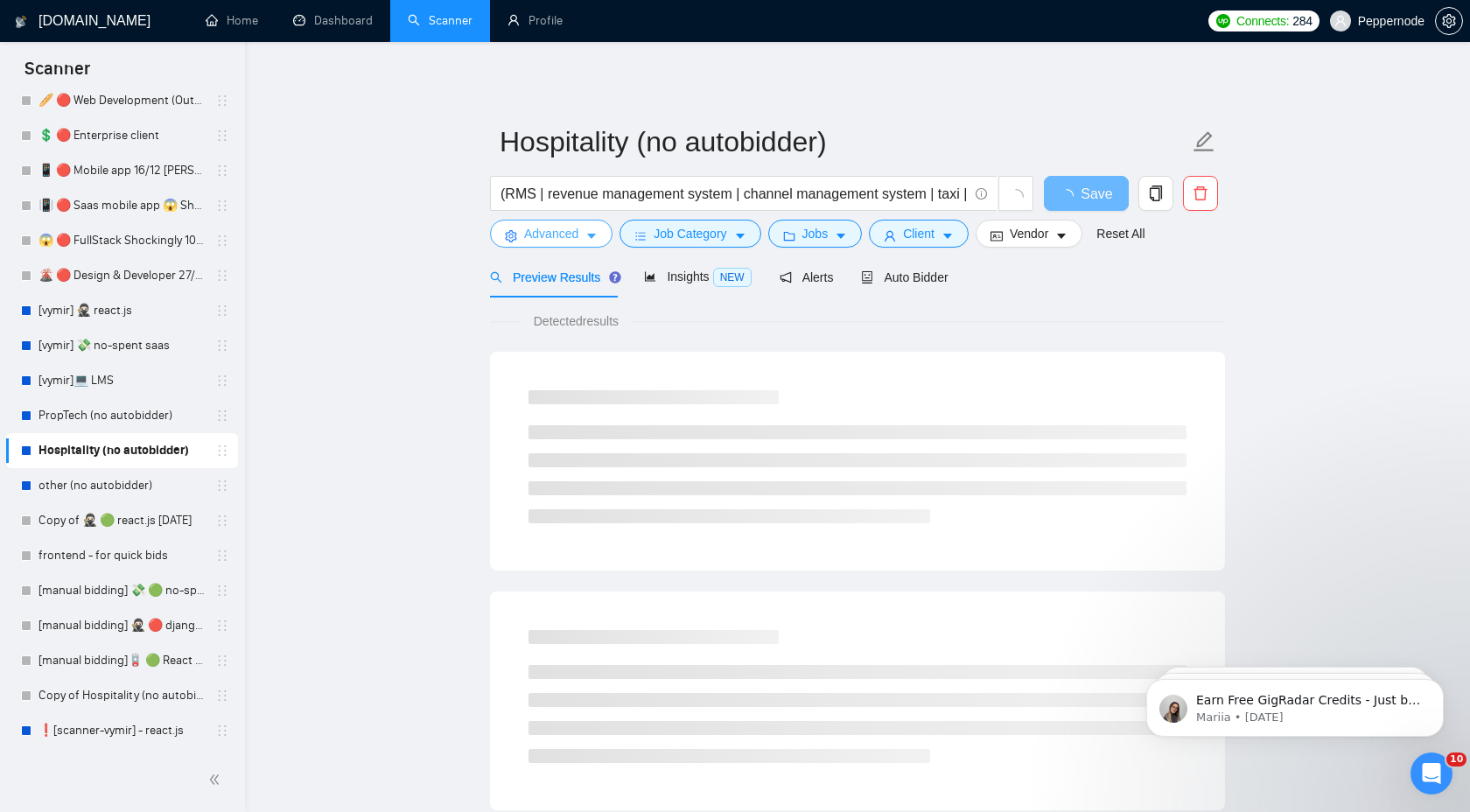
click at [597, 236] on icon "caret-down" at bounding box center [591, 236] width 12 height 12
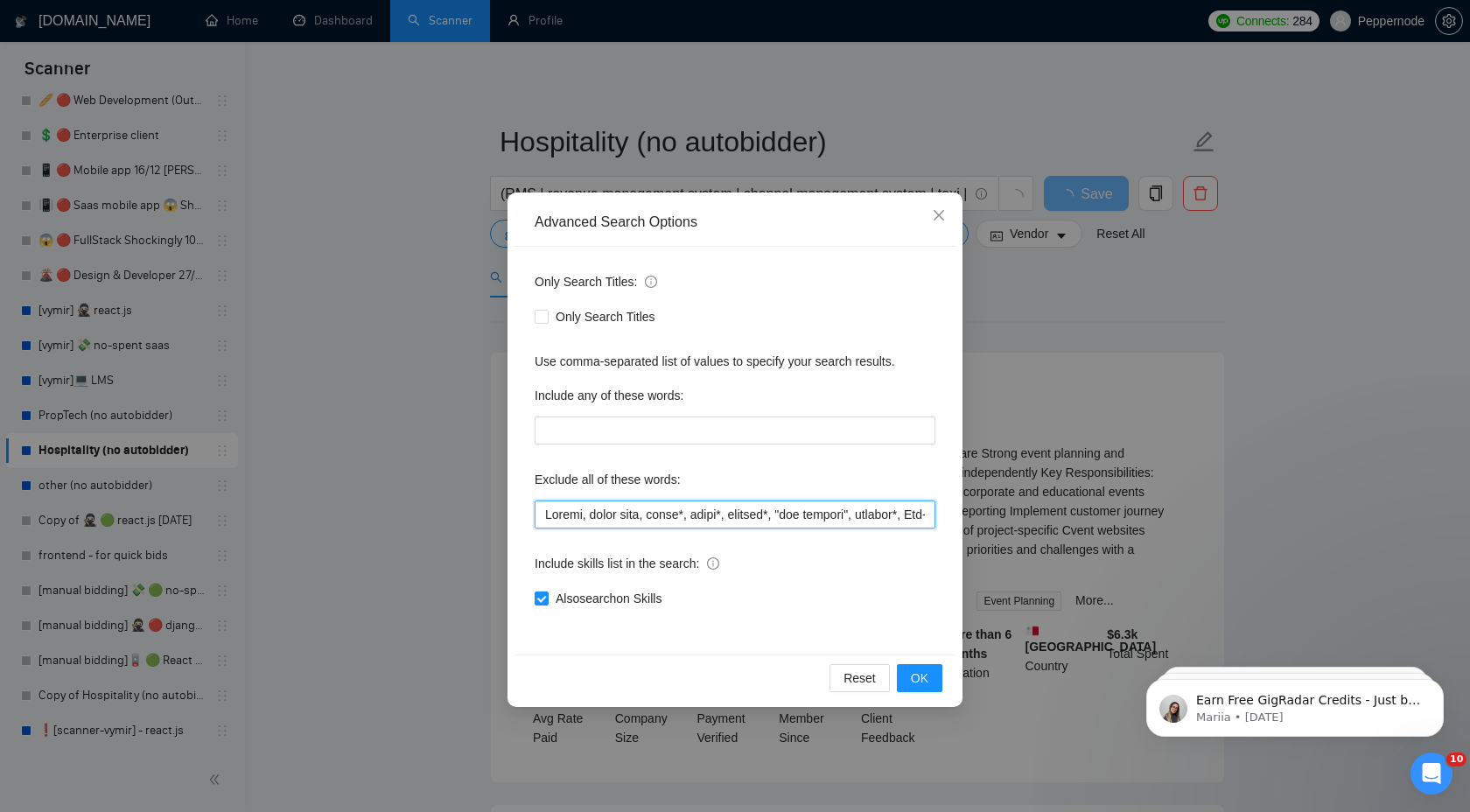
click at [741, 512] on input "text" at bounding box center [735, 514] width 401 height 28
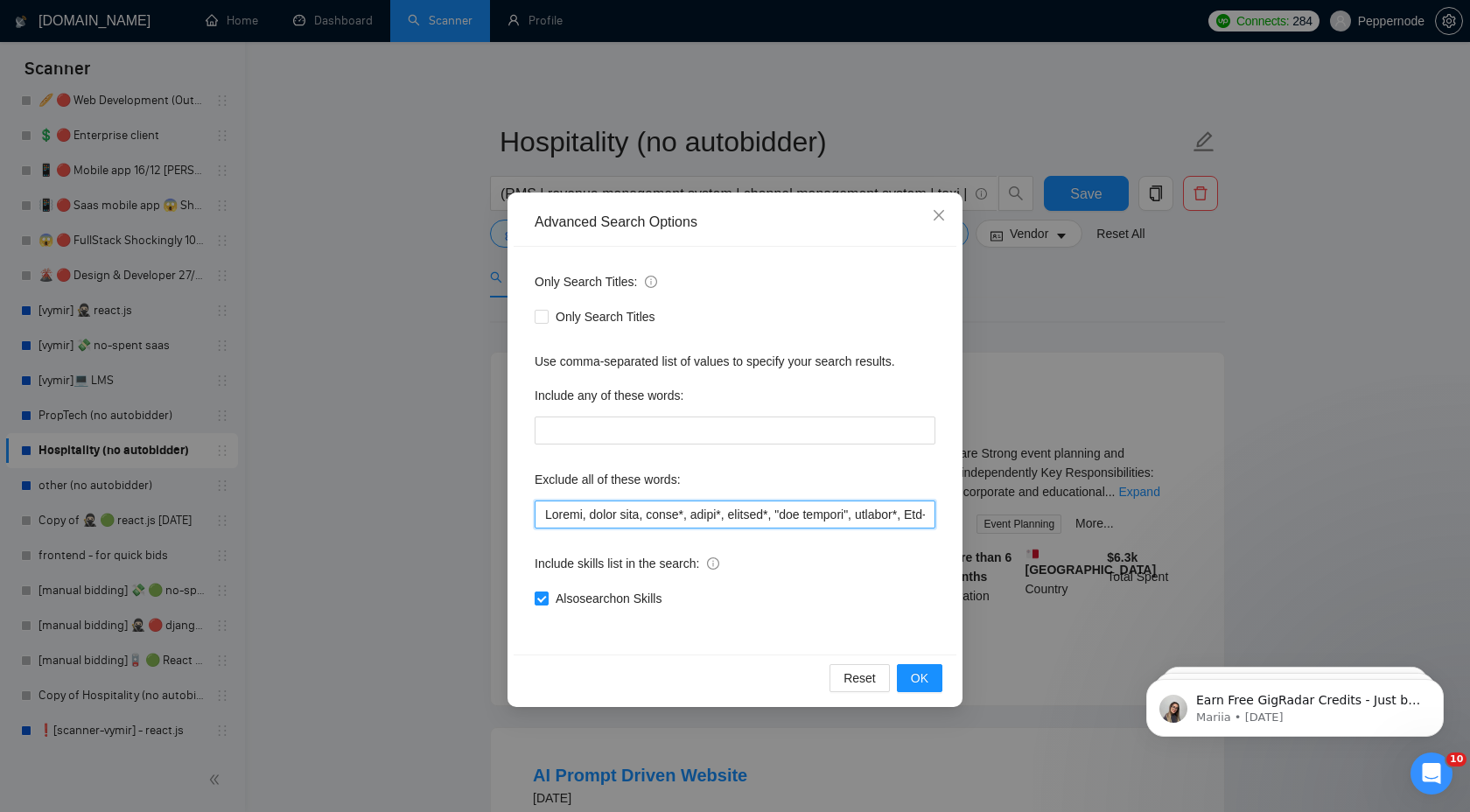
scroll to position [0, 25106]
paste input ", shopline, [DOMAIN_NAME]"
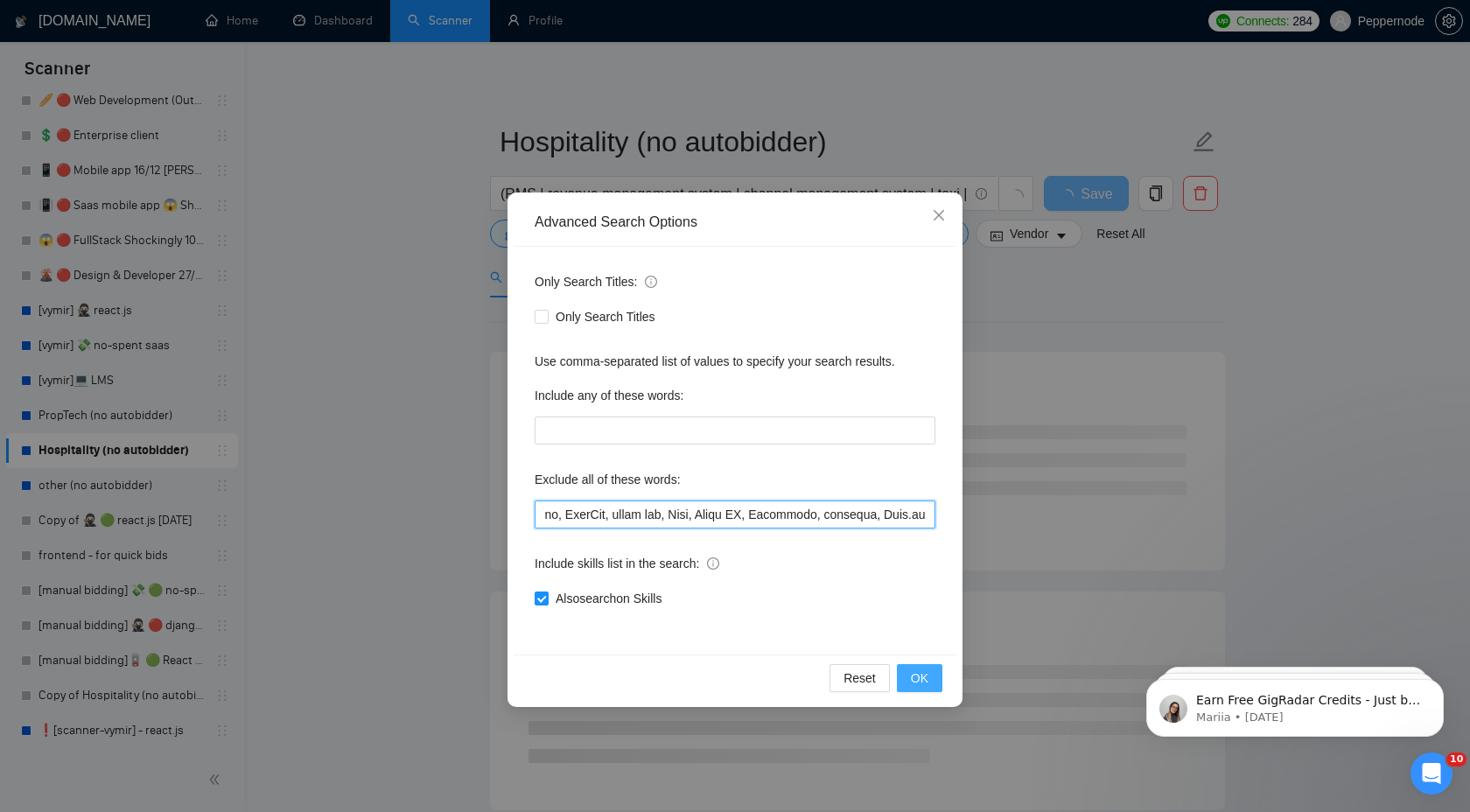
type input "Loremi, dolor sita, conse*, adipi*, elitsed*, "doe tempori", utlabor*, Etd-Magn…"
click at [932, 680] on button "OK" at bounding box center [919, 677] width 45 height 28
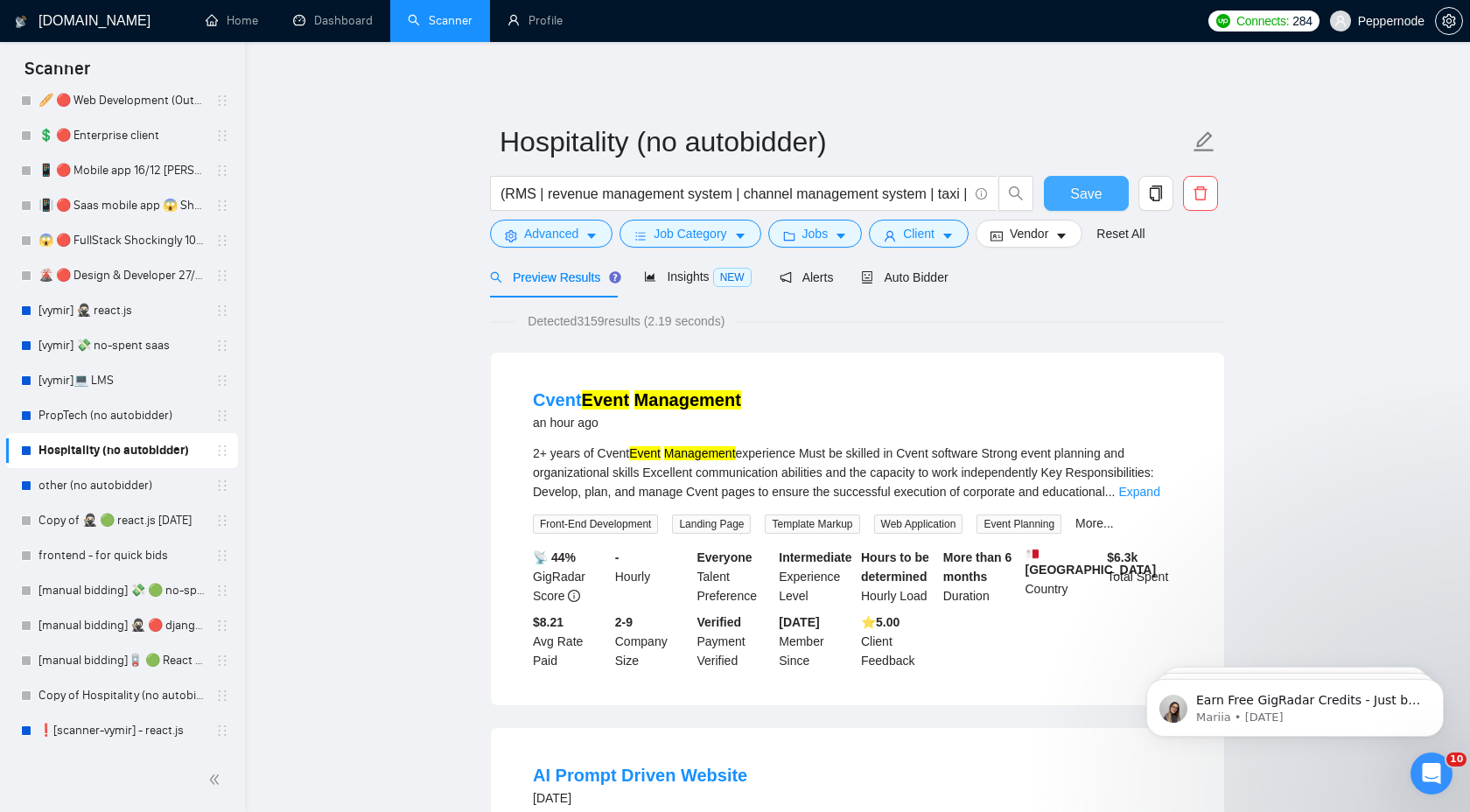
click at [1074, 189] on span "Save" at bounding box center [1086, 193] width 31 height 22
click at [116, 491] on link "other (no autobidder)" at bounding box center [121, 486] width 166 height 35
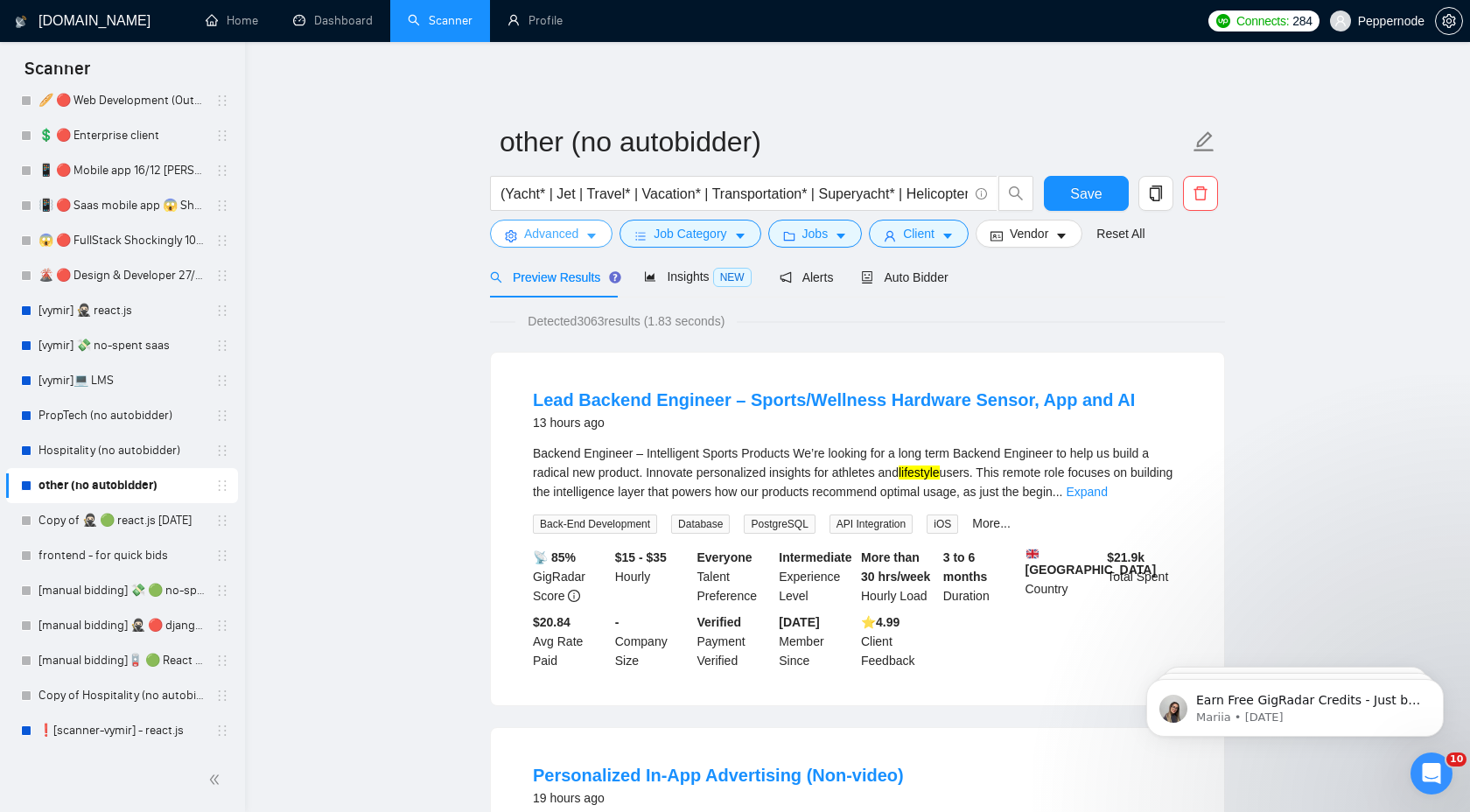
click at [580, 235] on button "Advanced" at bounding box center [551, 234] width 123 height 28
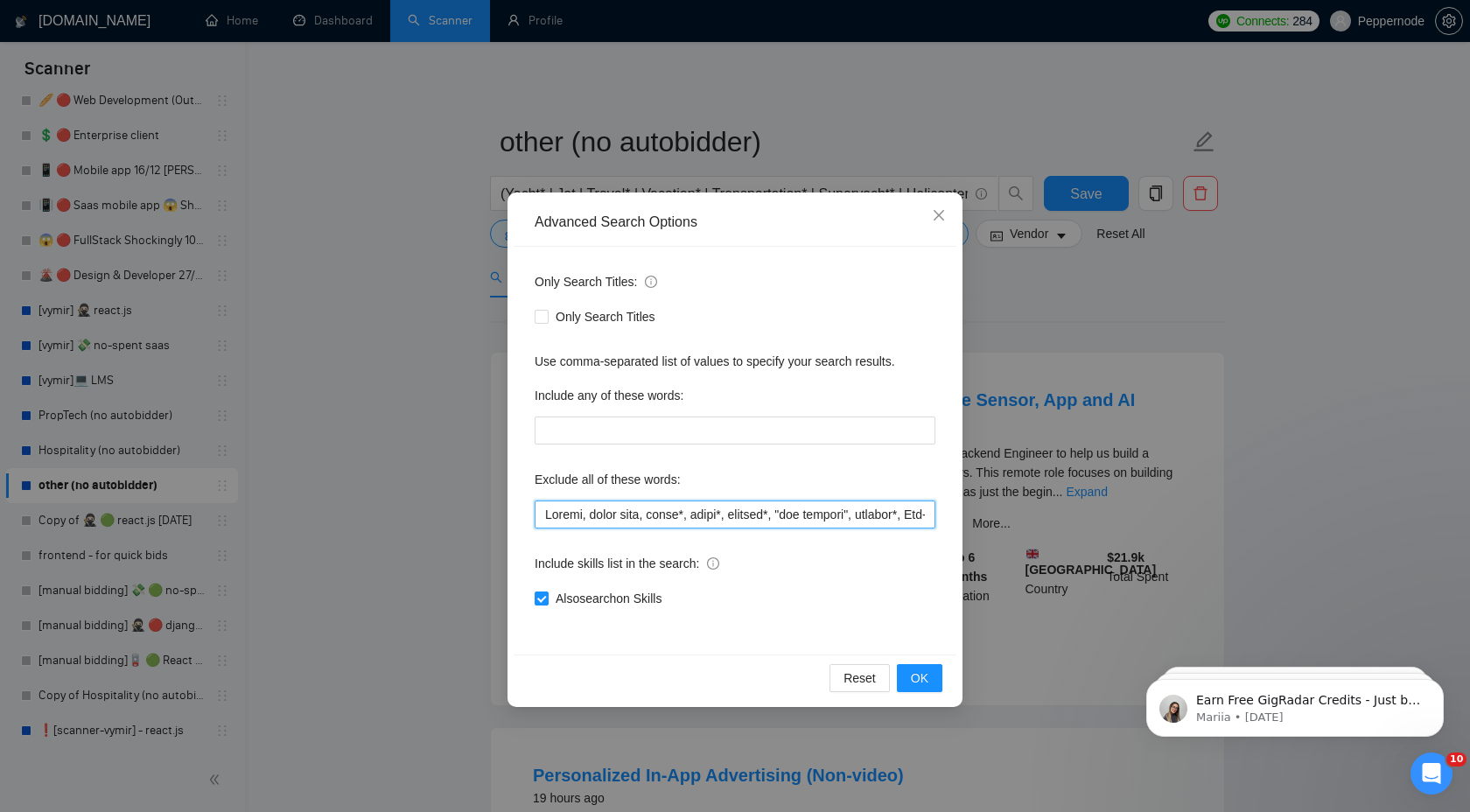
click at [745, 517] on input "text" at bounding box center [735, 514] width 401 height 28
paste input ", shopline, [DOMAIN_NAME]"
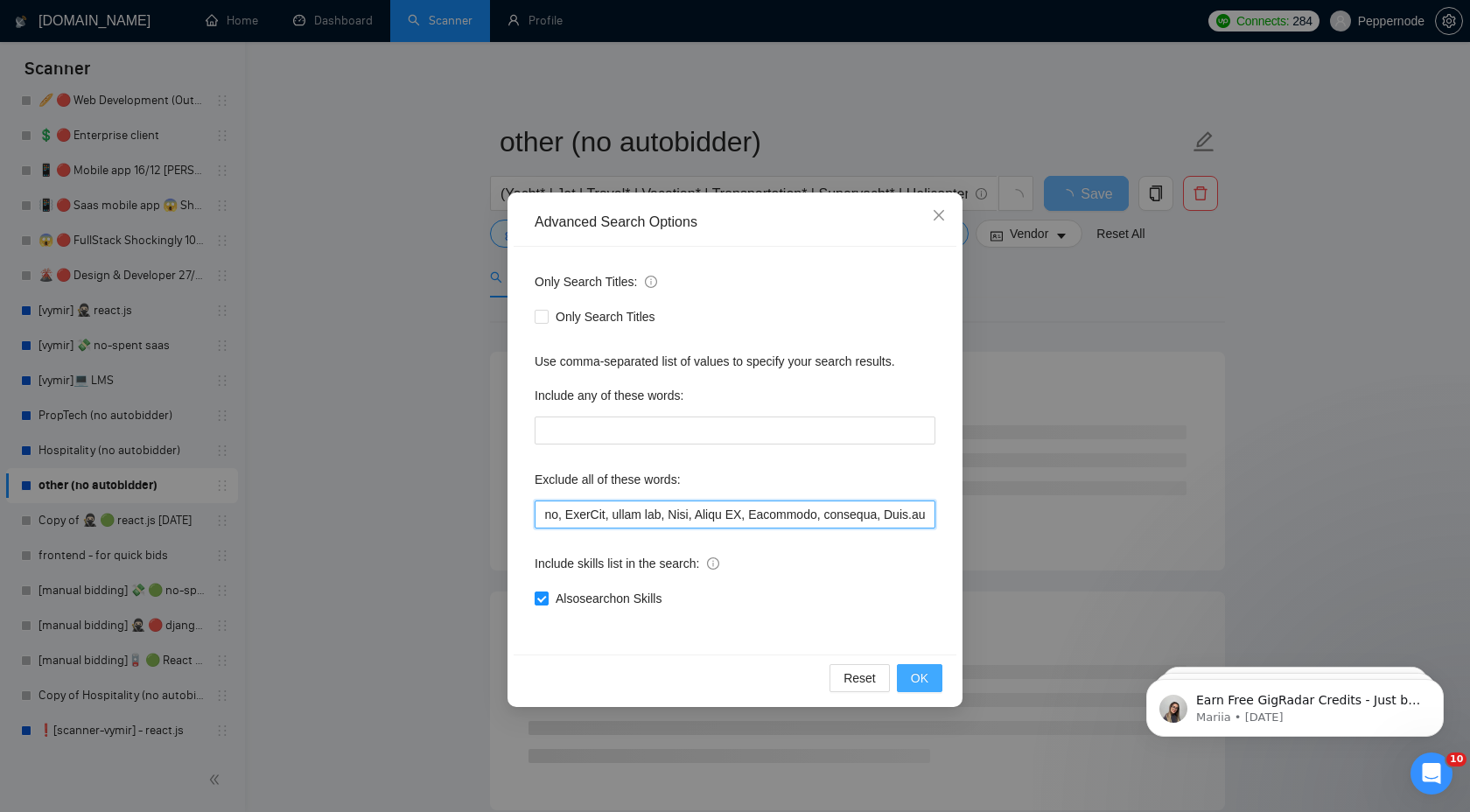
type input "Loremi, dolor sita, conse*, adipi*, elitsed*, "doe tempori", utlabor*, Etd-Magn…"
click at [926, 685] on span "OK" at bounding box center [919, 678] width 18 height 20
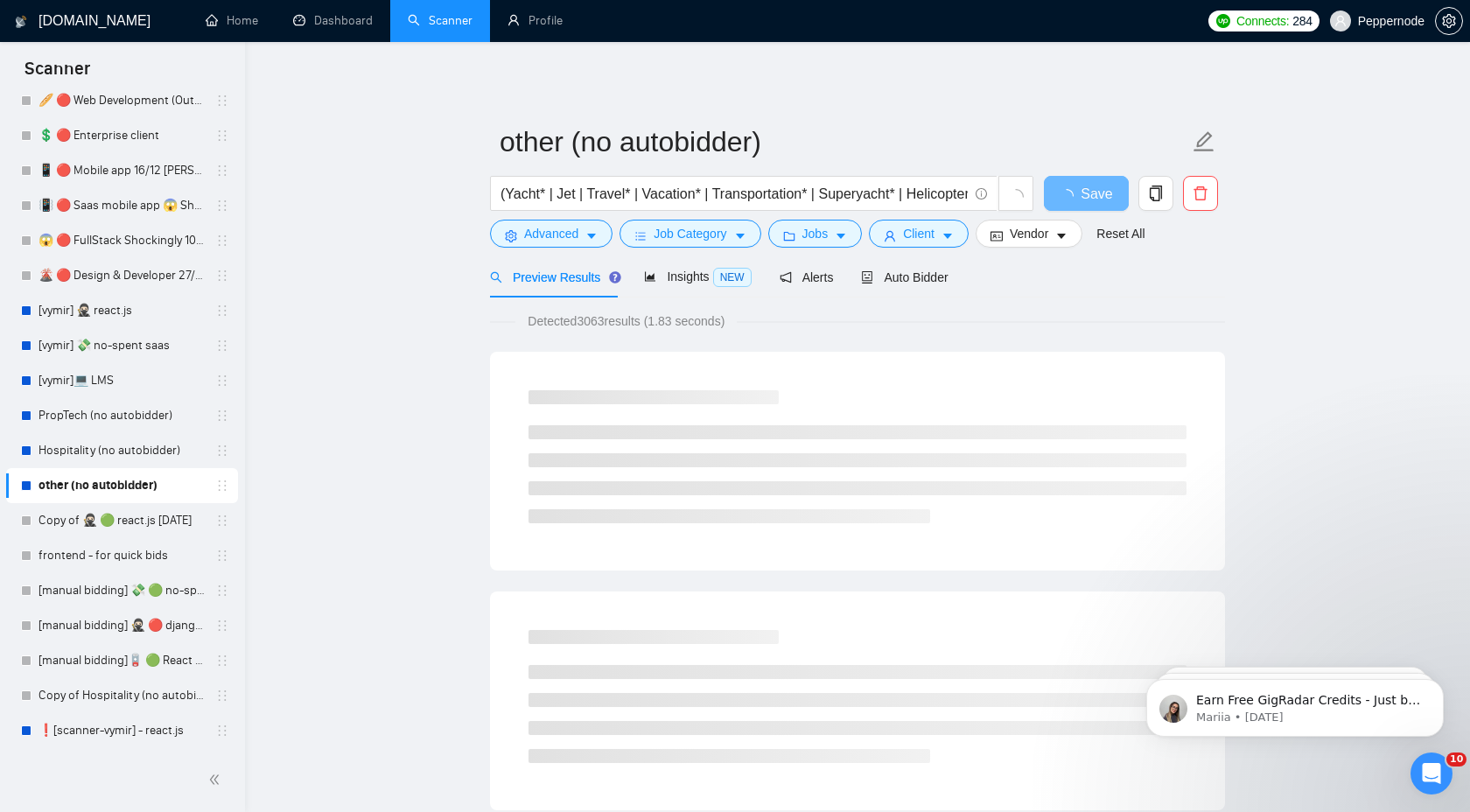
scroll to position [0, 0]
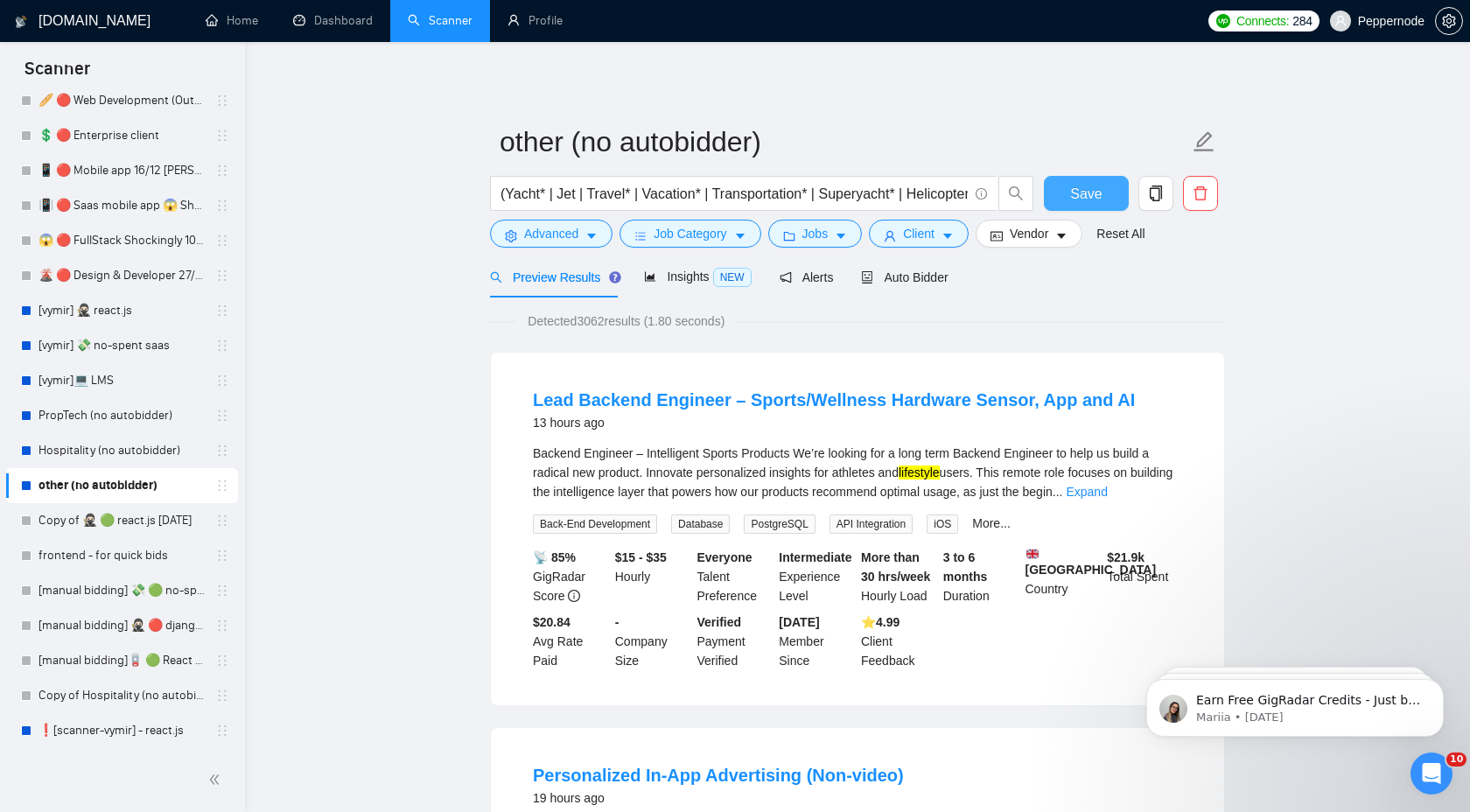
click at [1091, 189] on span "Save" at bounding box center [1086, 193] width 31 height 22
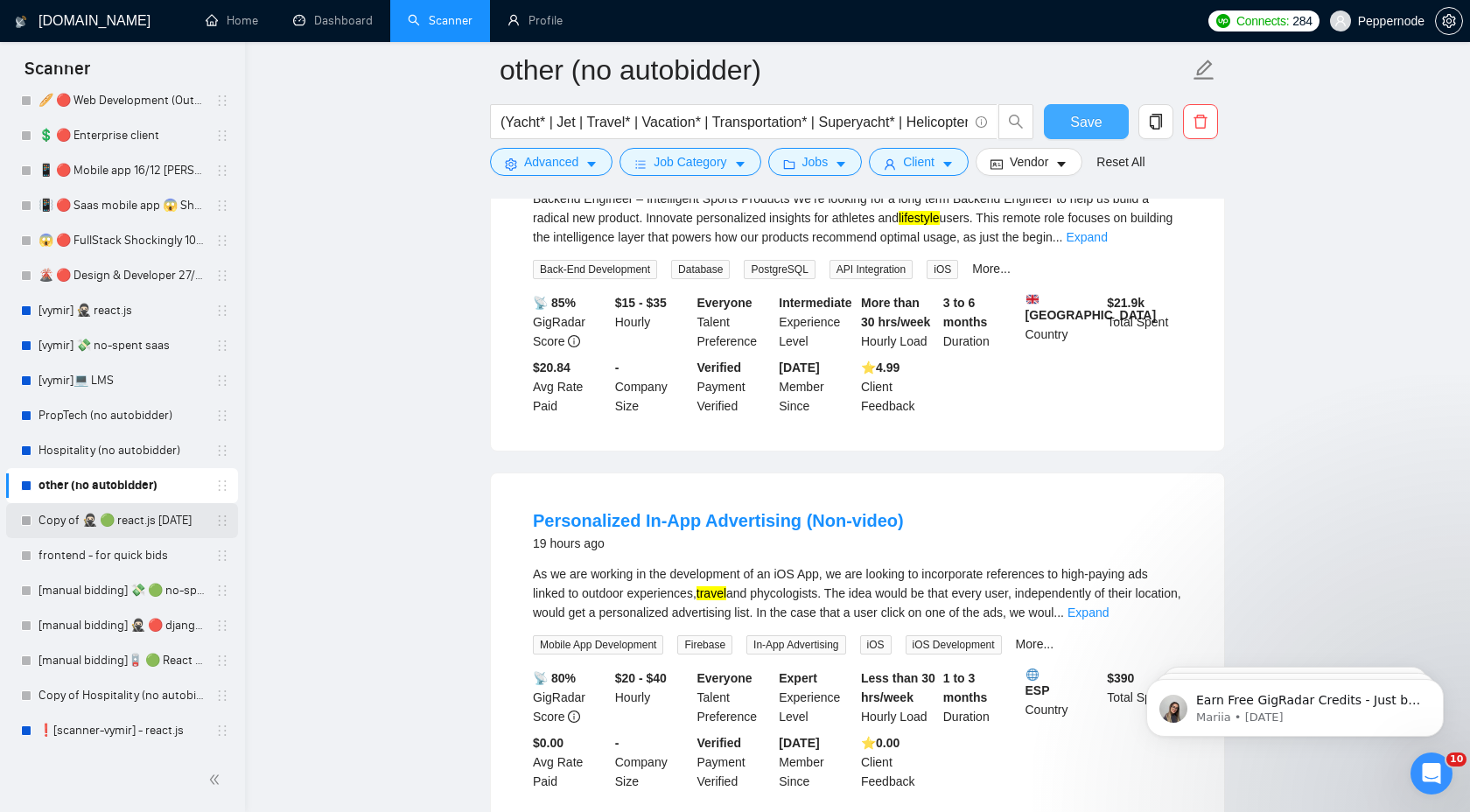
scroll to position [314, 0]
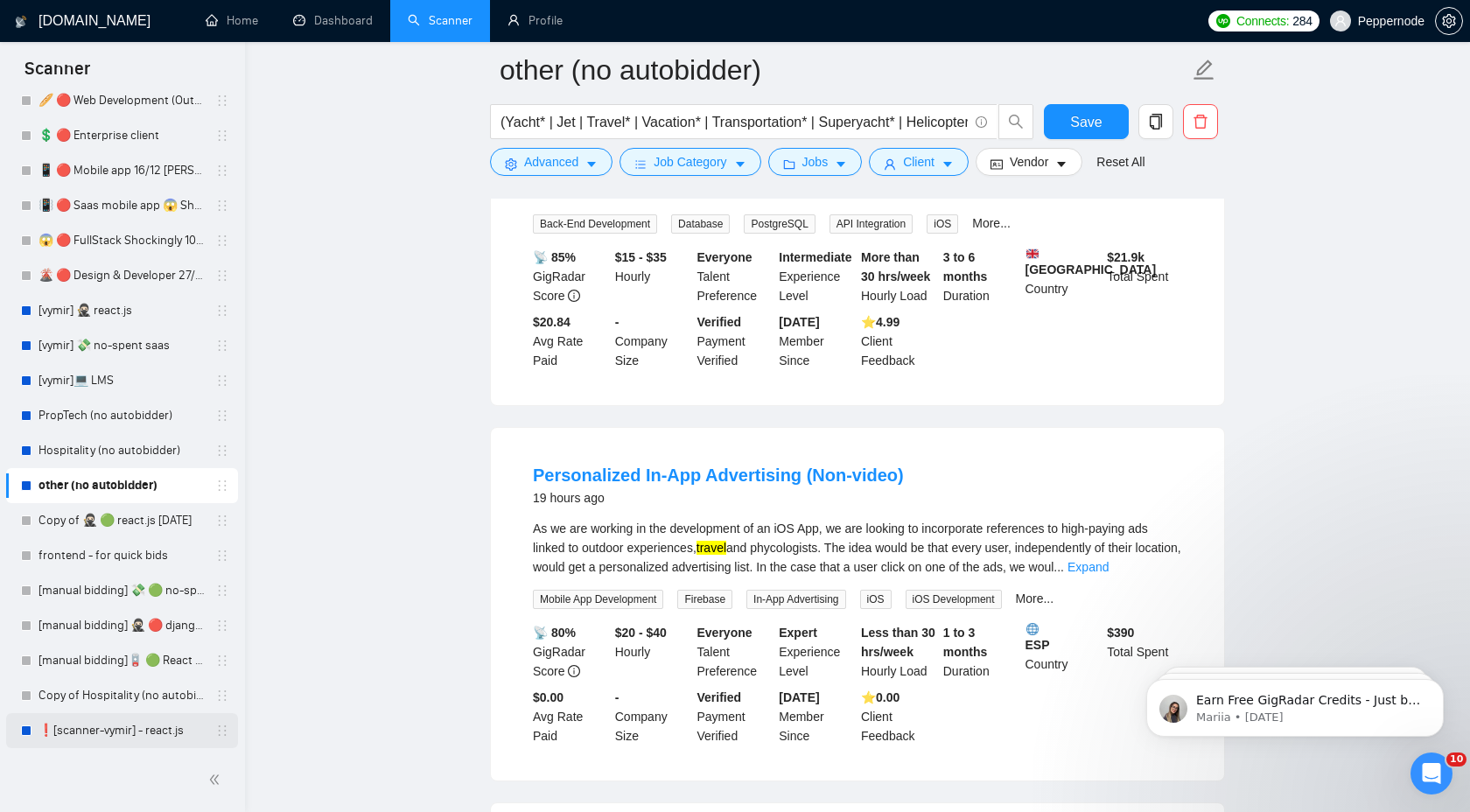
click at [100, 727] on link "❗[scanner-vymir] - react.js" at bounding box center [121, 731] width 166 height 35
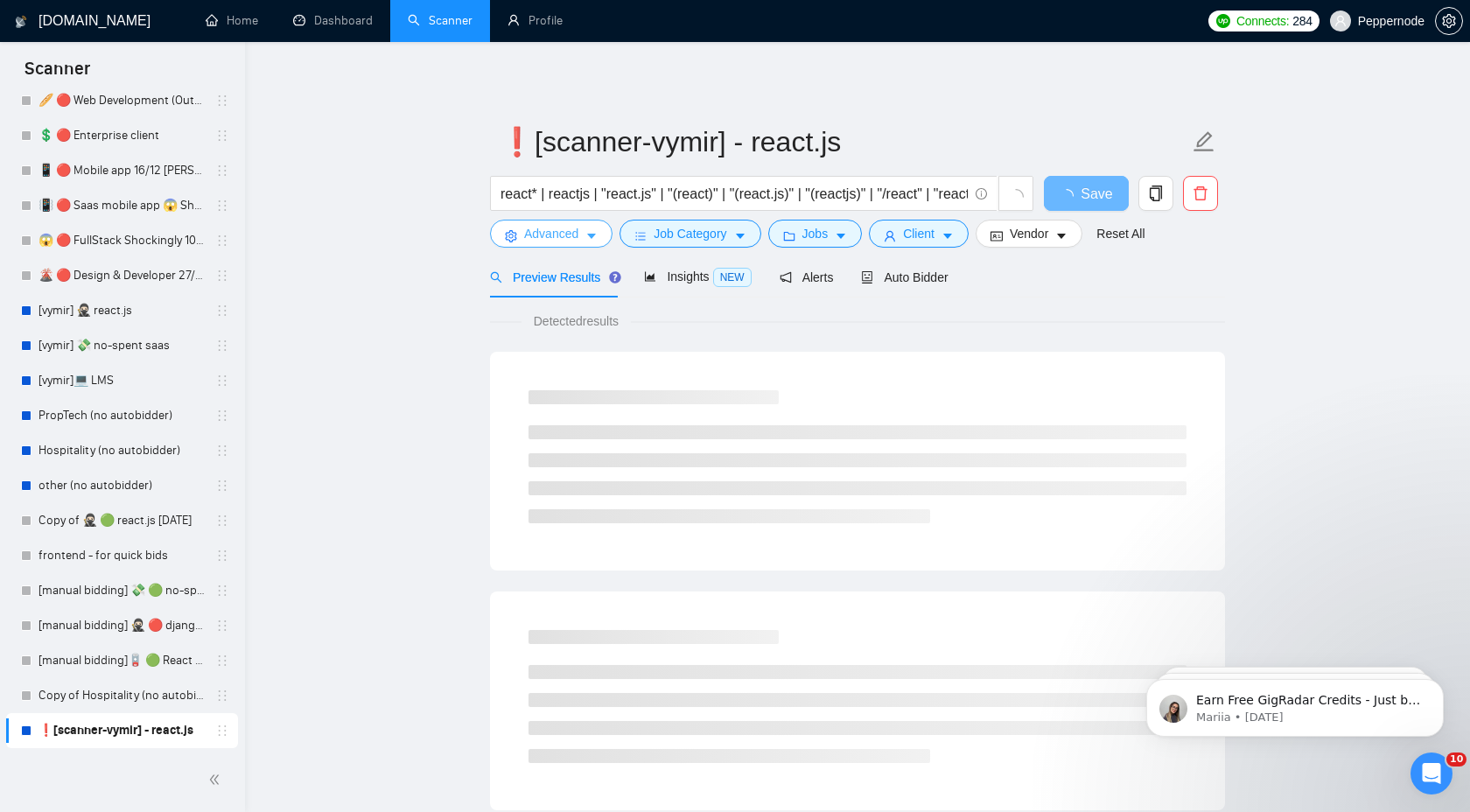
click at [596, 234] on icon "caret-down" at bounding box center [591, 236] width 12 height 12
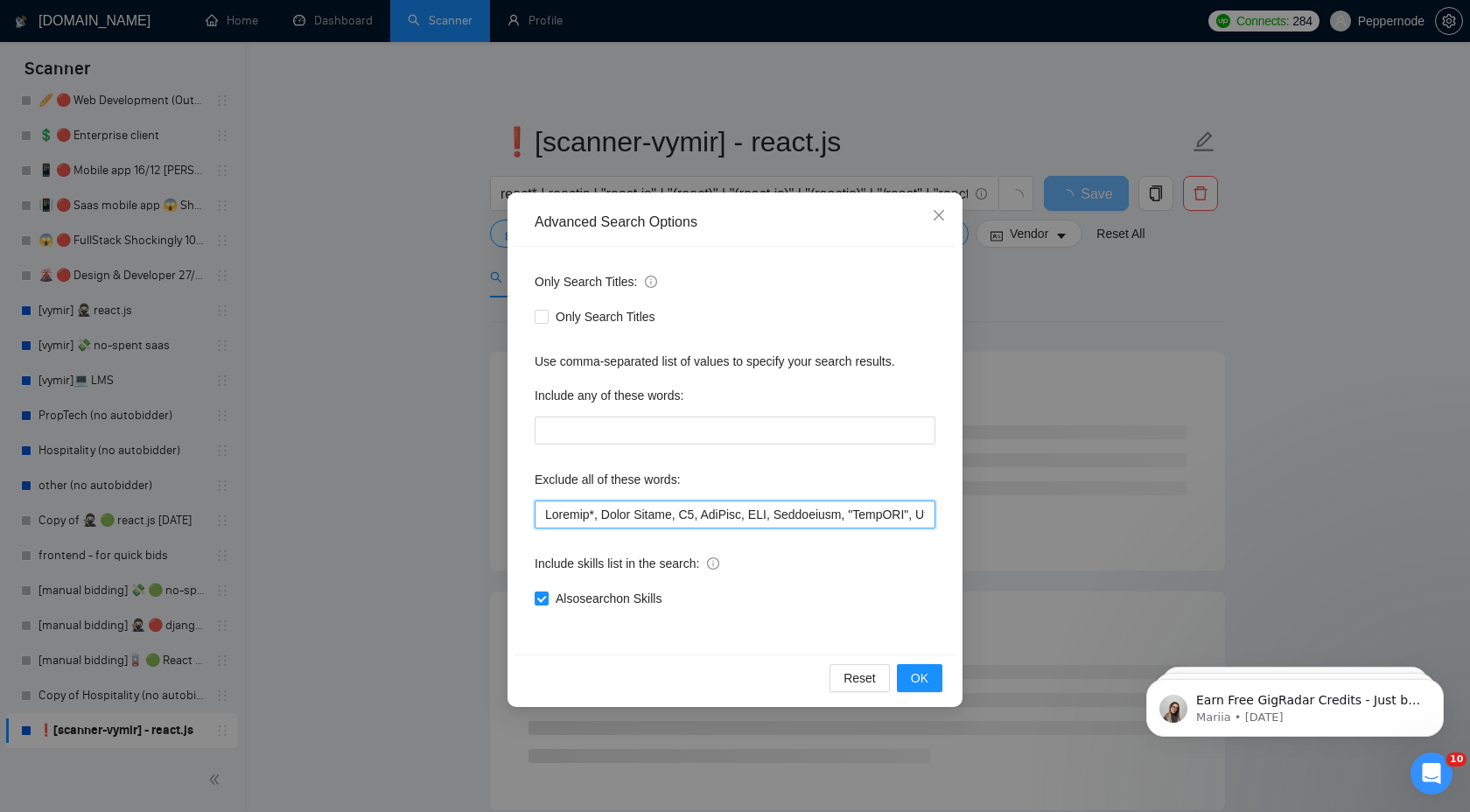
click at [728, 514] on input "text" at bounding box center [735, 514] width 401 height 28
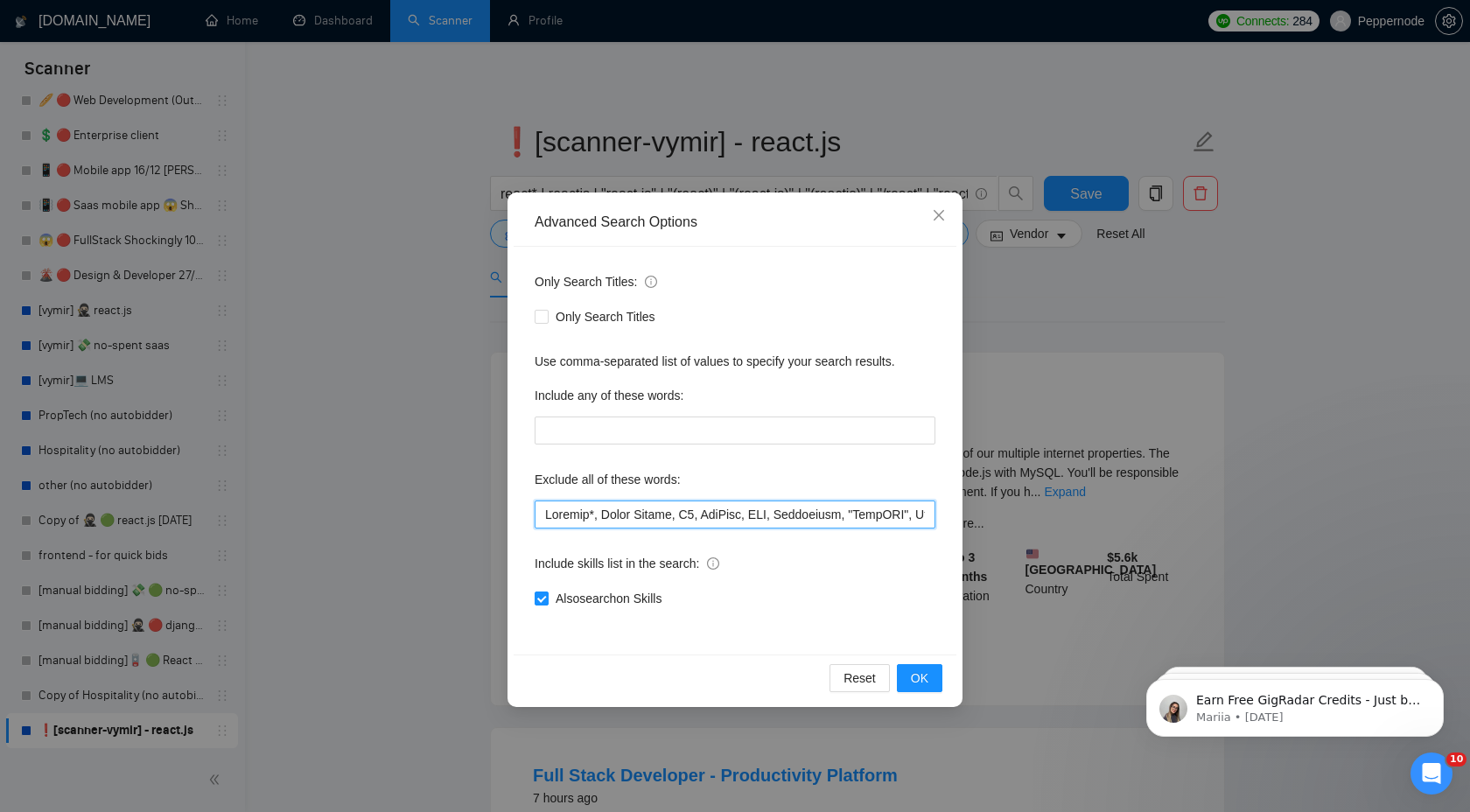
scroll to position [0, 19717]
paste input ", shopline, [DOMAIN_NAME]"
type input "Loremip*, Dolor Sitame, C4, AdiPisc, ELI, Seddoeiusm, "TempORI", UtlaBOR*, Etdo…"
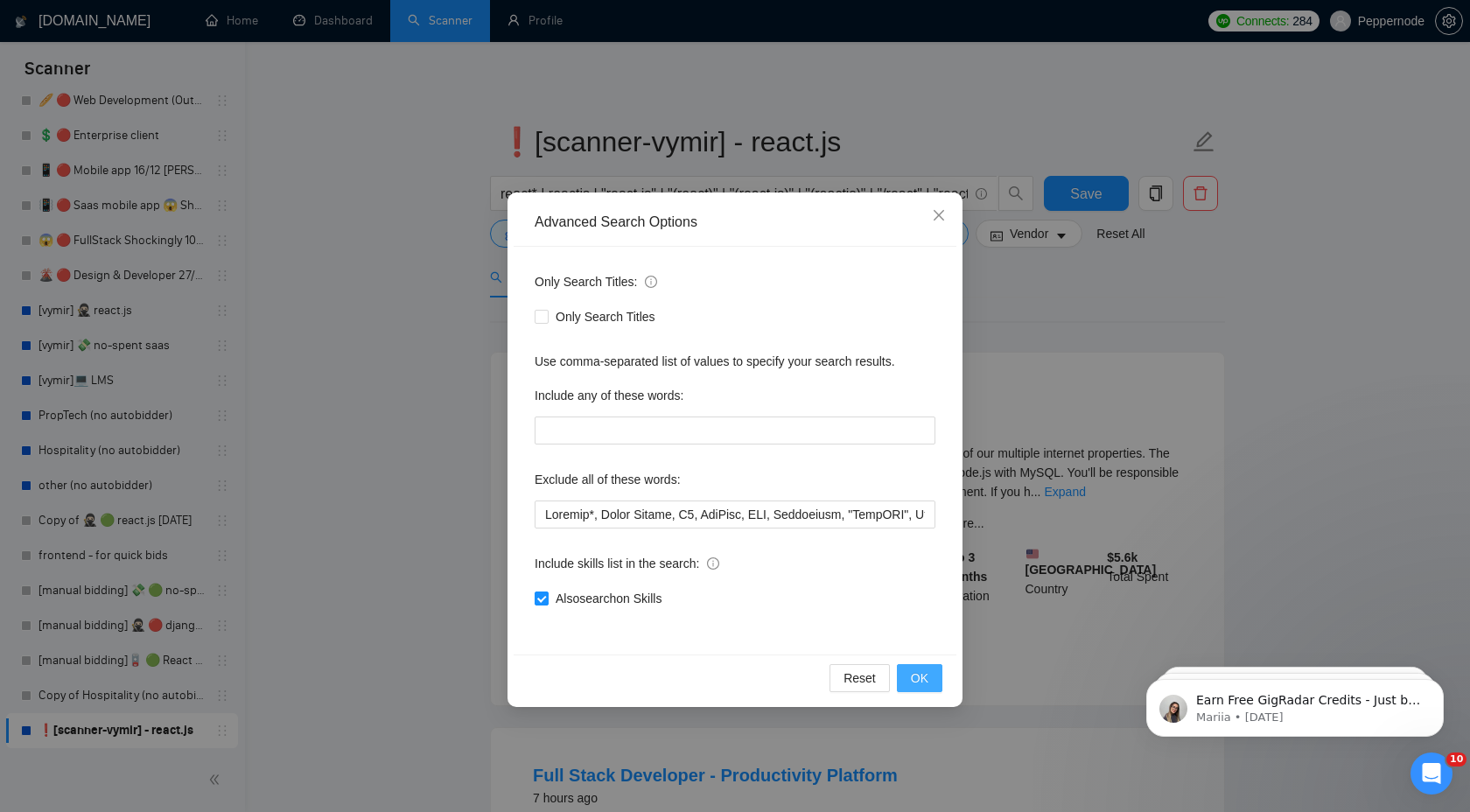
click at [910, 677] on button "OK" at bounding box center [919, 677] width 45 height 28
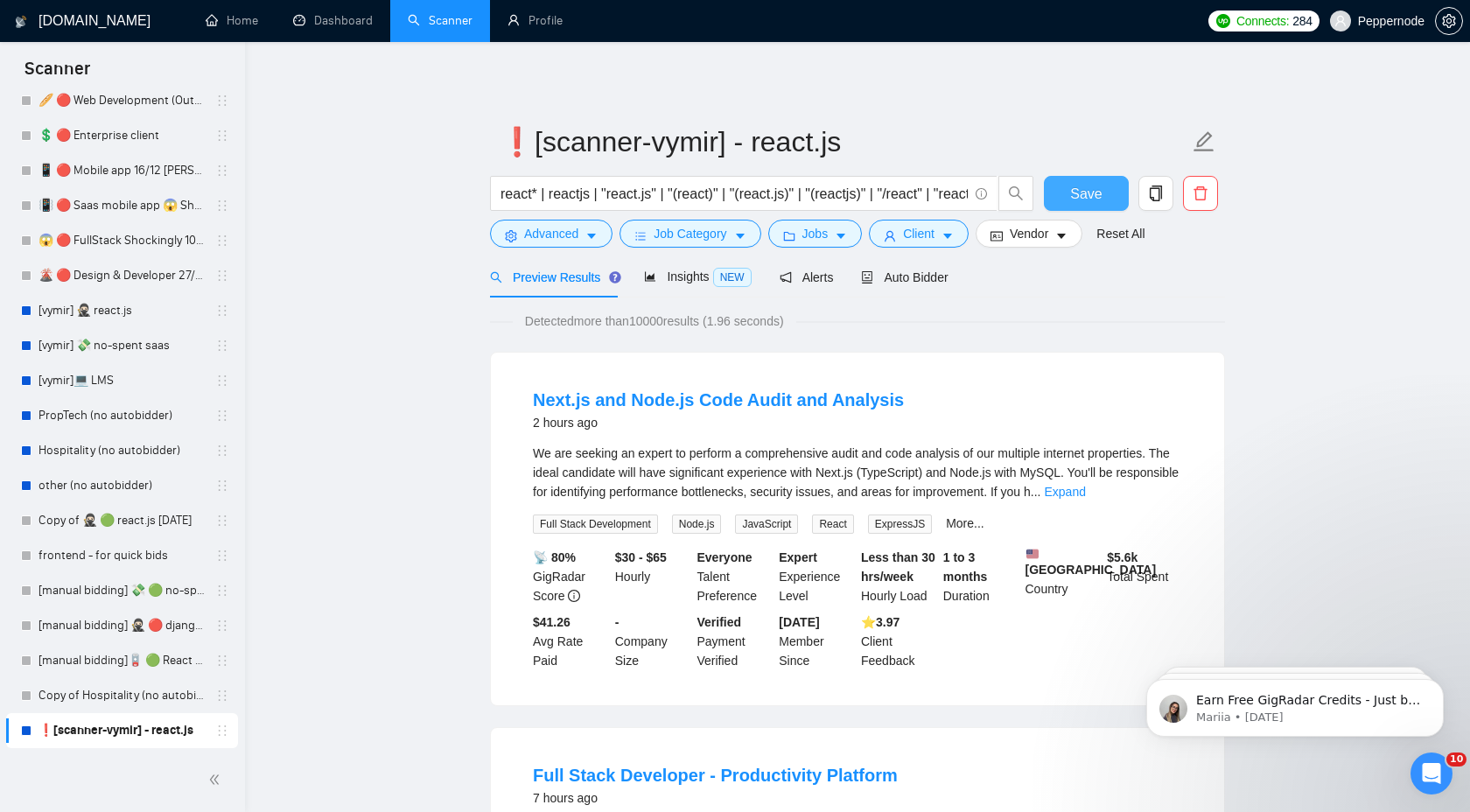
click at [1085, 191] on span "Save" at bounding box center [1086, 193] width 31 height 22
